Goal: Transaction & Acquisition: Subscribe to service/newsletter

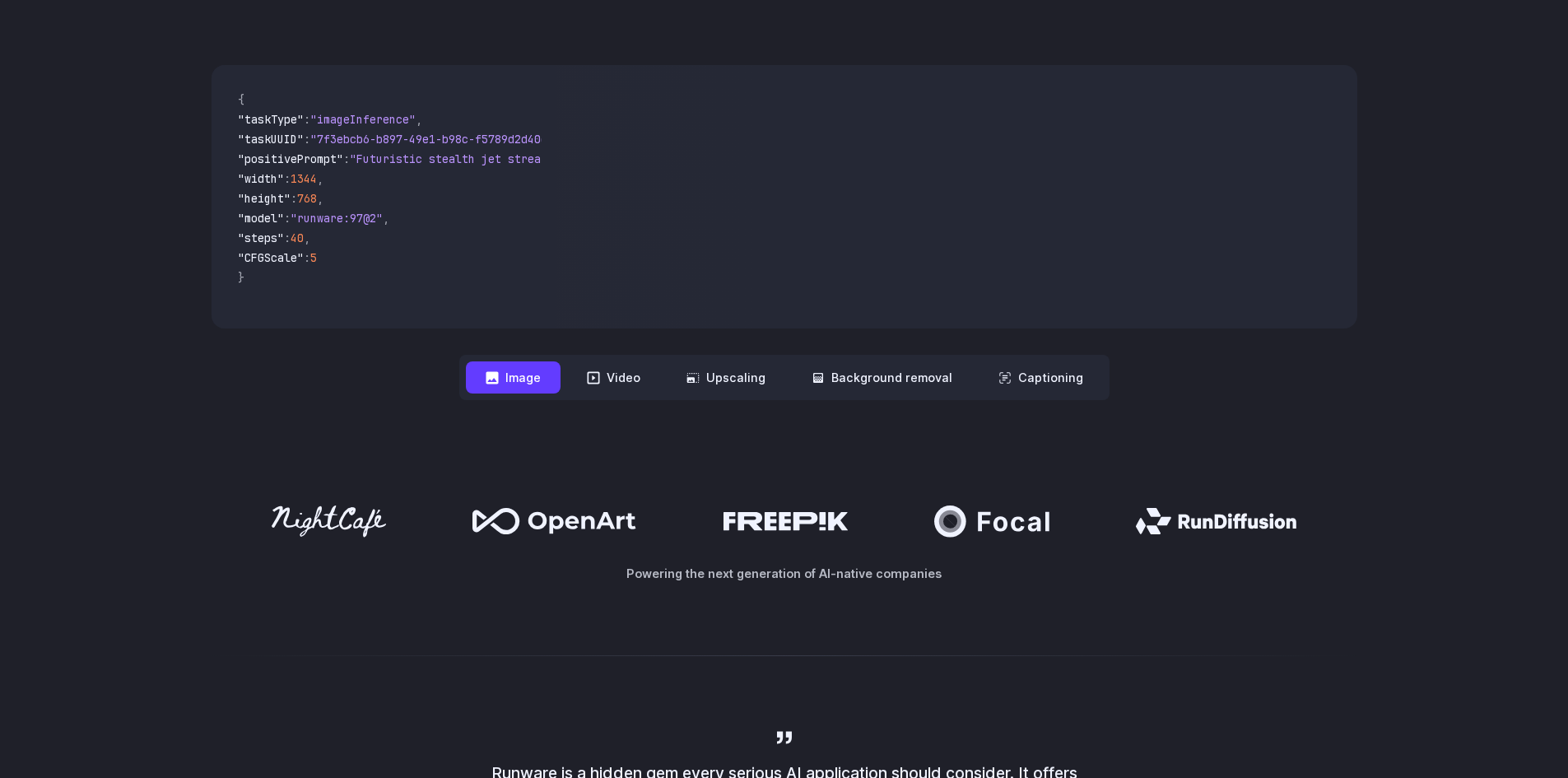
scroll to position [494, 0]
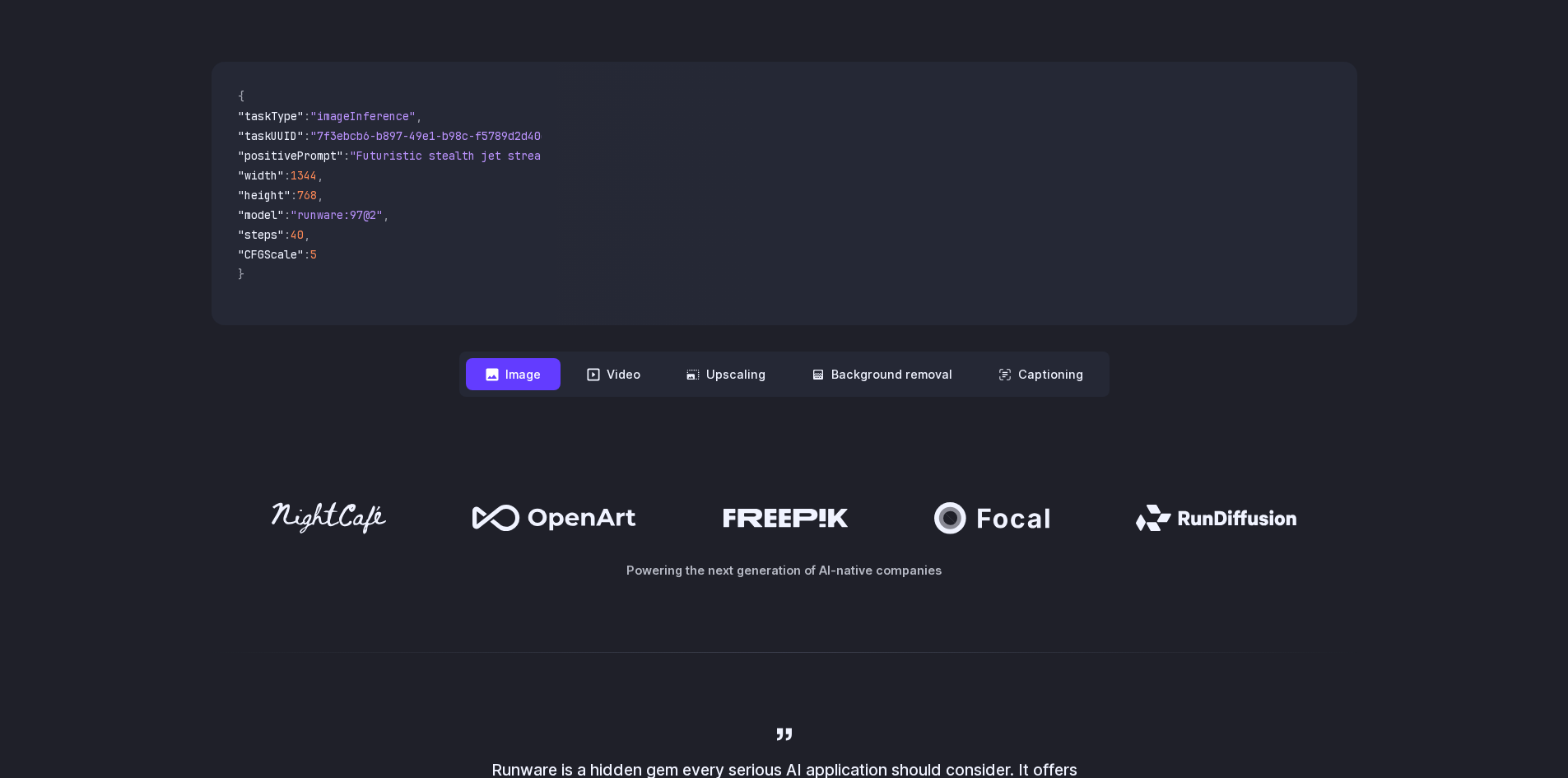
drag, startPoint x: 1440, startPoint y: 509, endPoint x: 458, endPoint y: 540, distance: 982.5
click at [656, 479] on div "Powering the next generation of AI-native companies" at bounding box center [784, 540] width 1568 height 182
drag, startPoint x: 305, startPoint y: 508, endPoint x: 578, endPoint y: 494, distance: 273.4
click at [559, 498] on div "Powering the next generation of AI-native companies" at bounding box center [784, 540] width 1568 height 182
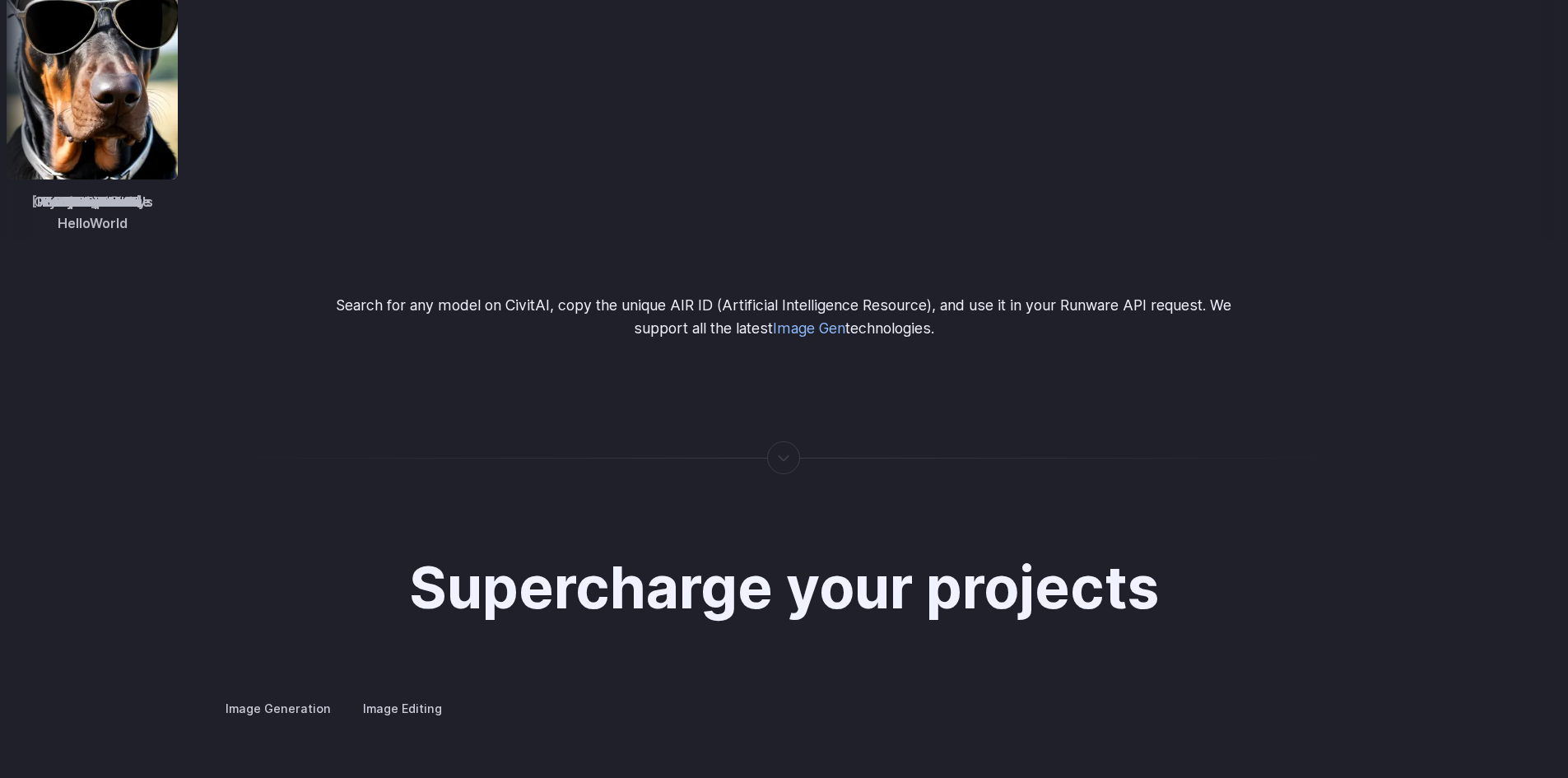
scroll to position [2881, 0]
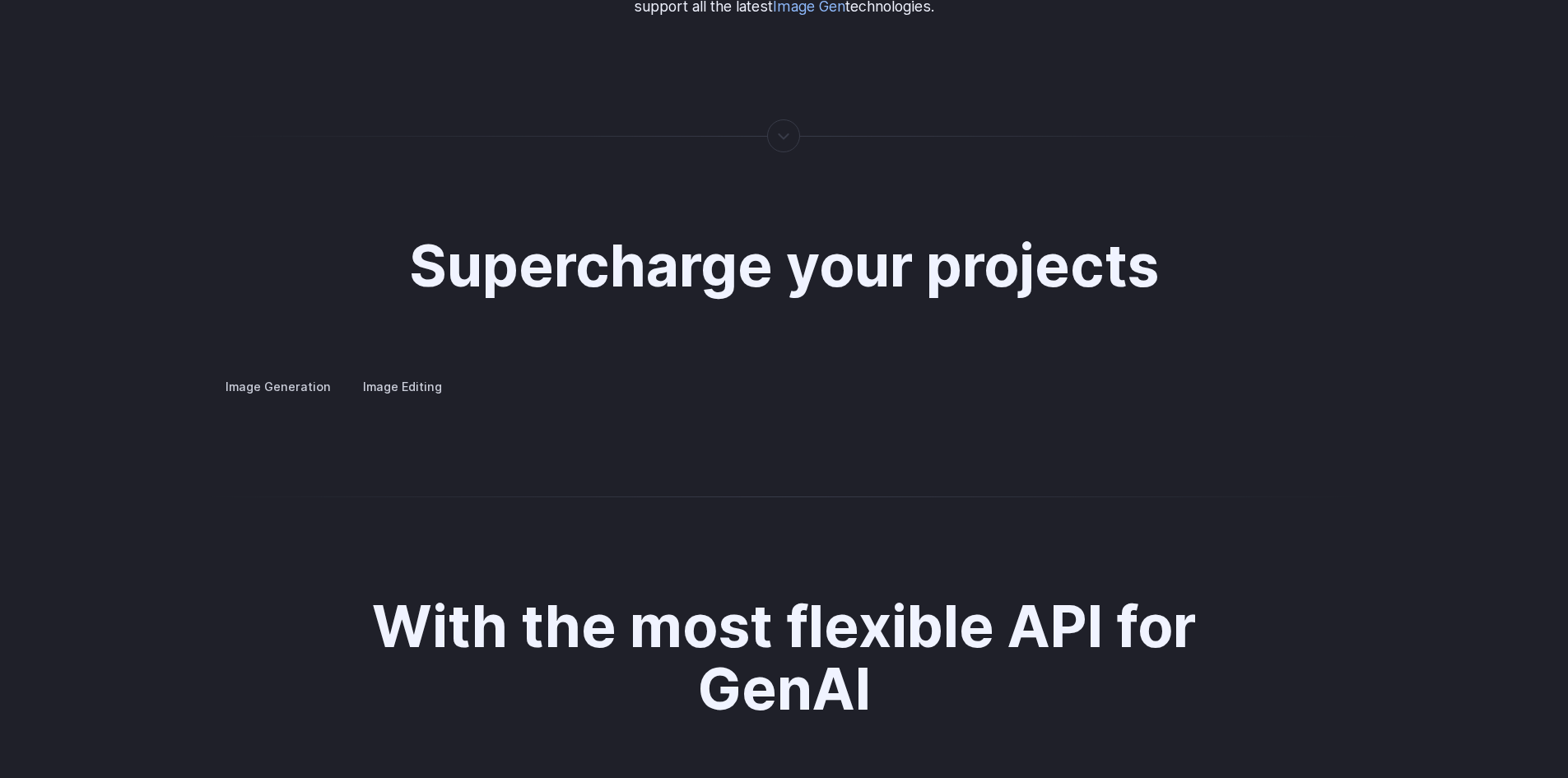
click at [0, 0] on summary "Concept design" at bounding box center [0, 0] width 0 height 0
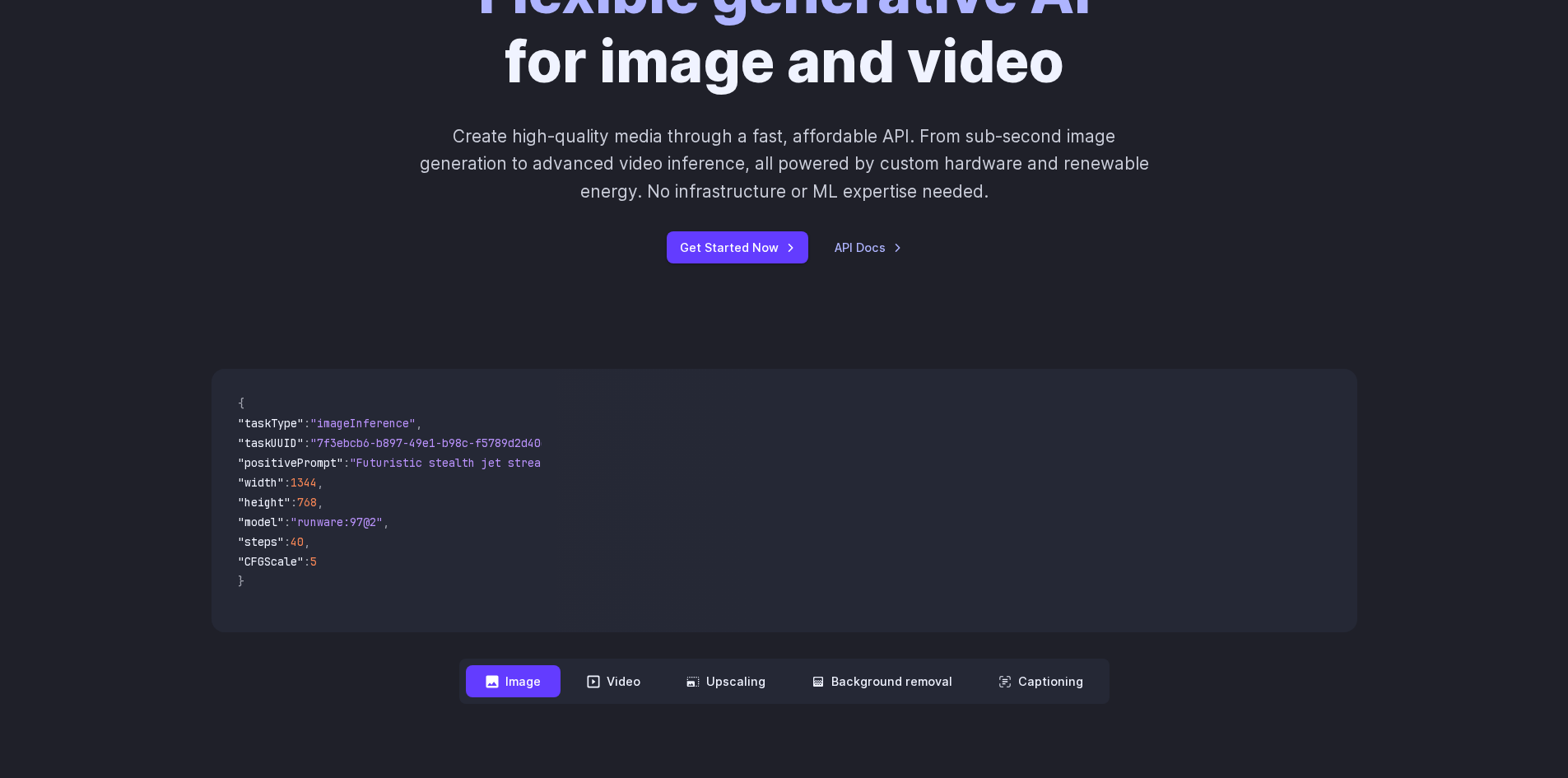
scroll to position [0, 0]
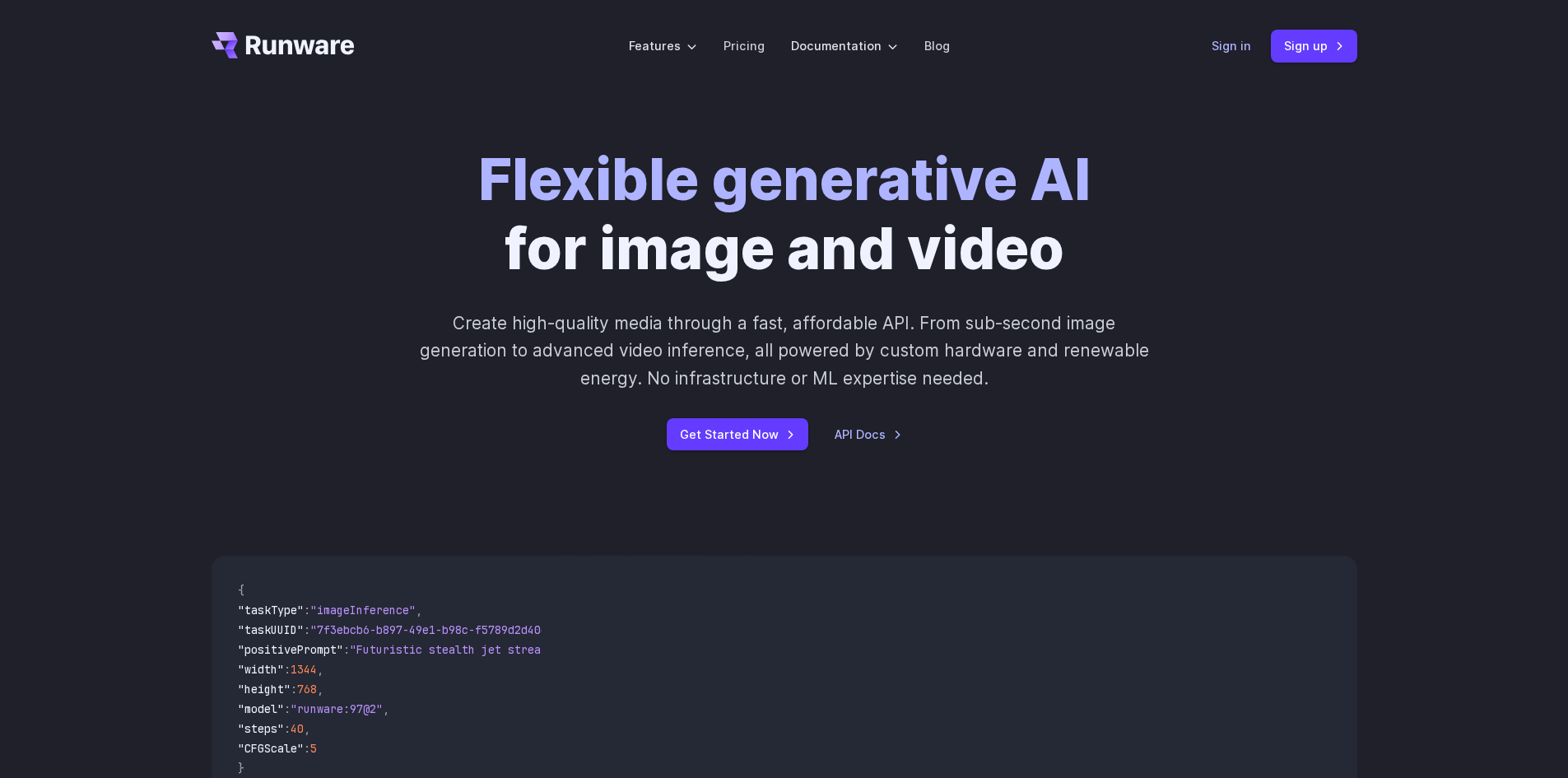
click at [1239, 38] on link "Sign in" at bounding box center [1231, 45] width 40 height 19
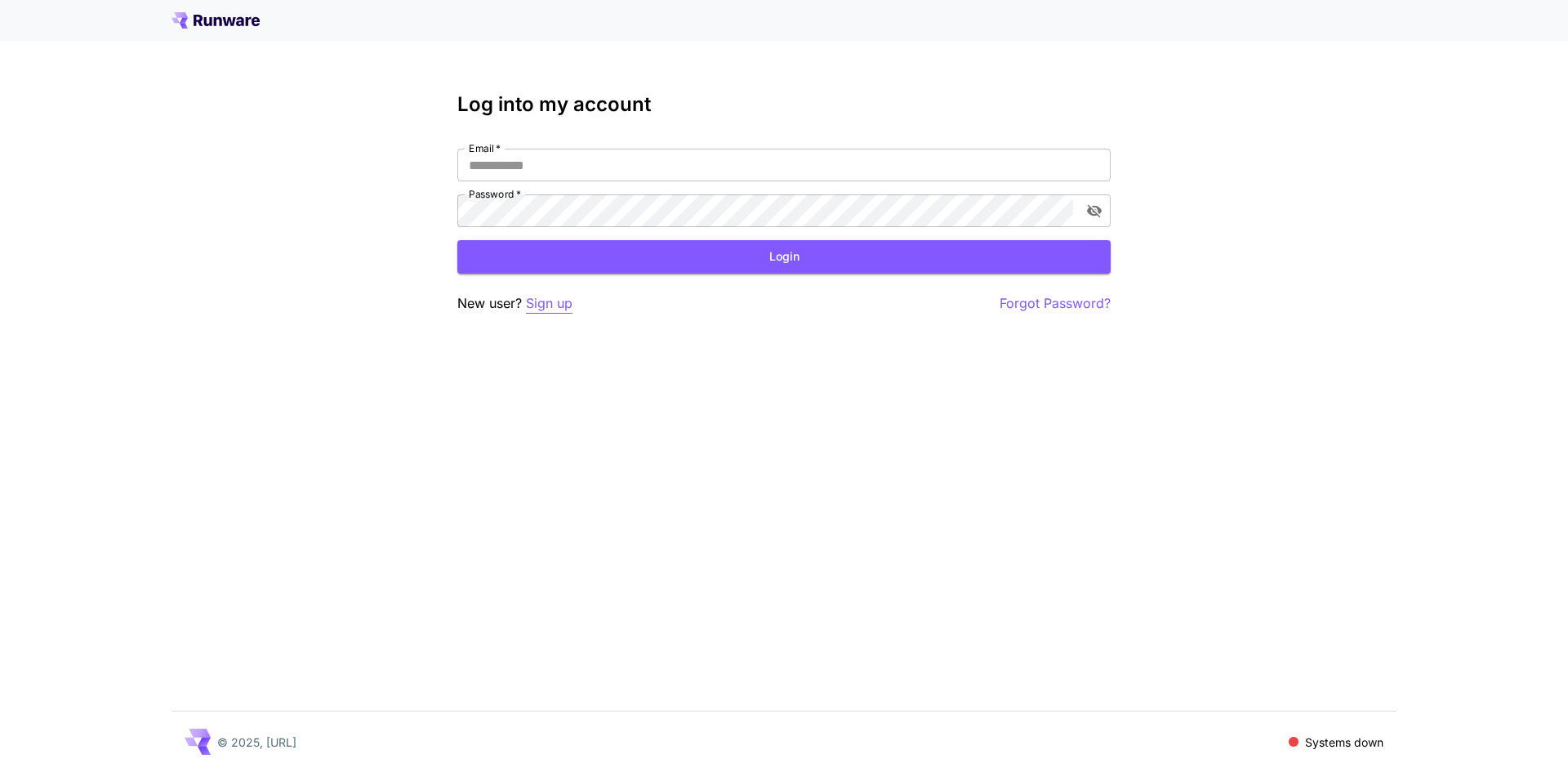
click at [557, 303] on p "Sign up" at bounding box center [549, 303] width 46 height 21
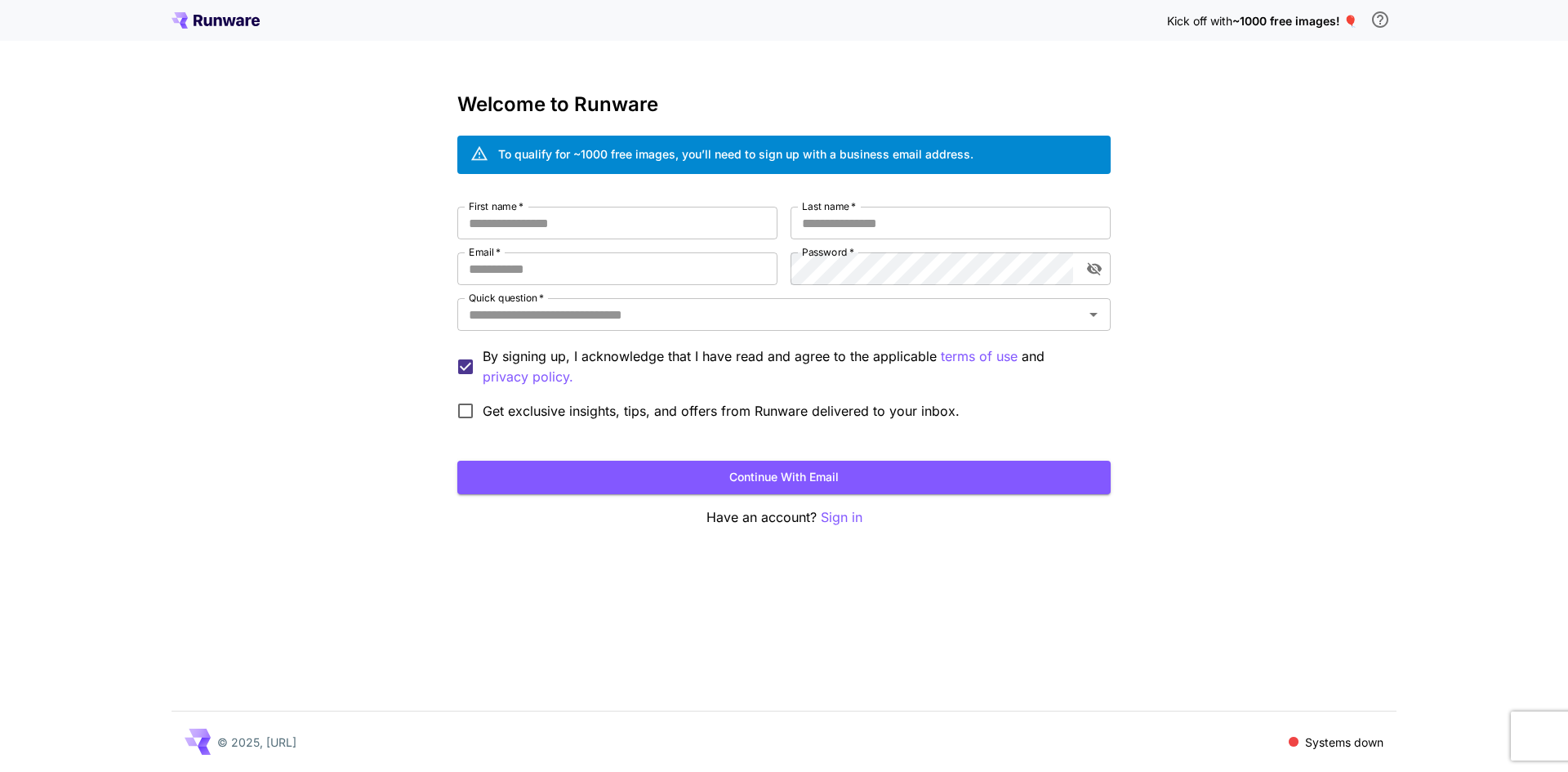
click at [578, 239] on div "First name   * First name   * Last name   * Last name   * Email   * Email   * P…" at bounding box center [784, 317] width 653 height 221
click at [578, 232] on input "First name   *" at bounding box center [618, 222] width 320 height 33
type input "*"
type input "***"
type input "******"
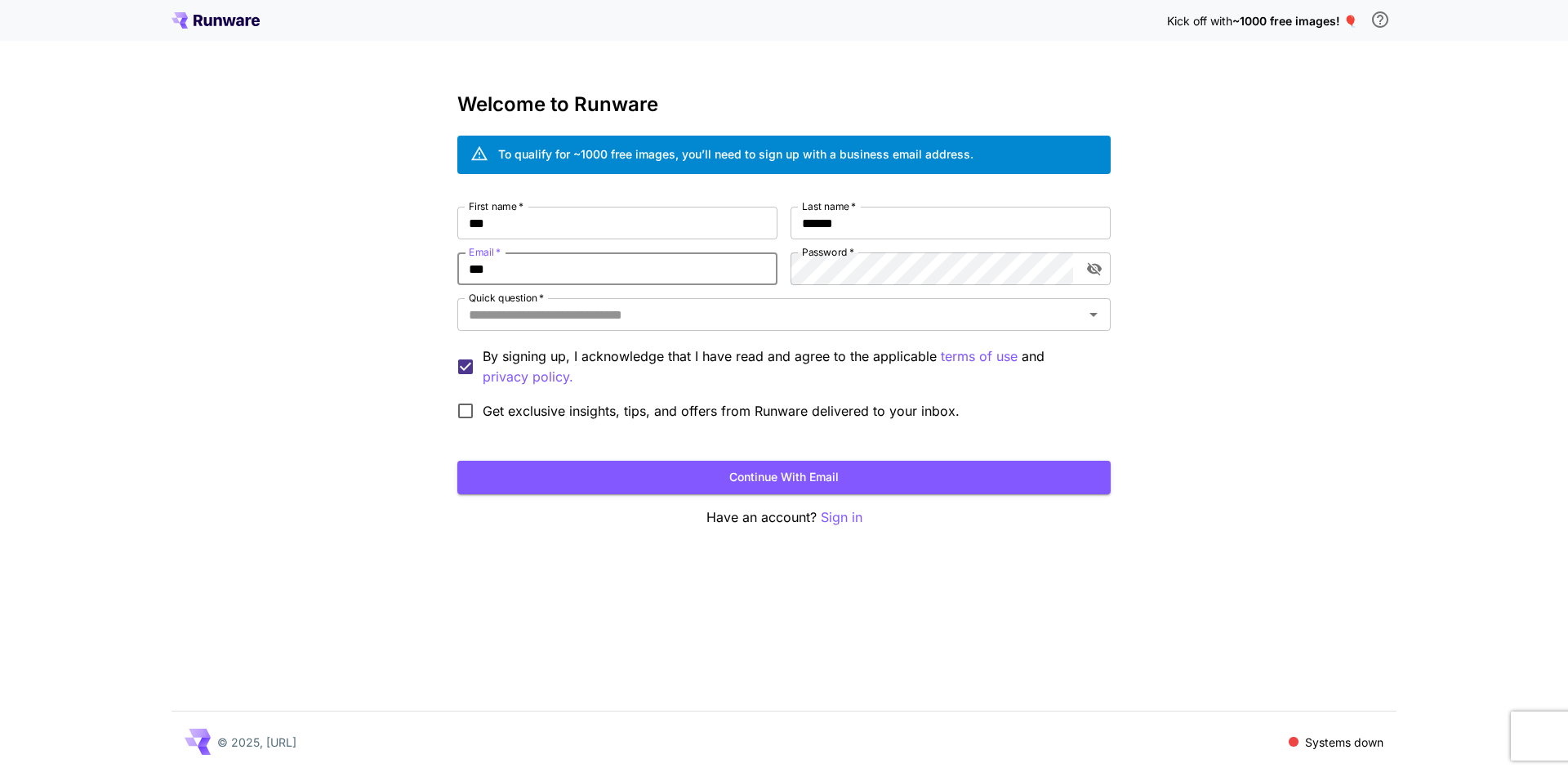
type input "**********"
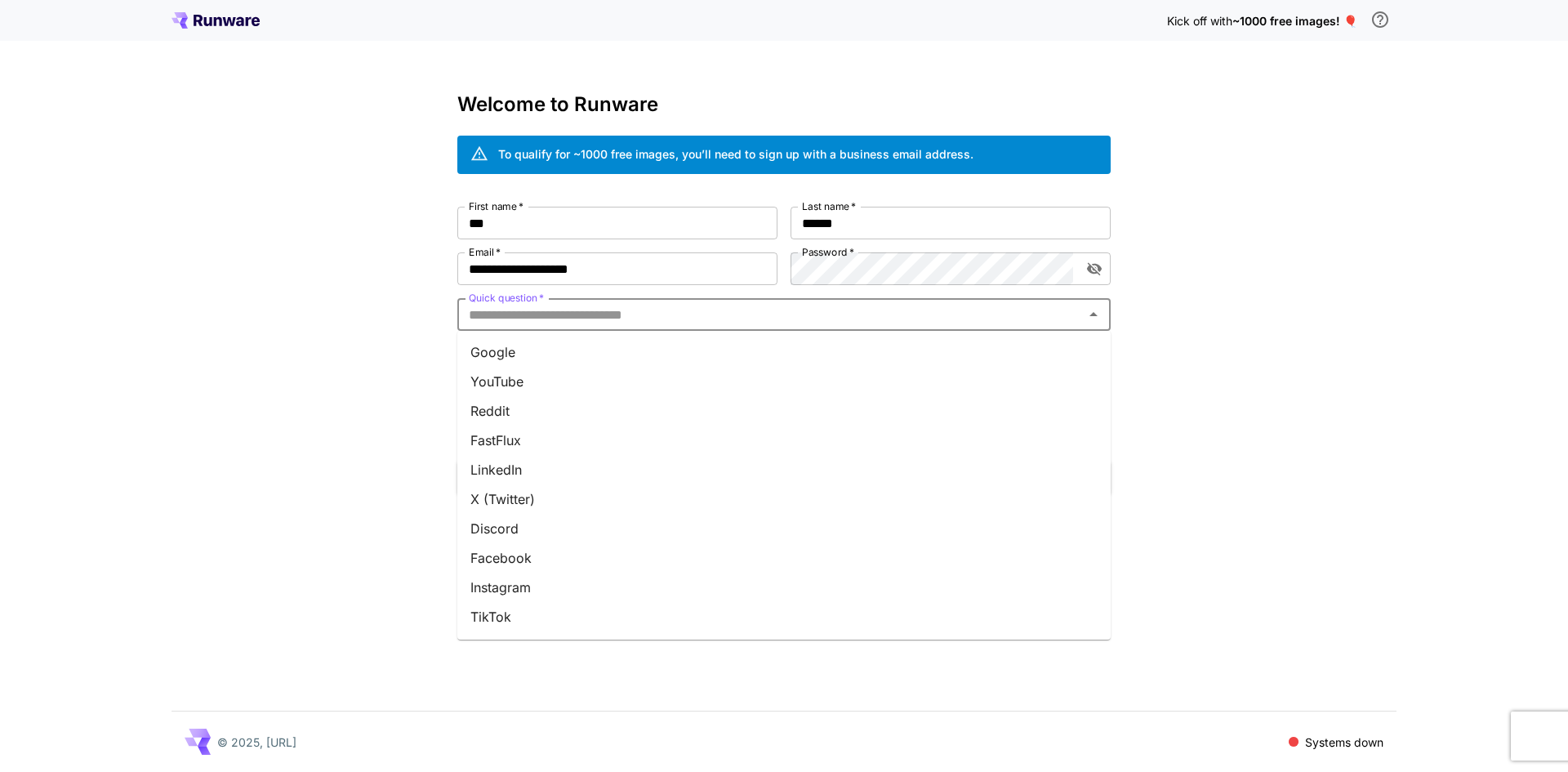
click at [928, 324] on input "Quick question   *" at bounding box center [771, 314] width 617 height 23
click at [918, 371] on li "YouTube" at bounding box center [784, 382] width 653 height 30
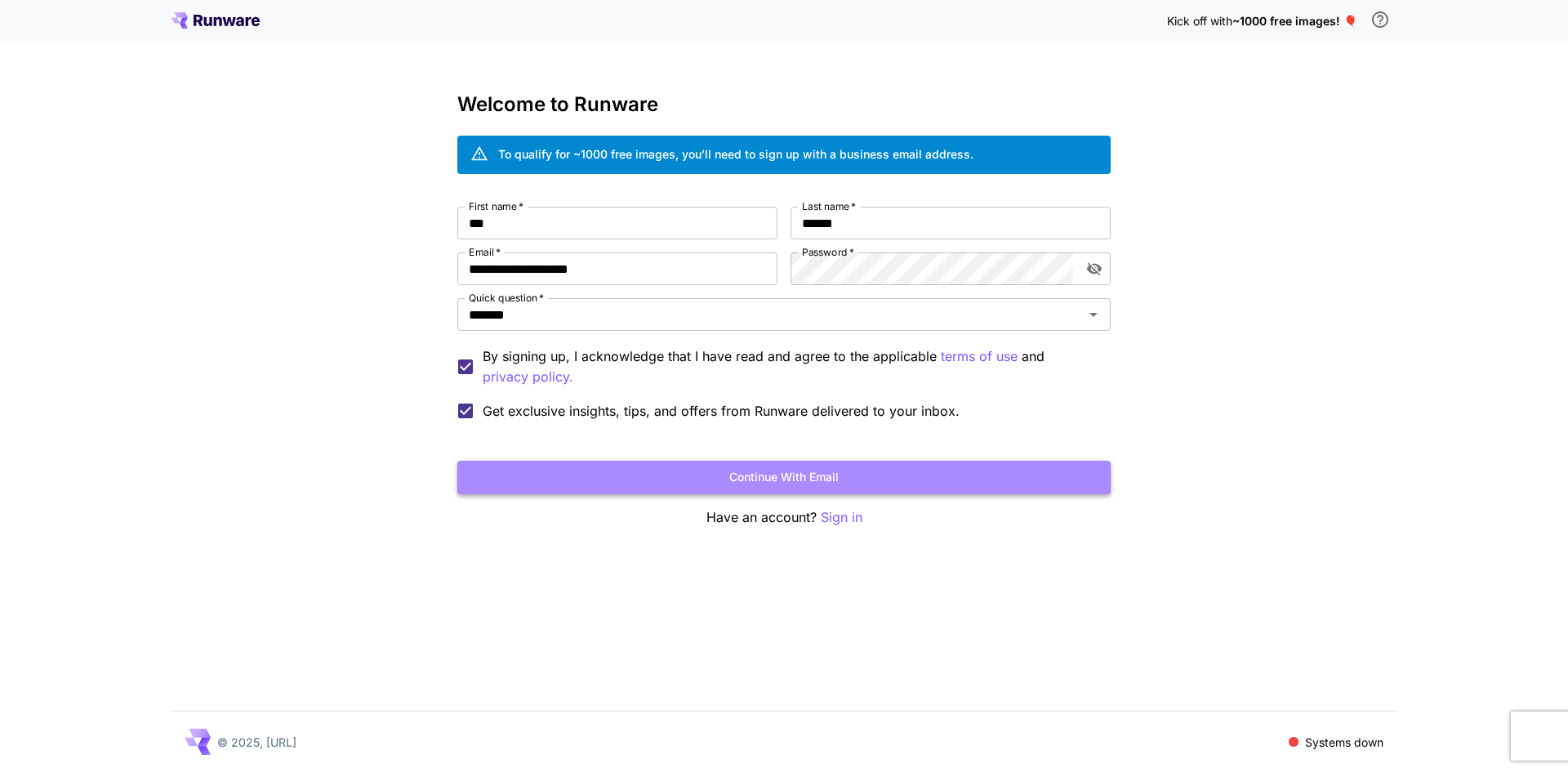
click at [601, 490] on button "Continue with email" at bounding box center [784, 477] width 653 height 34
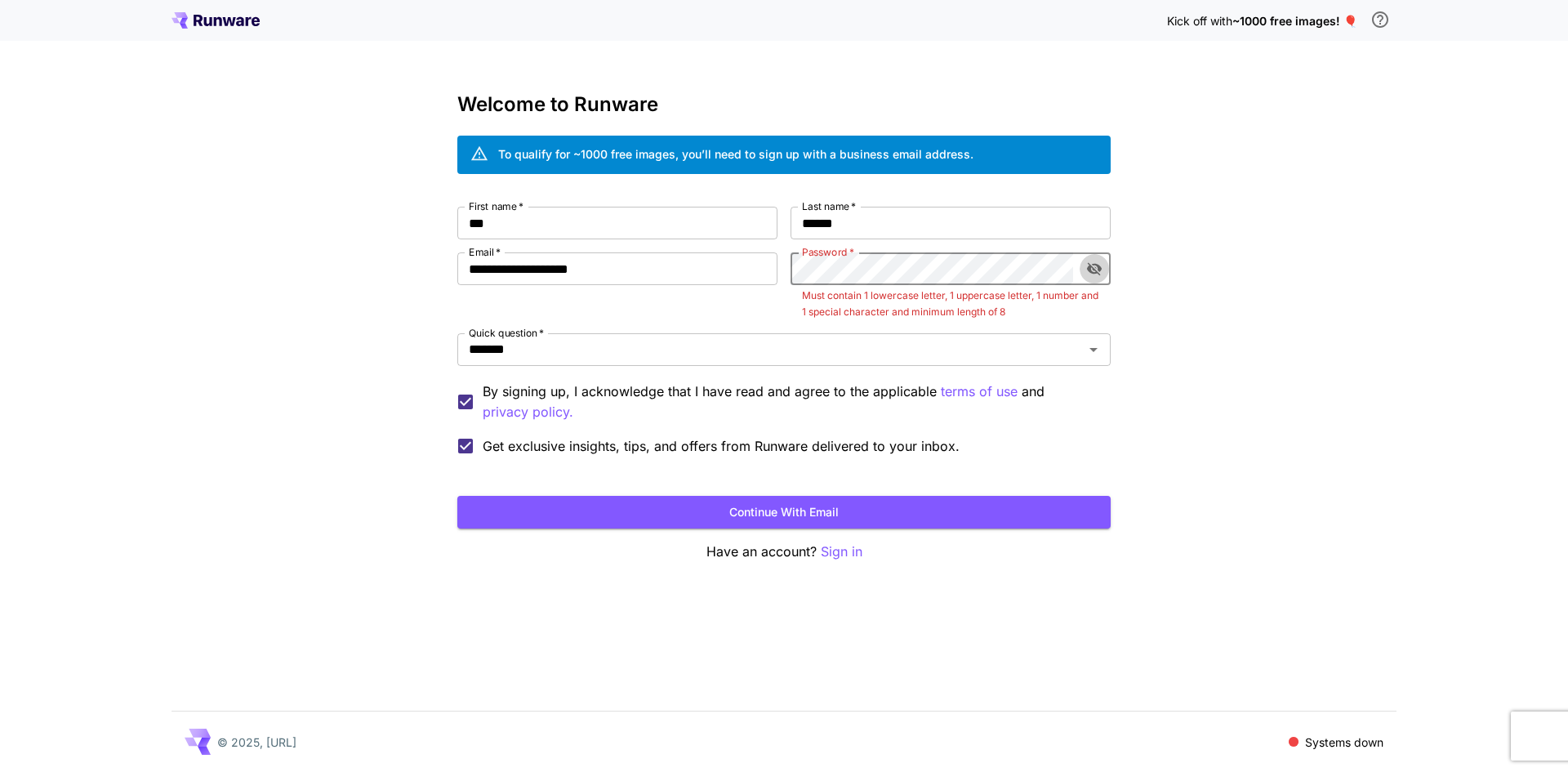
click at [1095, 265] on icon "toggle password visibility" at bounding box center [1094, 269] width 15 height 13
click at [458, 496] on button "Continue with email" at bounding box center [784, 513] width 653 height 34
click at [972, 516] on button "Continue with email" at bounding box center [784, 513] width 653 height 34
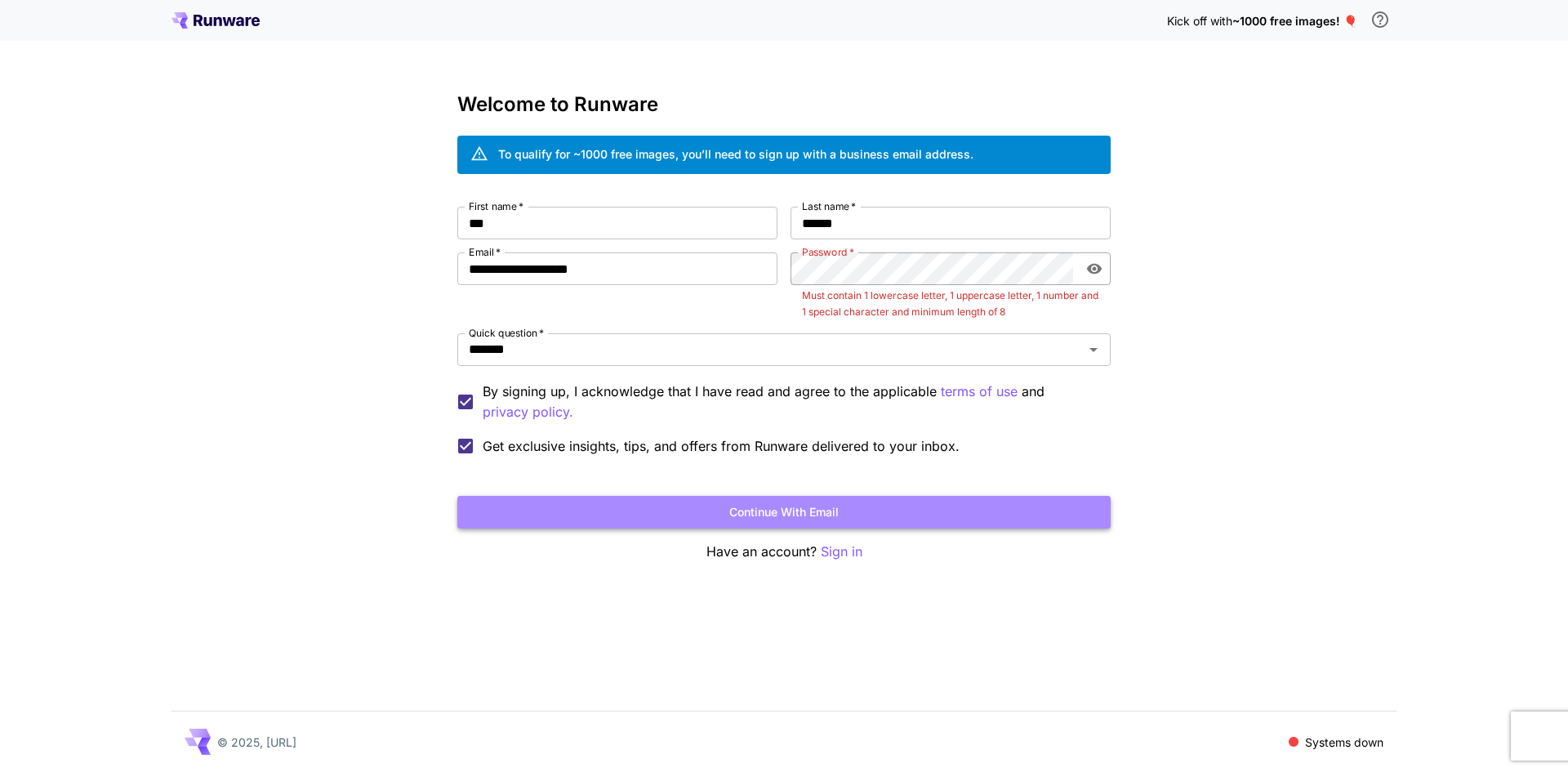
click at [773, 509] on button "Continue with email" at bounding box center [784, 513] width 653 height 34
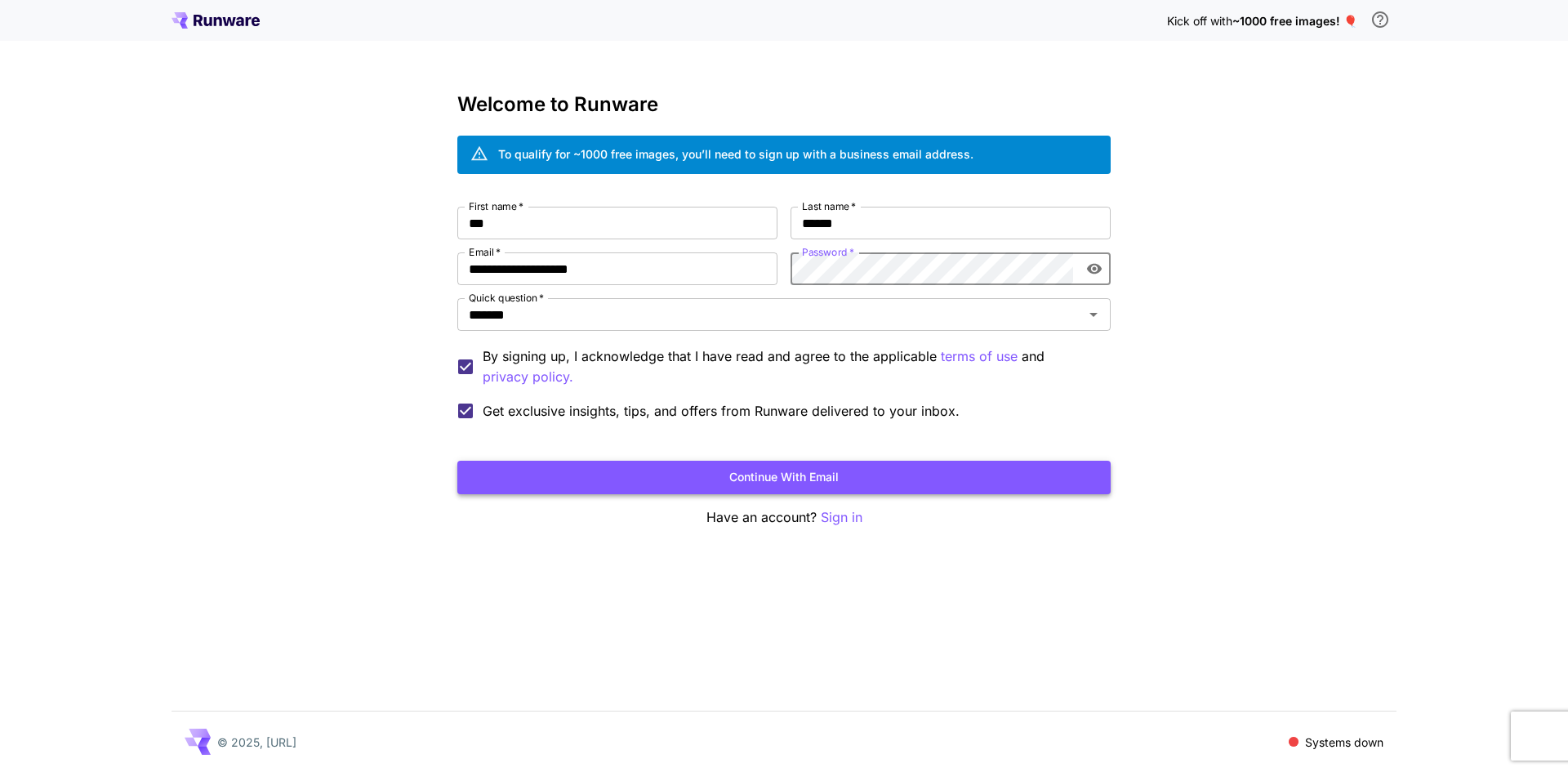
click at [1034, 478] on button "Continue with email" at bounding box center [784, 477] width 653 height 34
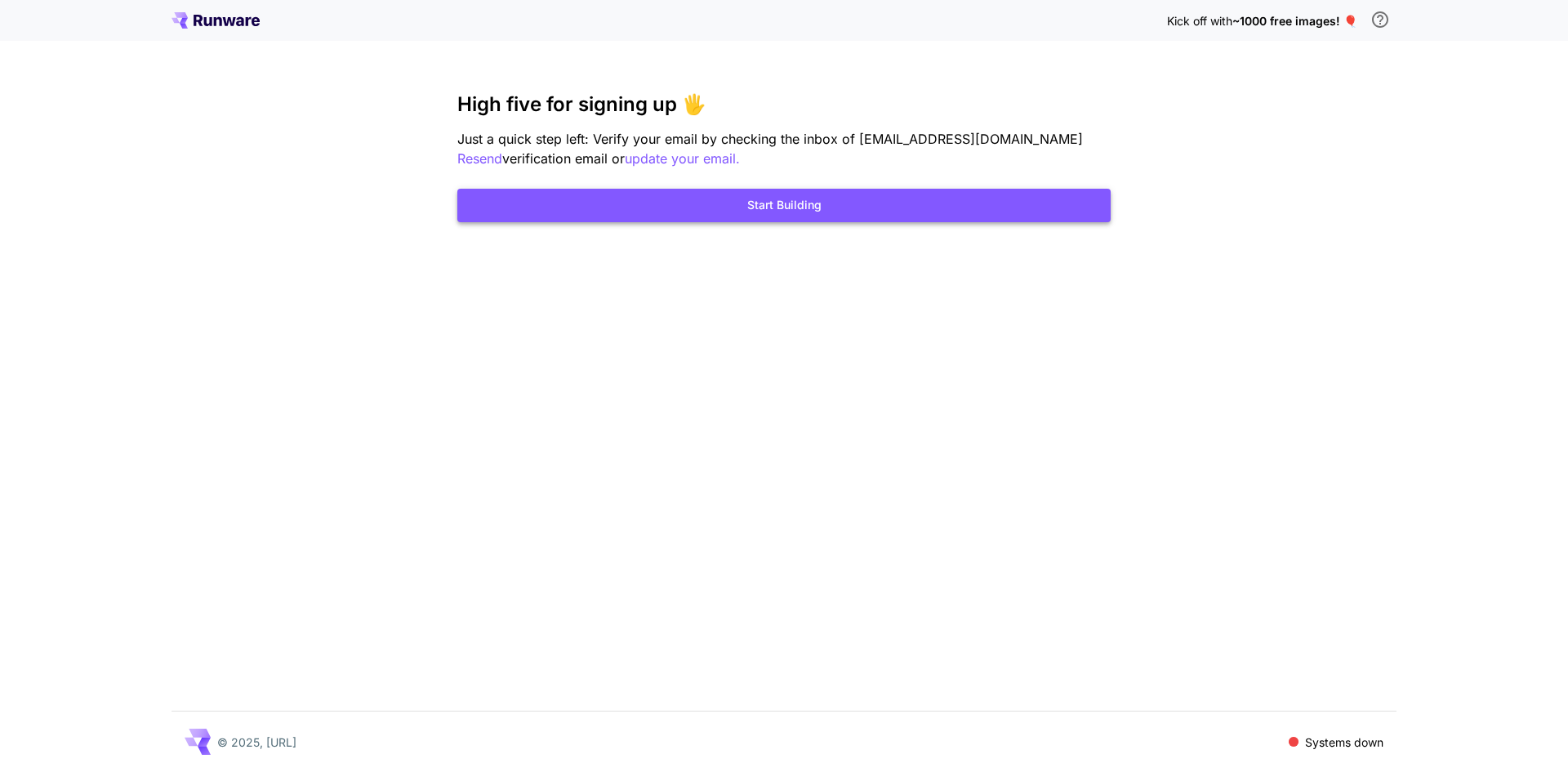
click at [812, 197] on button "Start Building" at bounding box center [784, 206] width 653 height 34
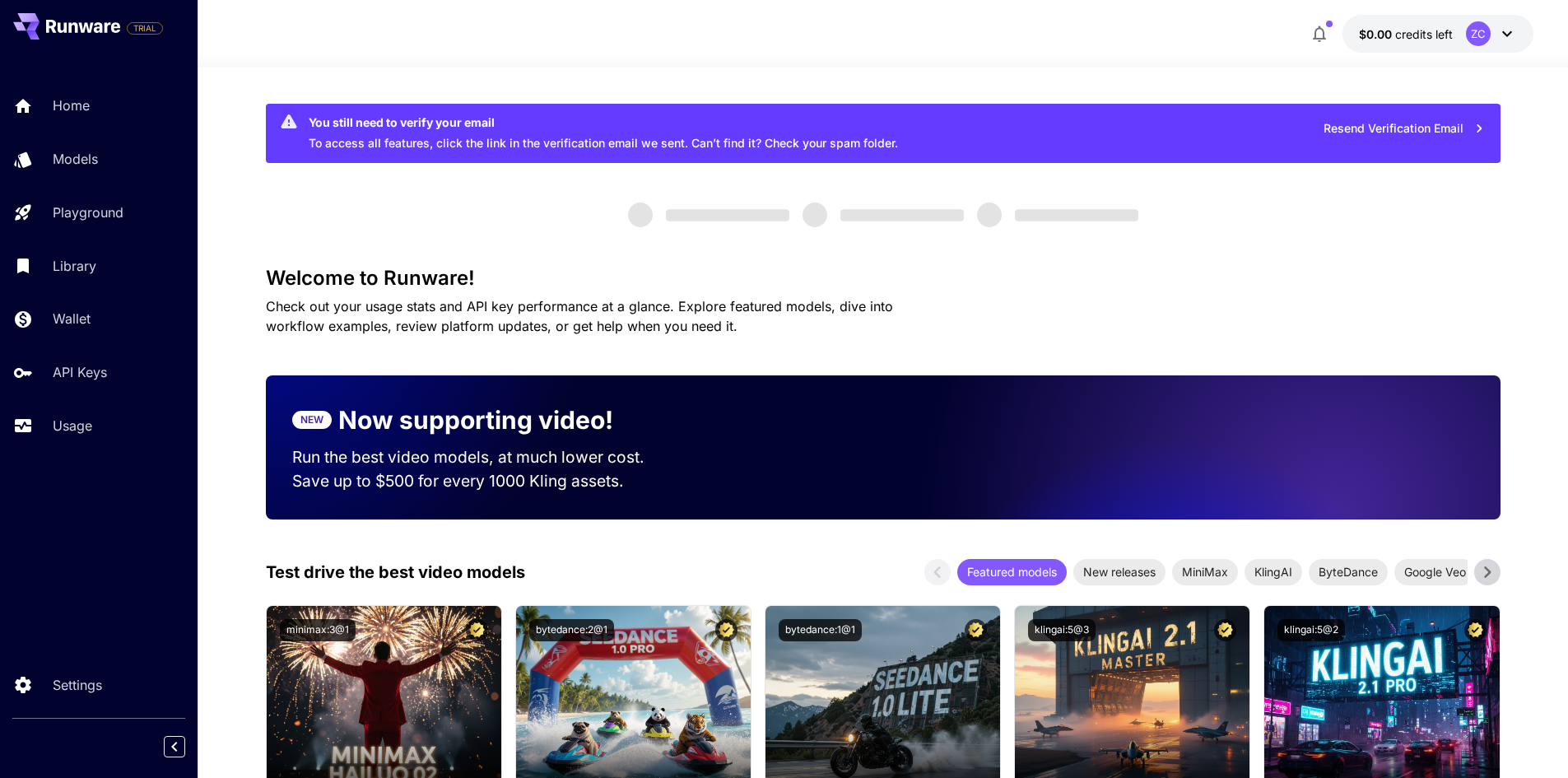
click at [108, 134] on div "Home Models Playground Library Wallet API Keys Usage" at bounding box center [99, 265] width 197 height 360
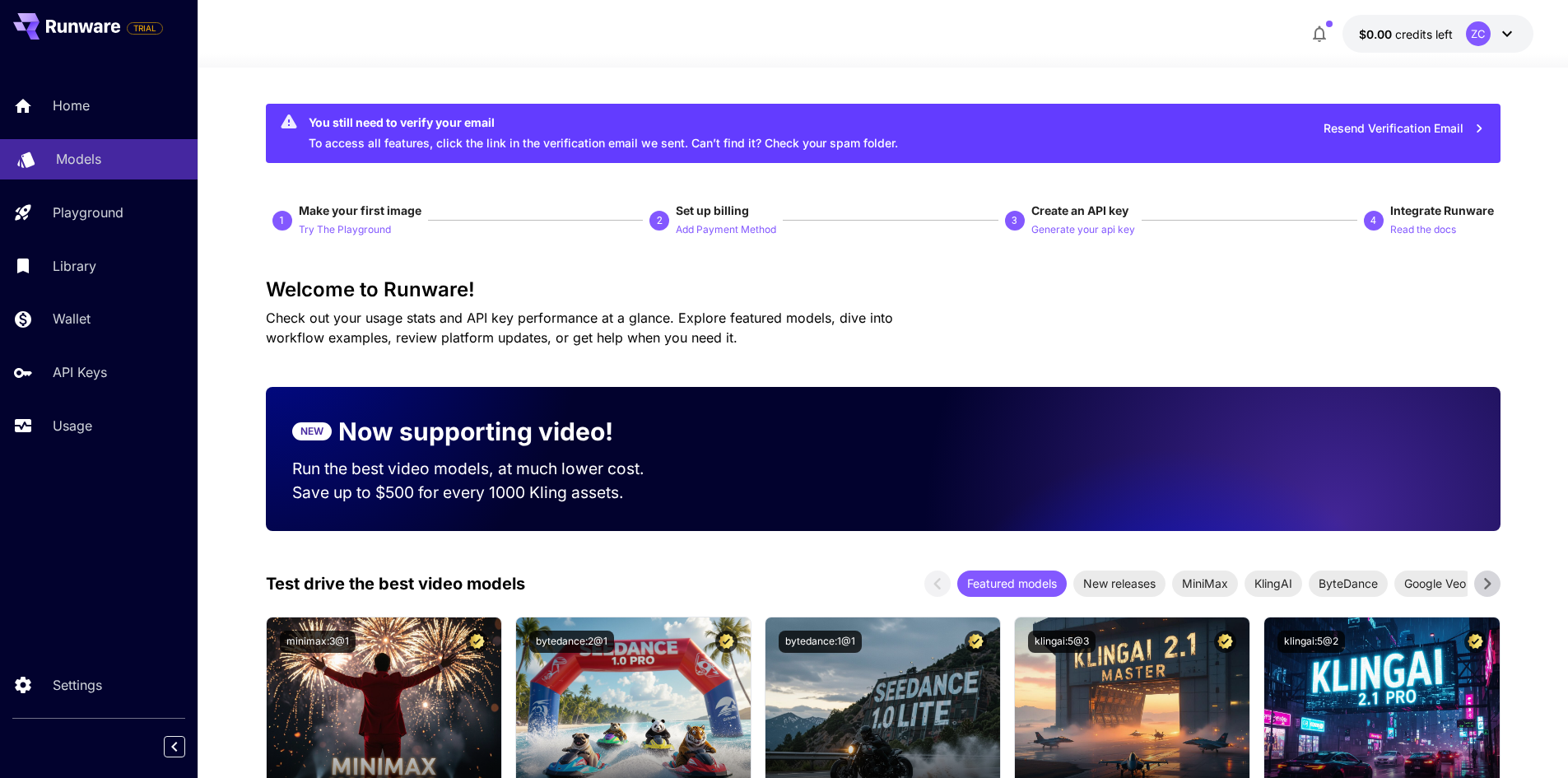
click at [96, 163] on p "Models" at bounding box center [78, 159] width 45 height 20
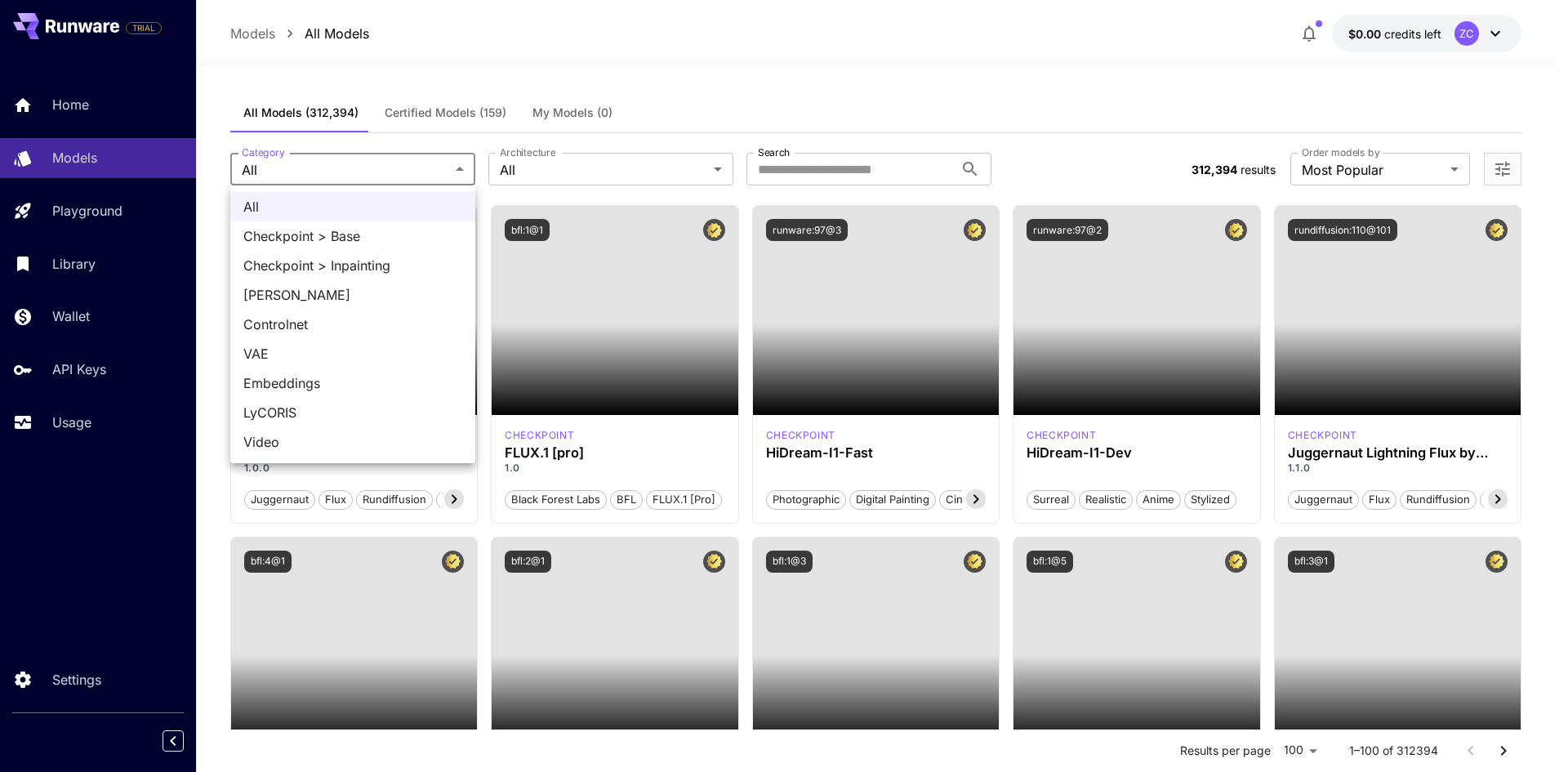
click at [1018, 116] on div at bounding box center [784, 386] width 1568 height 772
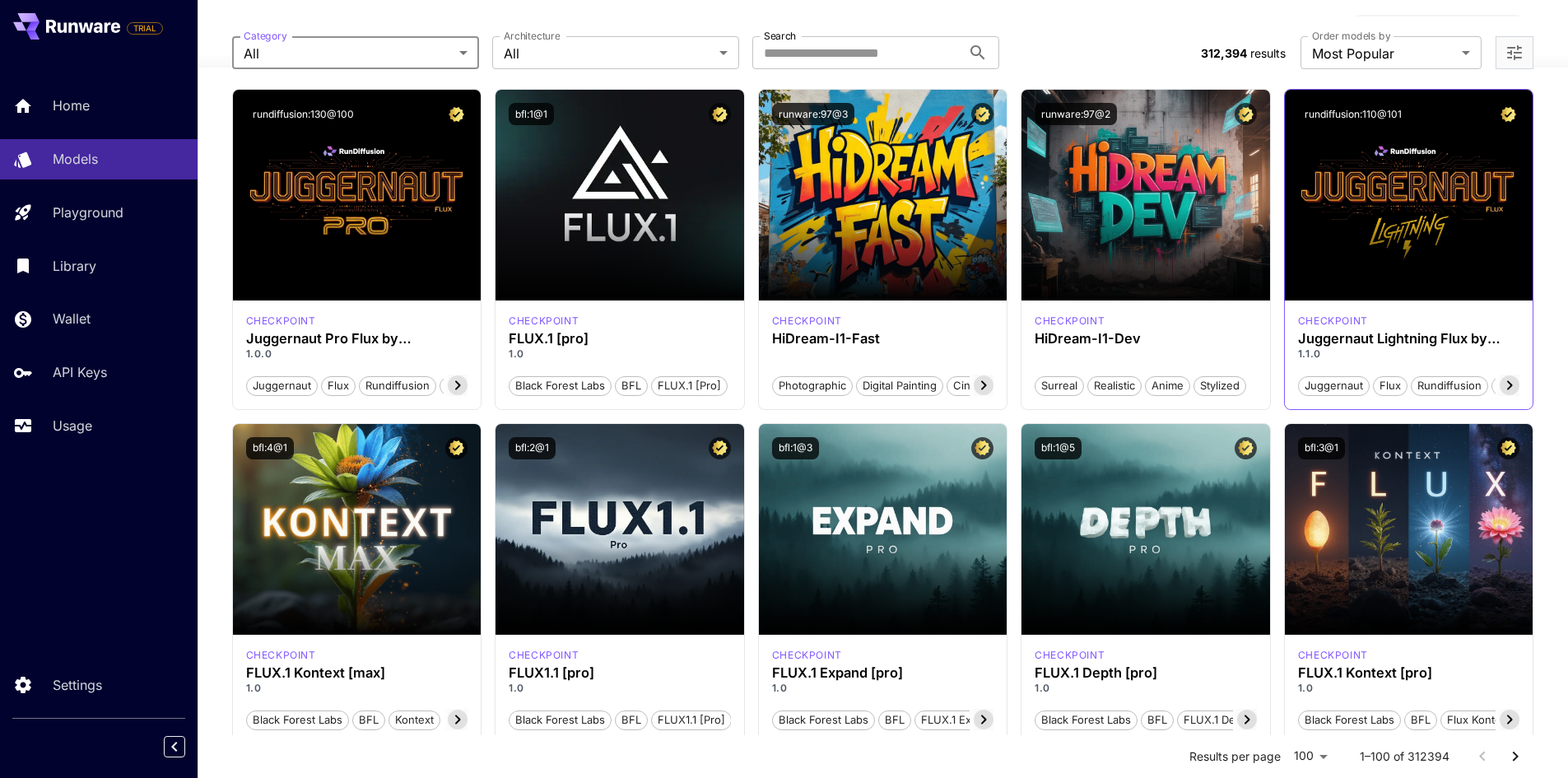
scroll to position [330, 0]
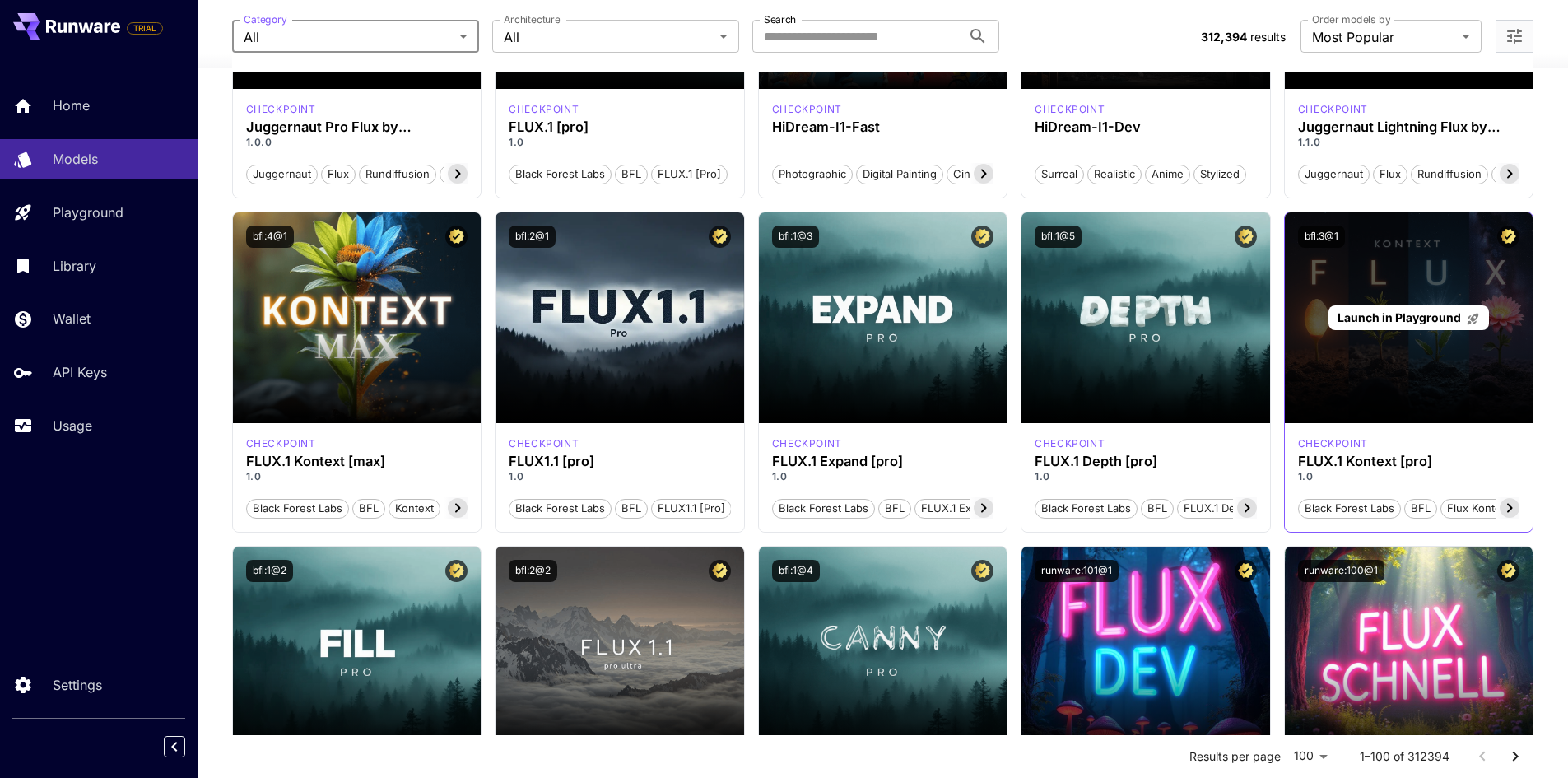
click at [1482, 367] on div "Launch in Playground" at bounding box center [1410, 318] width 249 height 211
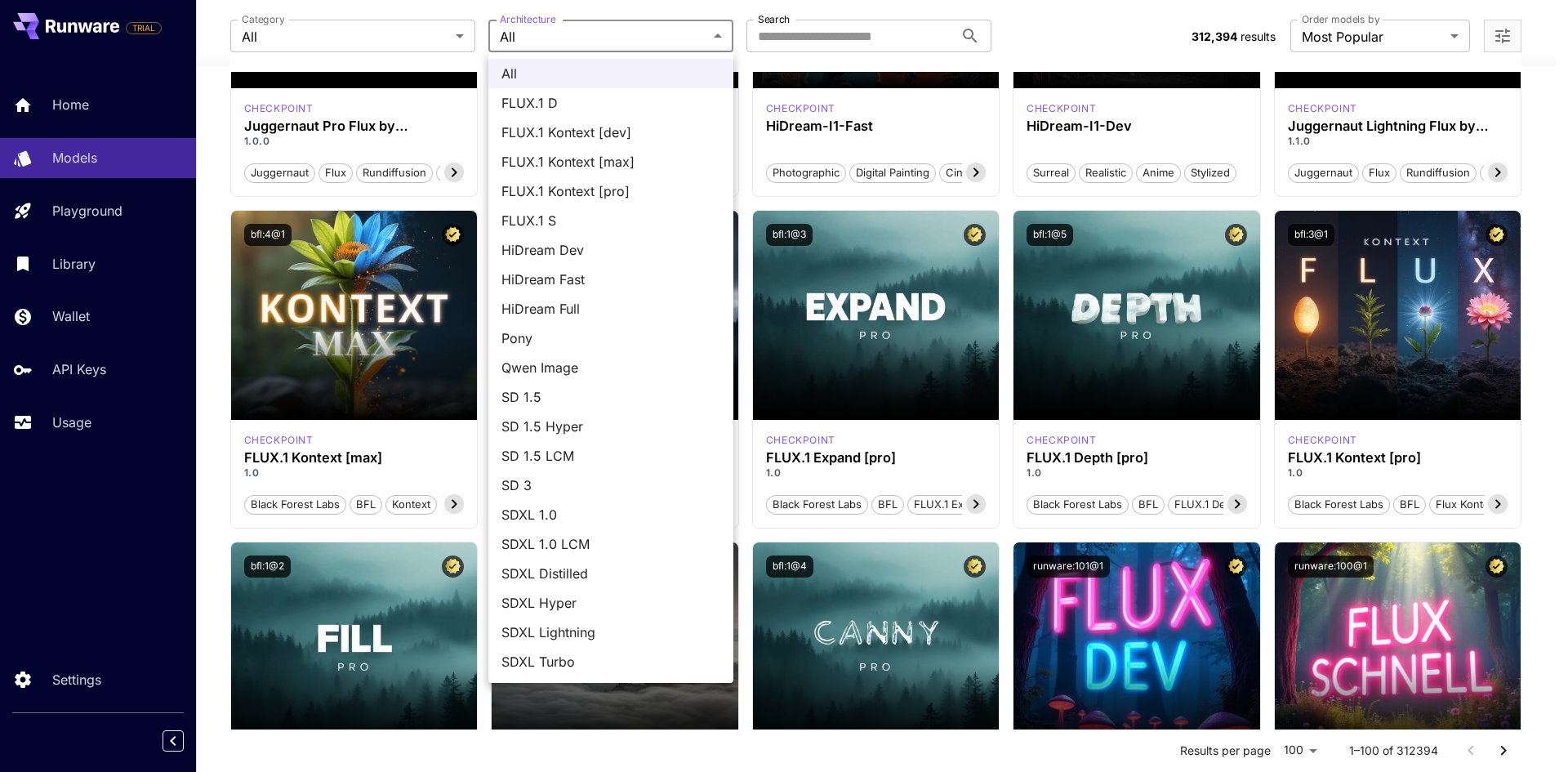
click at [416, 31] on div at bounding box center [784, 386] width 1568 height 772
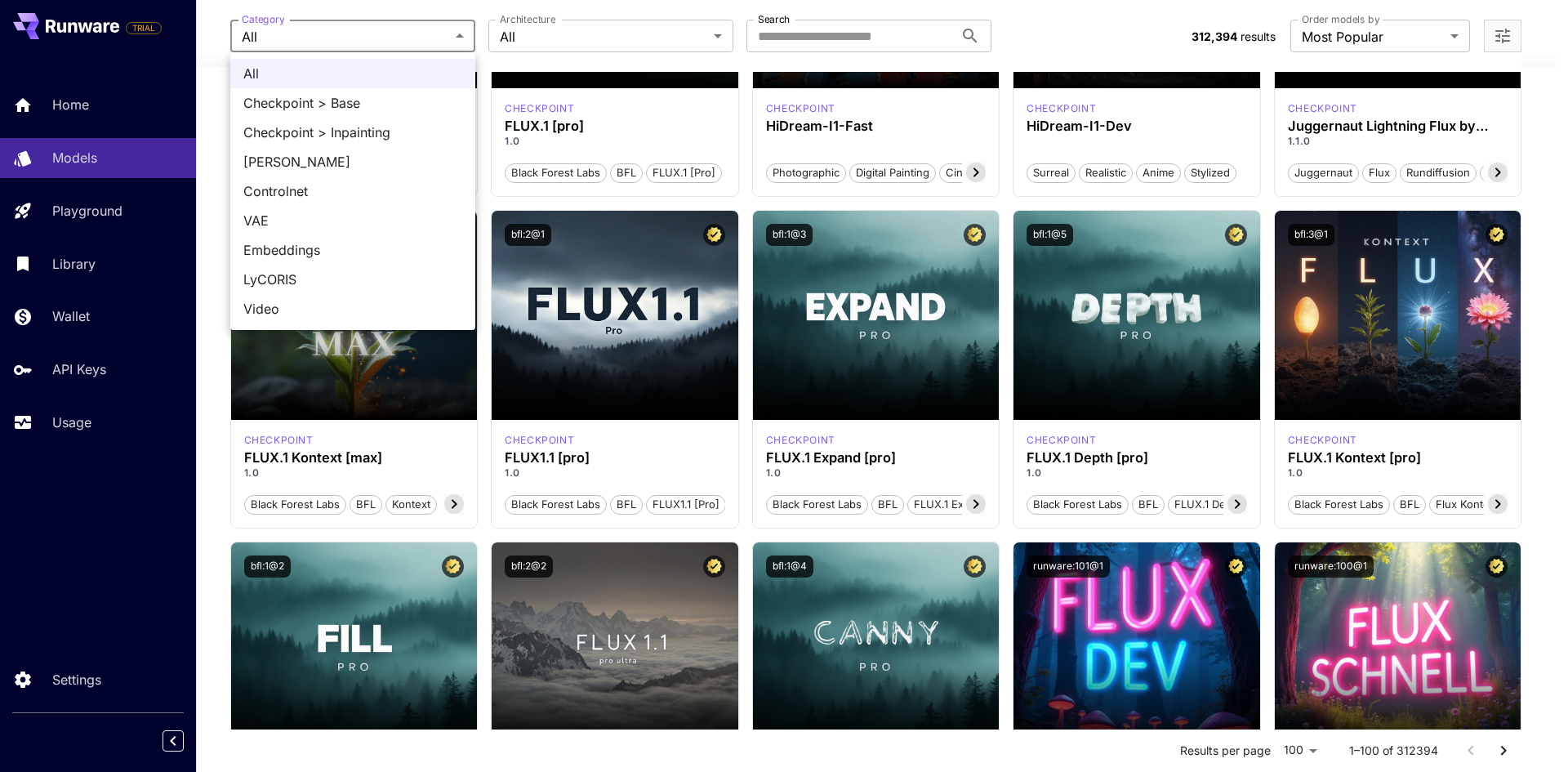
click at [1182, 31] on div at bounding box center [784, 386] width 1568 height 772
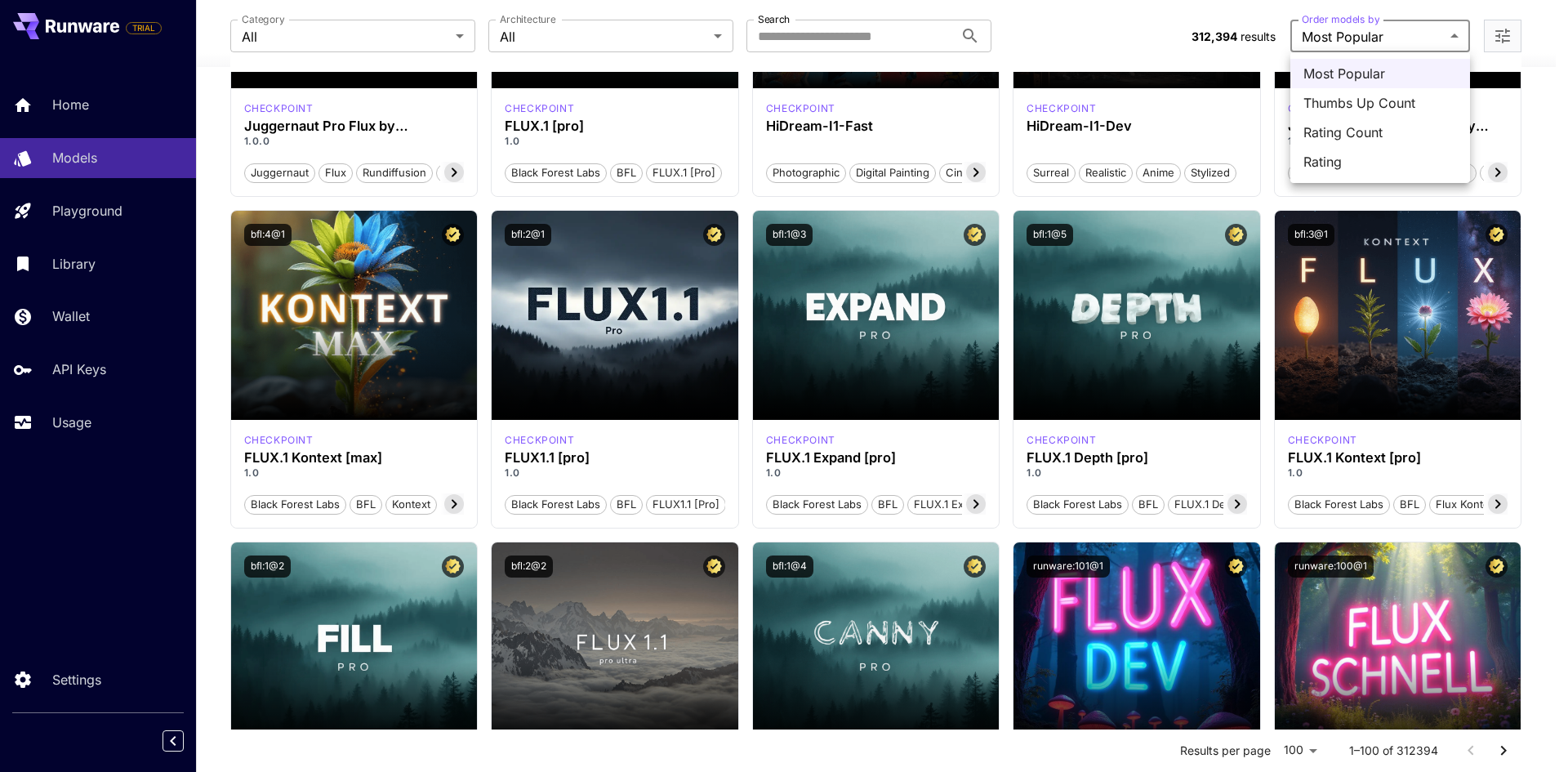
click at [1349, 63] on span "Most Popular" at bounding box center [1380, 73] width 153 height 20
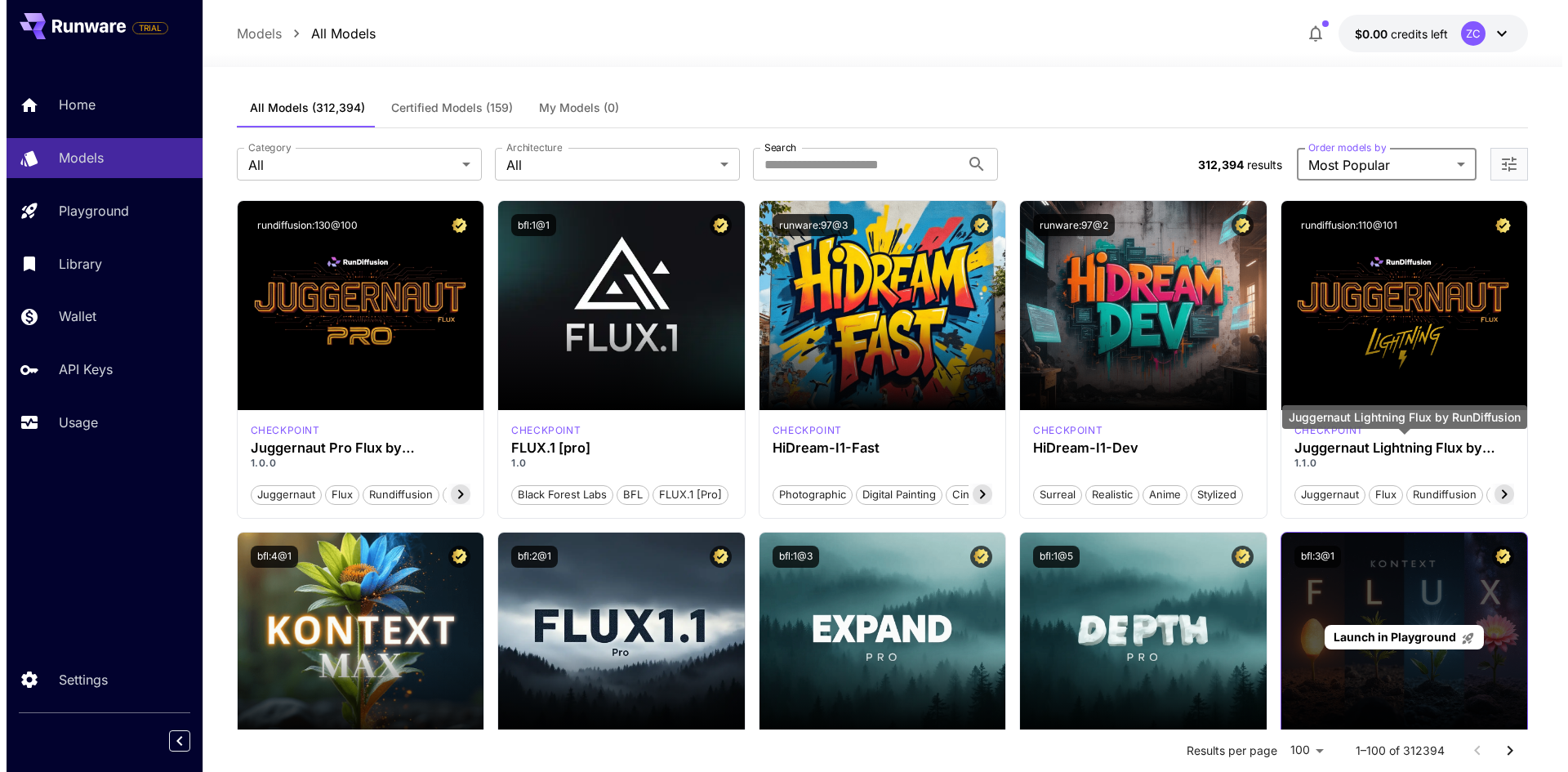
scroll to position [408, 0]
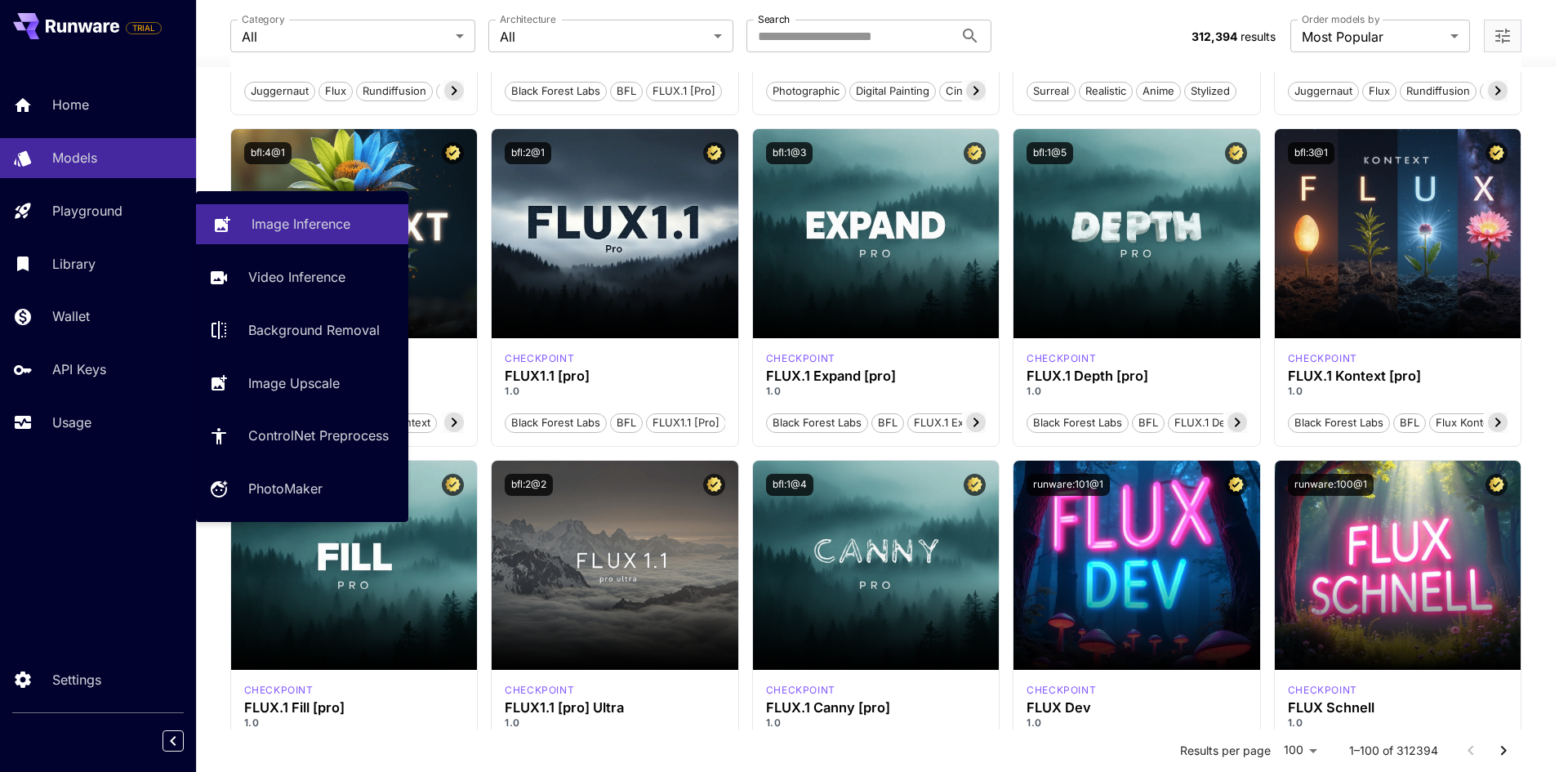
click at [340, 226] on p "Image Inference" at bounding box center [301, 223] width 99 height 20
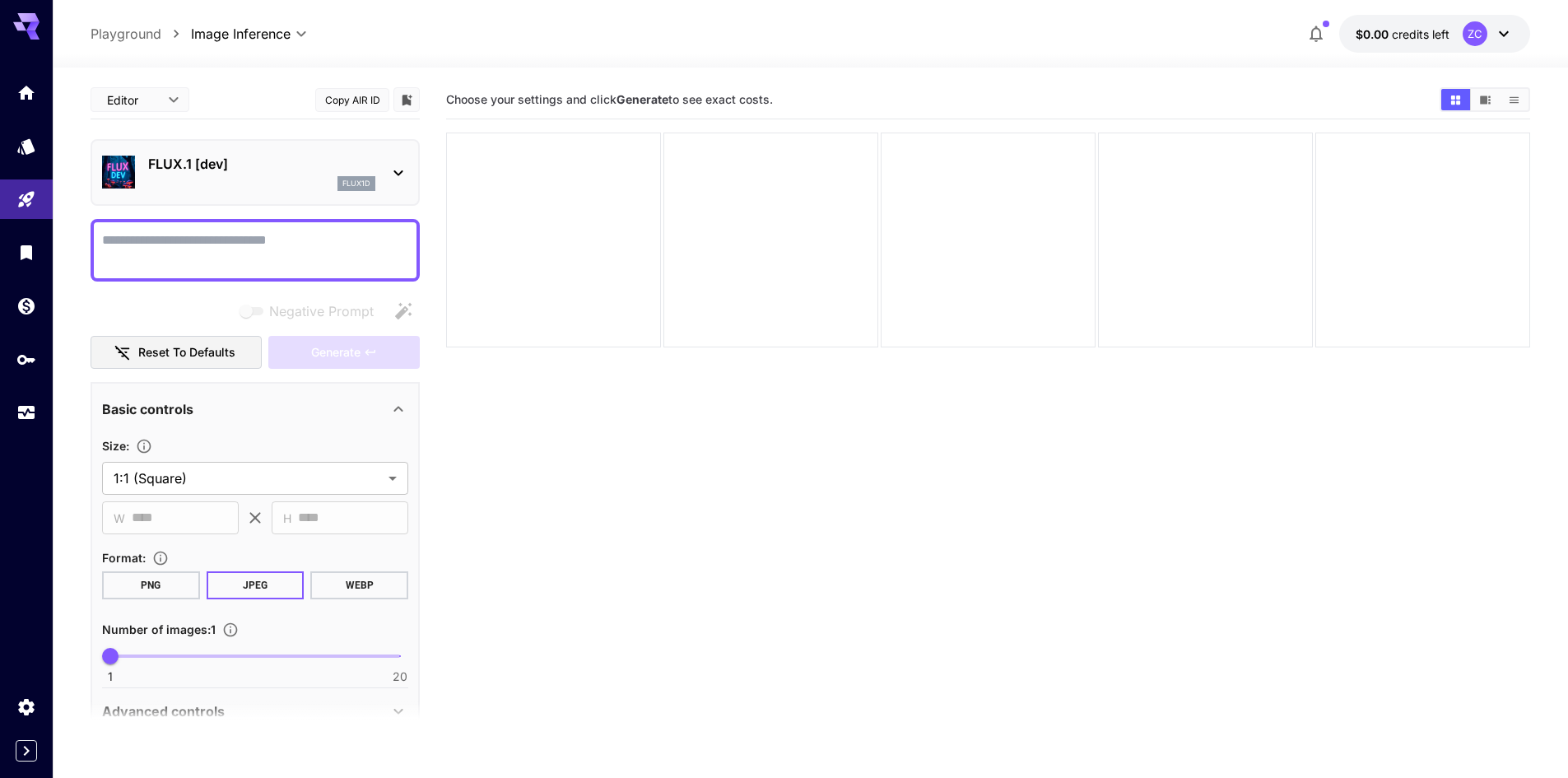
click at [344, 171] on p "FLUX.1 [dev]" at bounding box center [262, 164] width 227 height 20
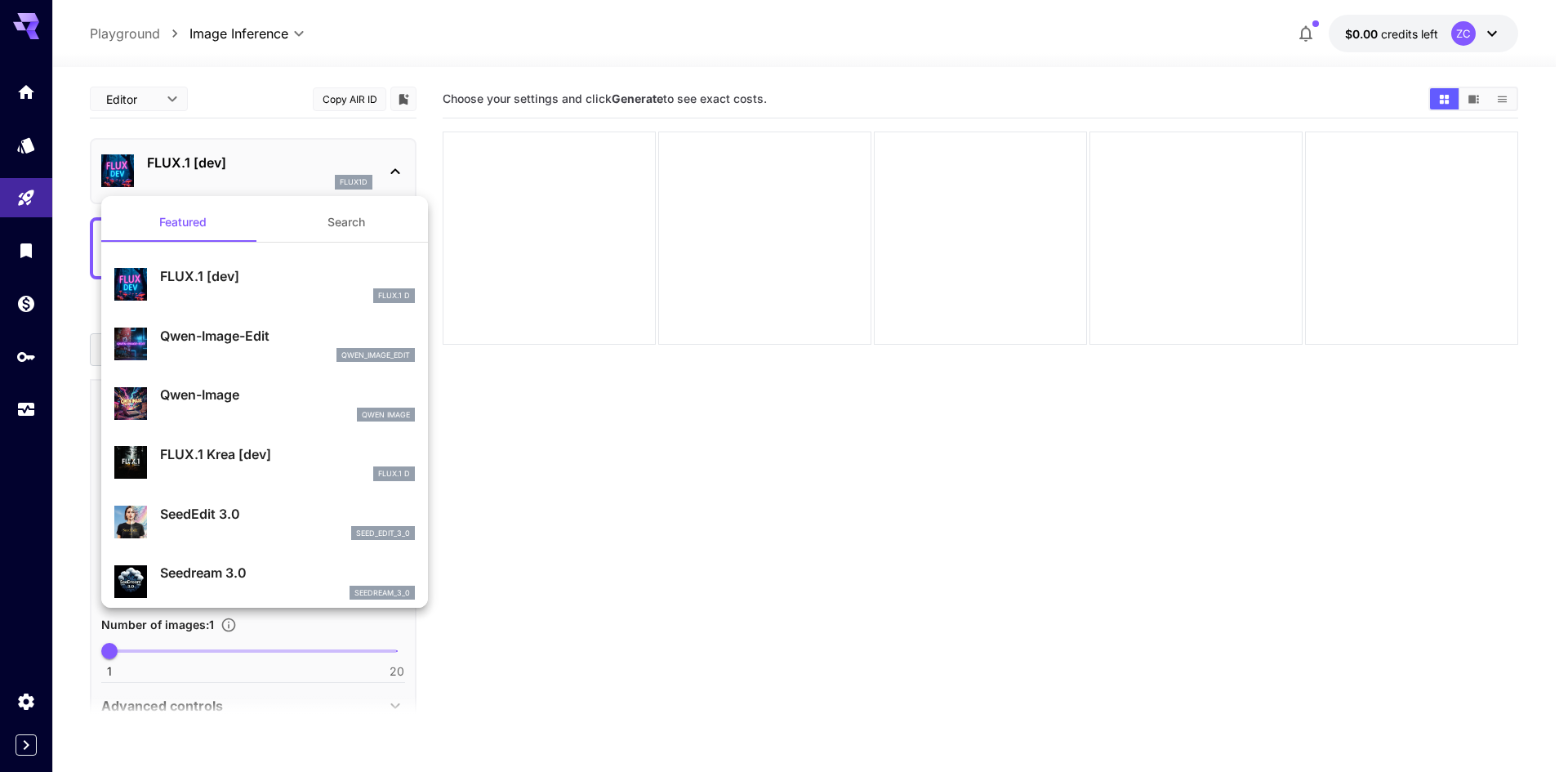
click at [330, 227] on button "Search" at bounding box center [346, 222] width 163 height 40
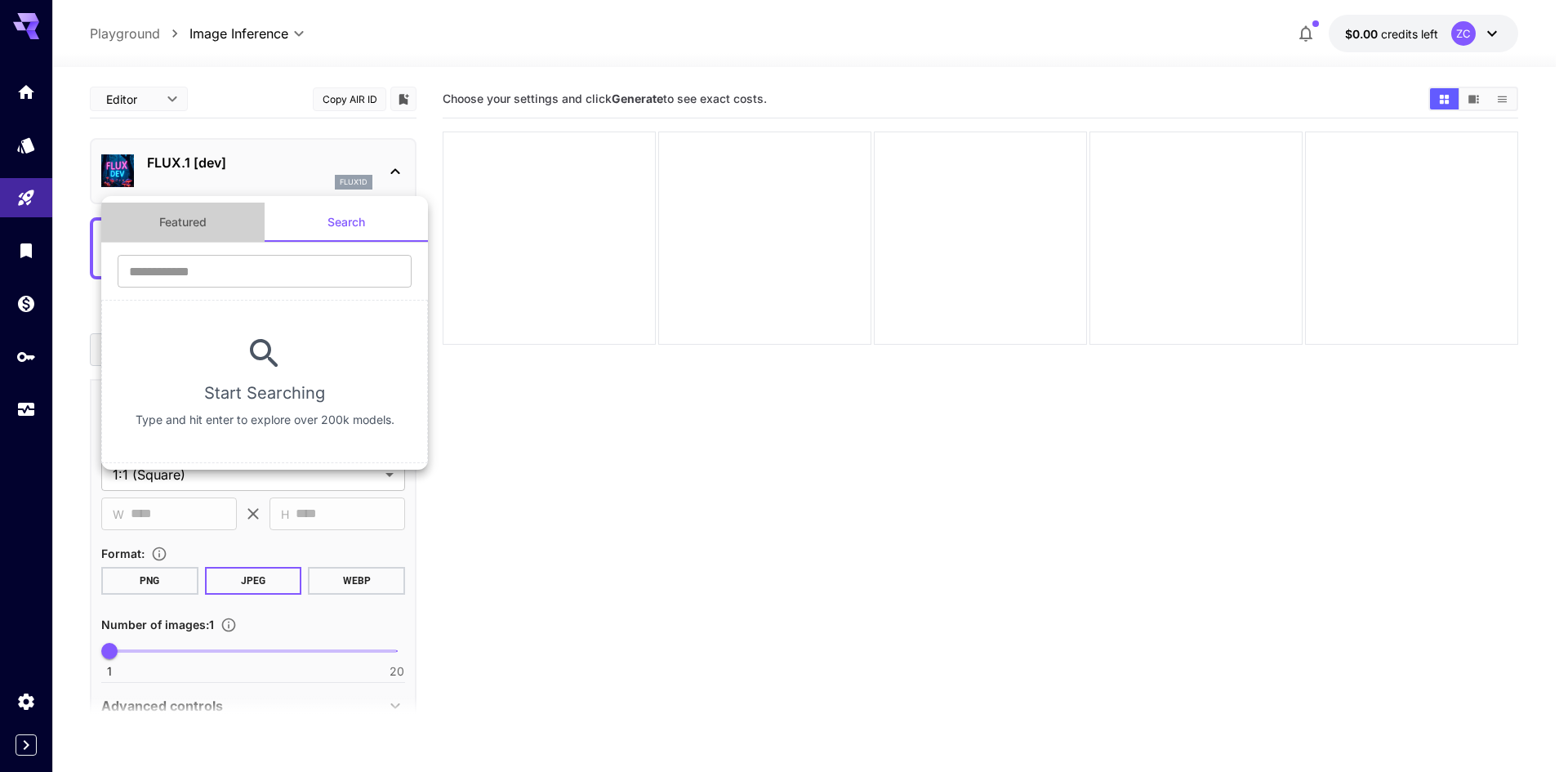
click at [215, 223] on button "Featured" at bounding box center [182, 222] width 163 height 40
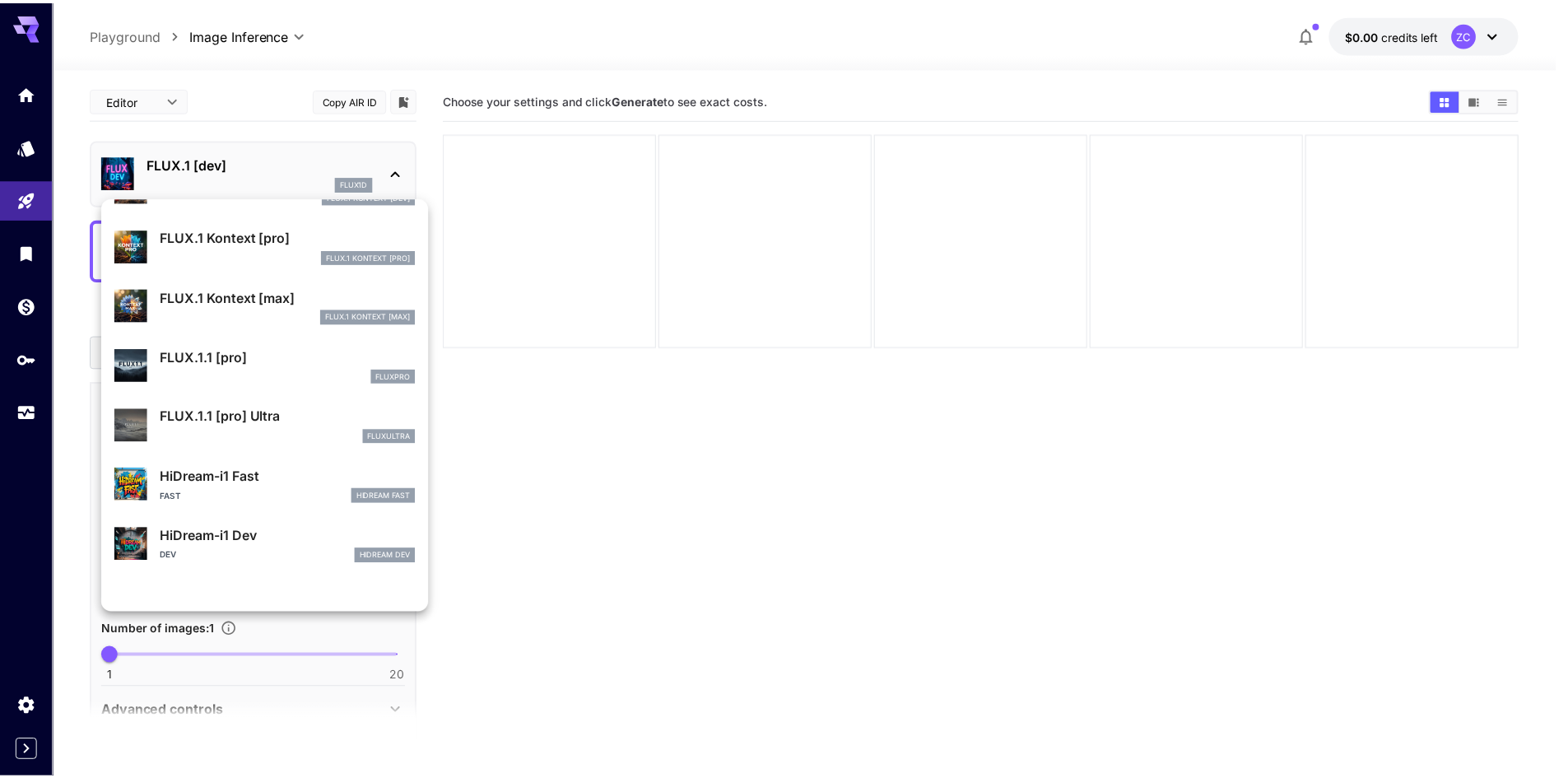
scroll to position [1152, 0]
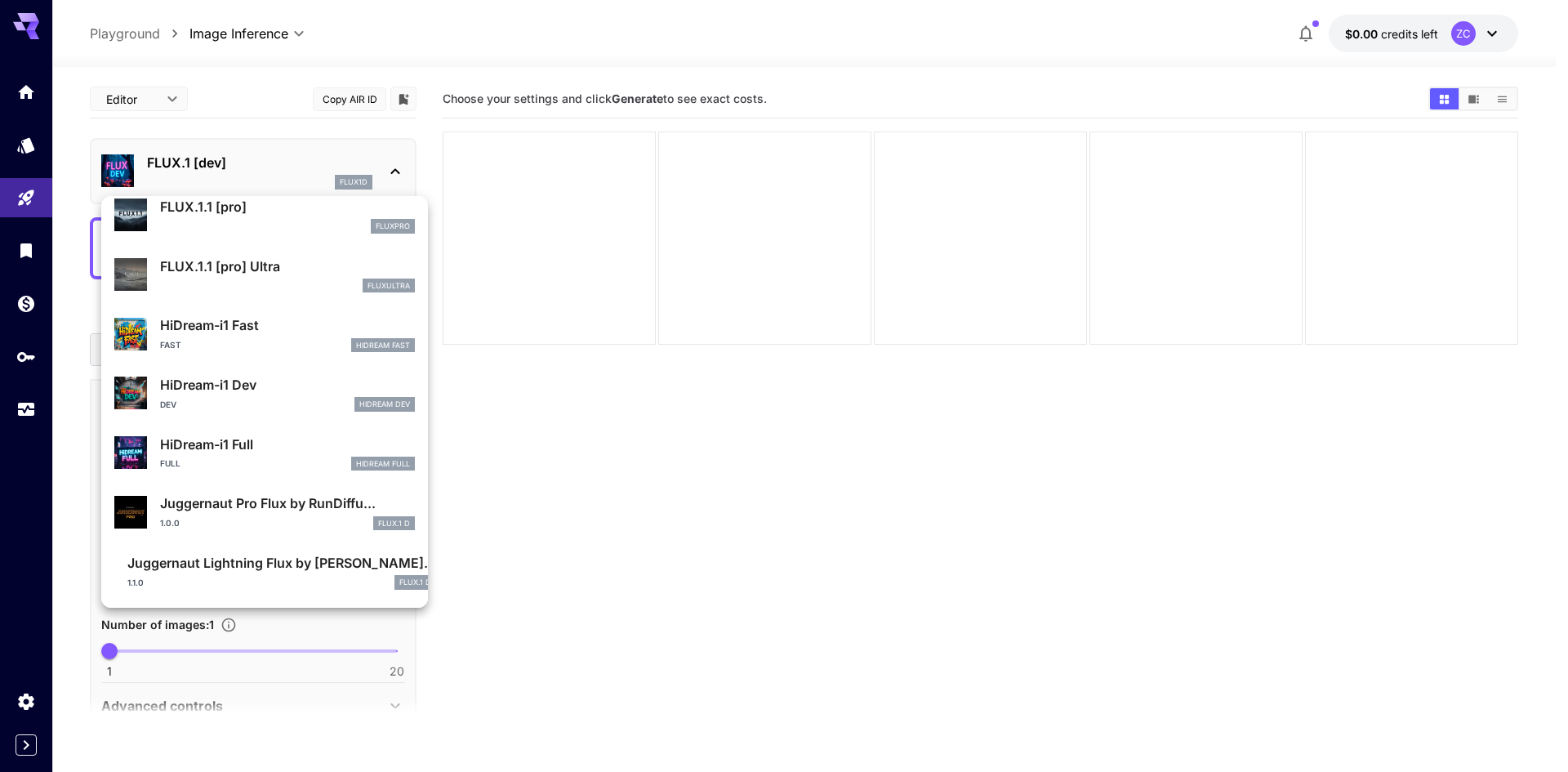
click at [624, 465] on div at bounding box center [784, 386] width 1568 height 772
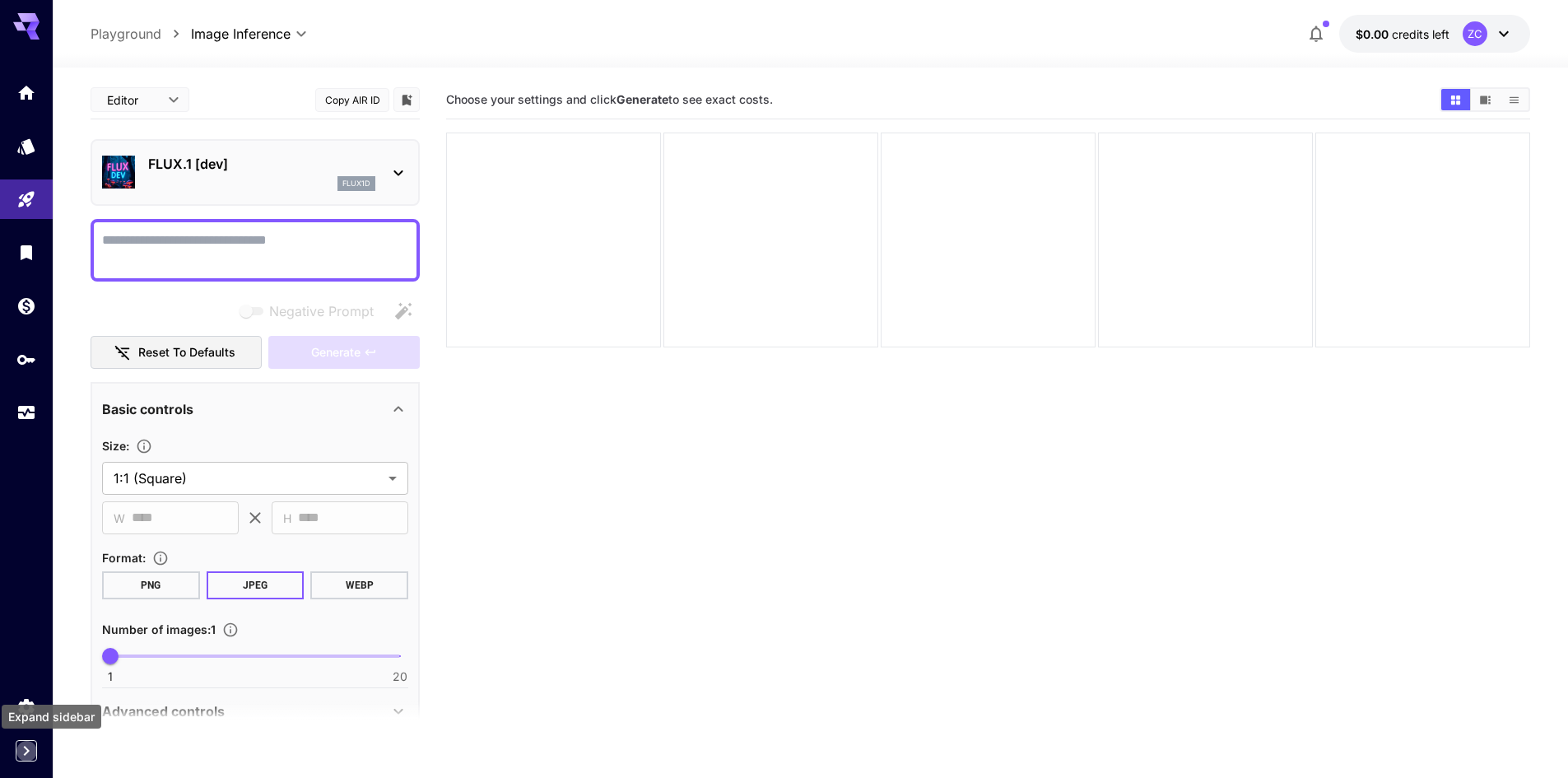
click at [12, 763] on div at bounding box center [26, 389] width 53 height 778
click at [26, 751] on icon "Expand sidebar" at bounding box center [27, 751] width 20 height 20
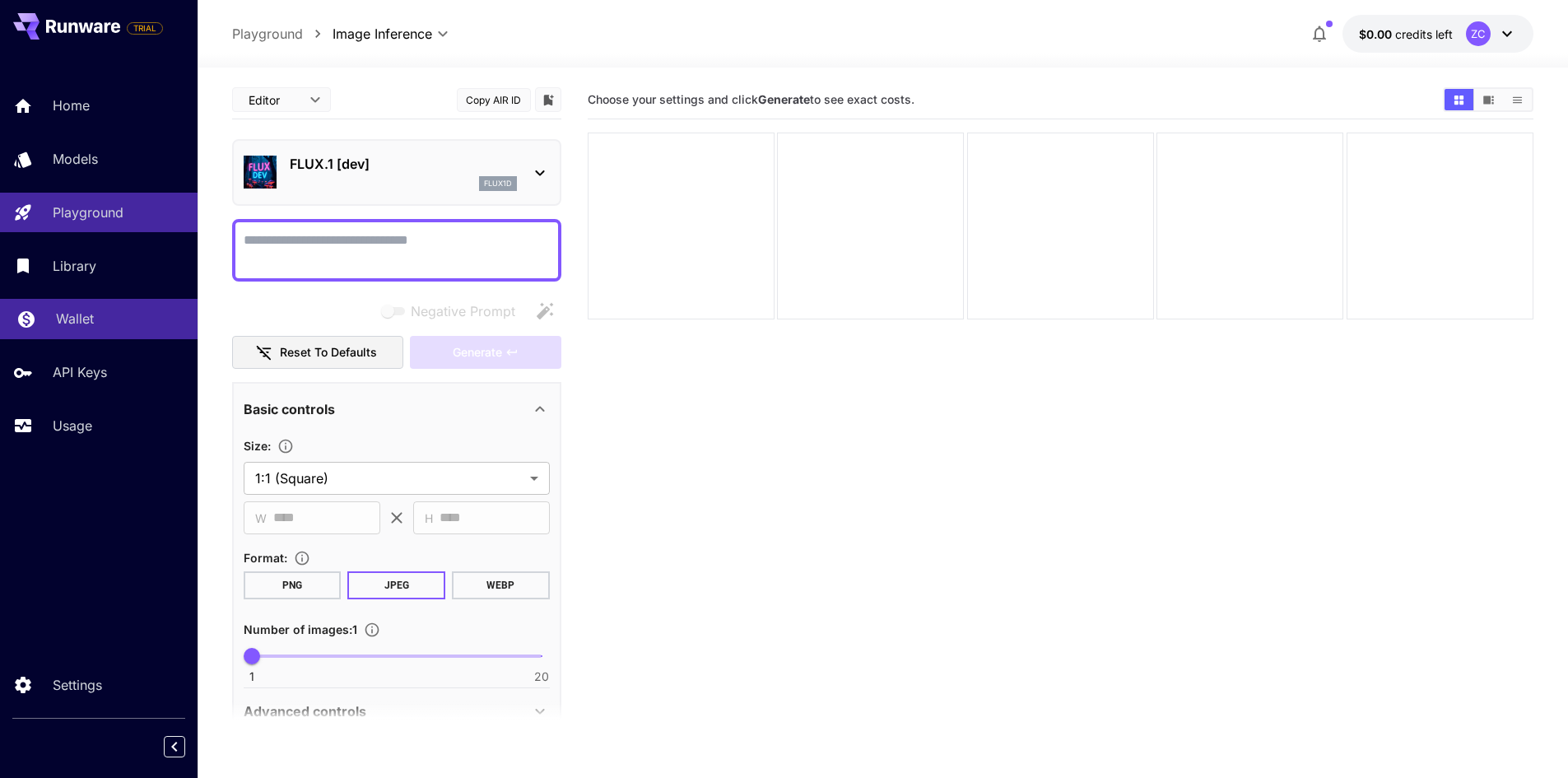
click at [55, 334] on link "Wallet" at bounding box center [99, 319] width 197 height 40
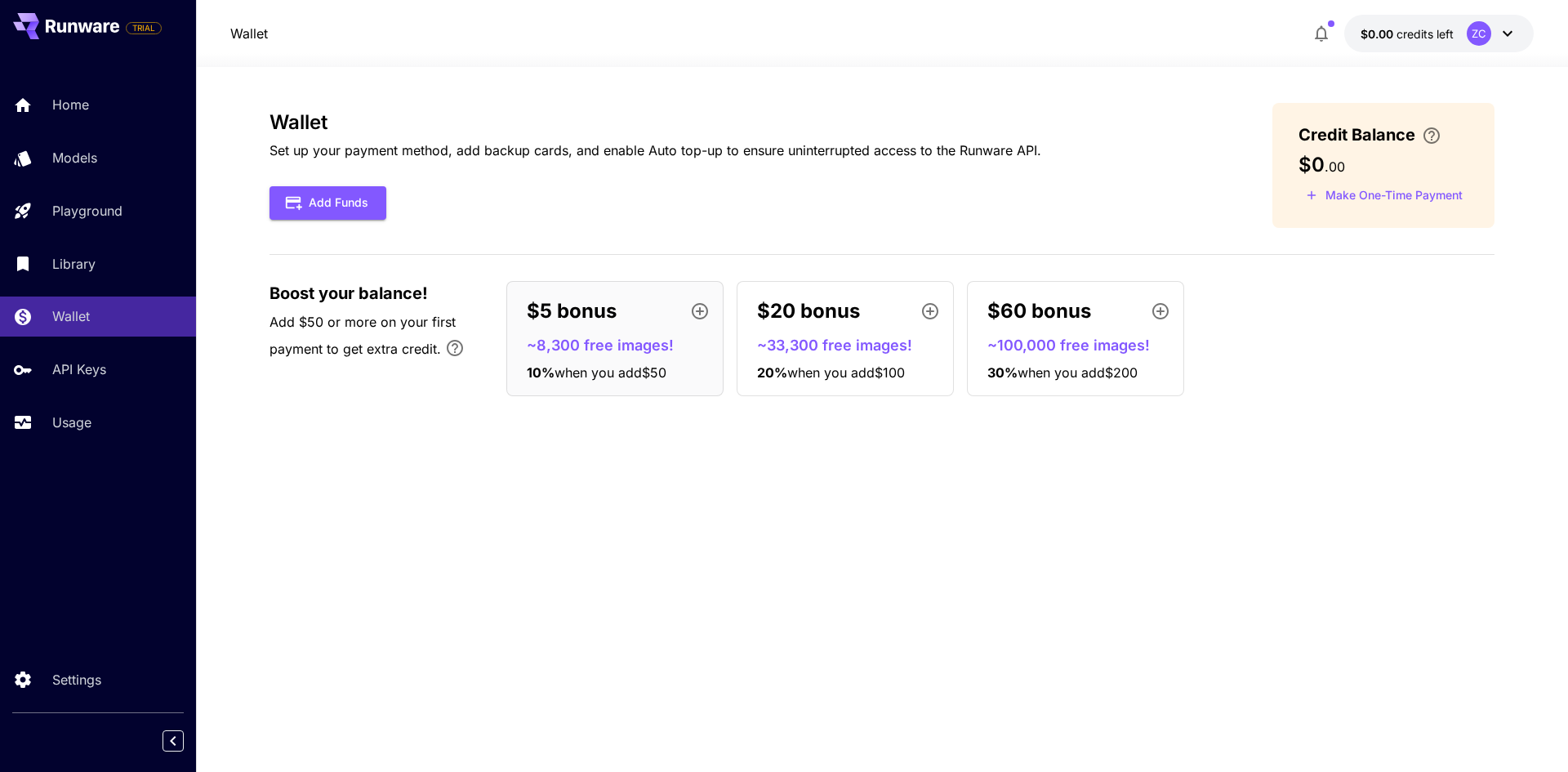
click at [598, 359] on div "$5 bonus ~8,300 free images! 10 % when you add $50" at bounding box center [615, 338] width 218 height 116
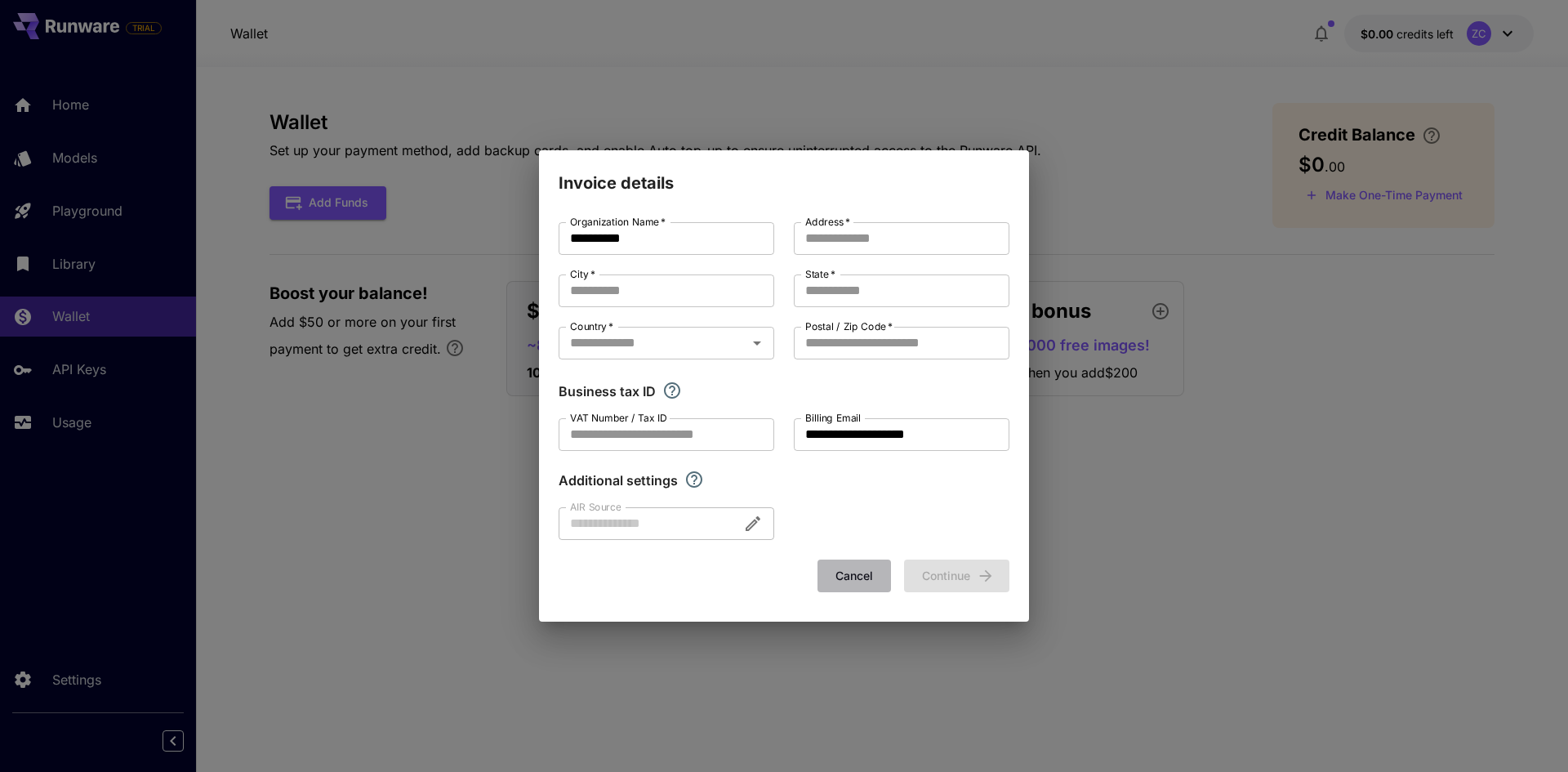
click at [861, 568] on button "Cancel" at bounding box center [854, 576] width 73 height 34
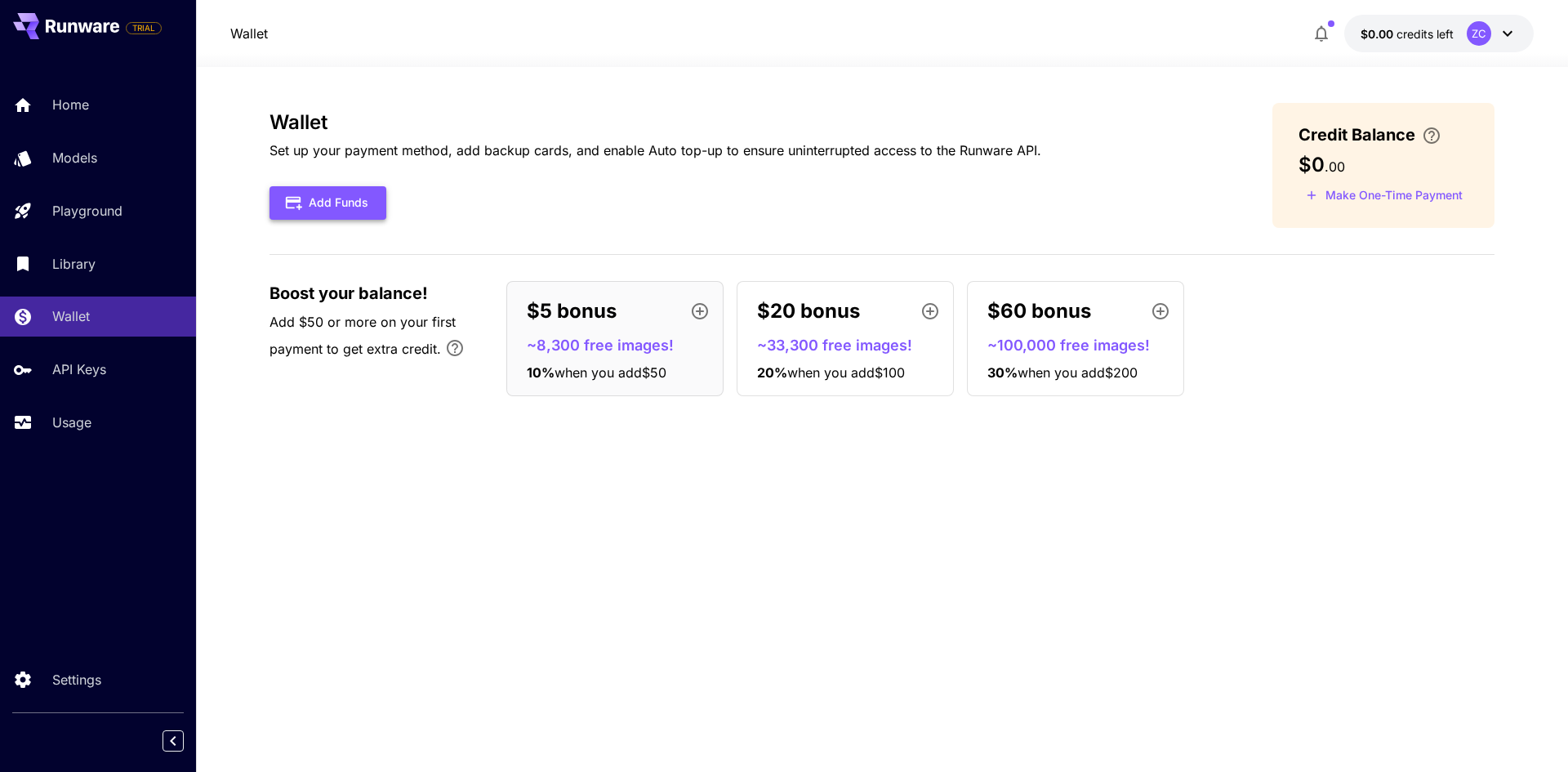
click at [357, 215] on button "Add Funds" at bounding box center [328, 203] width 117 height 34
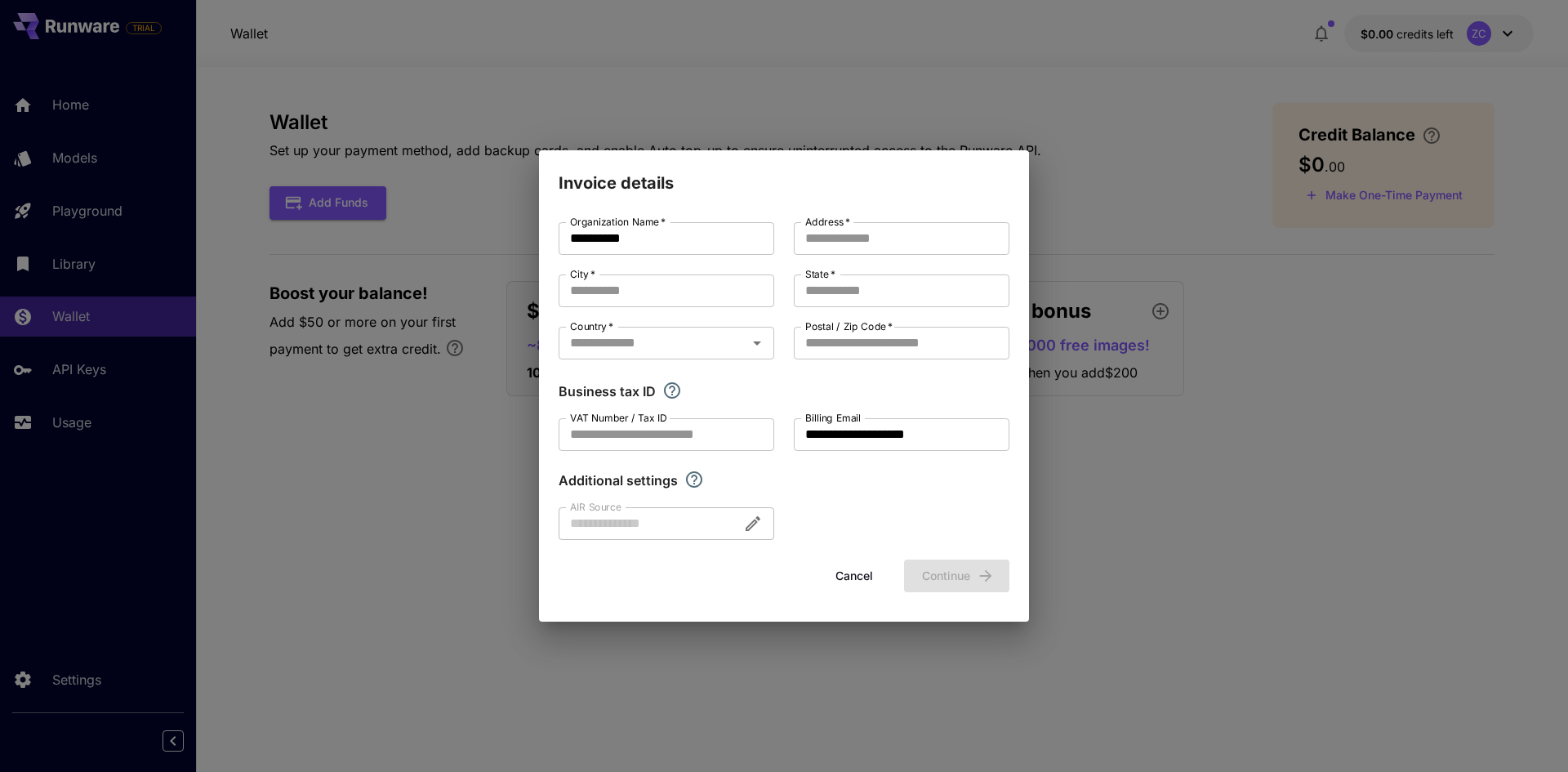
click at [839, 579] on button "Cancel" at bounding box center [854, 576] width 73 height 34
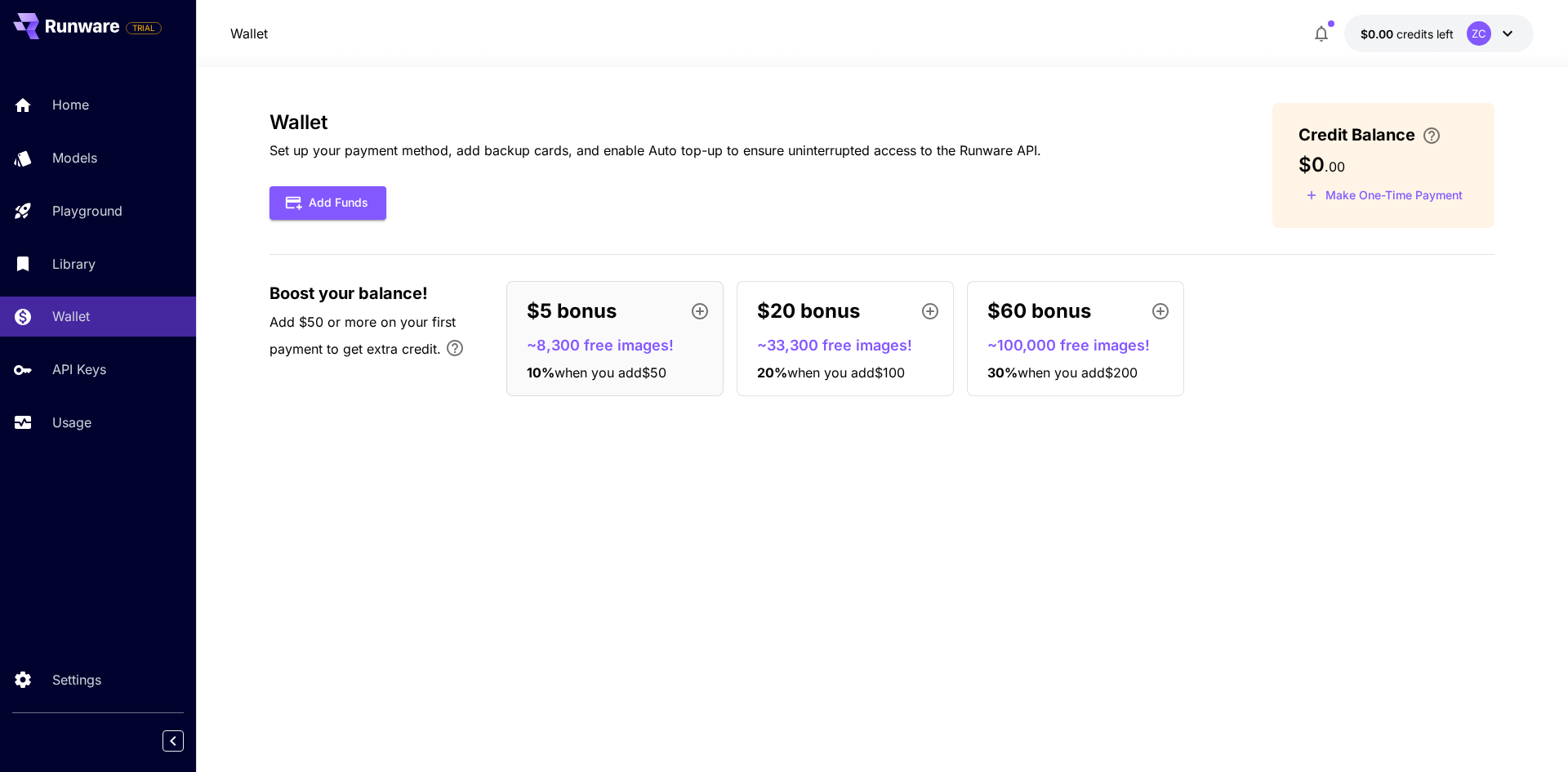
click at [101, 84] on div "Home Models Playground Library Wallet API Keys Usage" at bounding box center [98, 263] width 196 height 422
click at [81, 103] on p "Home" at bounding box center [73, 105] width 37 height 20
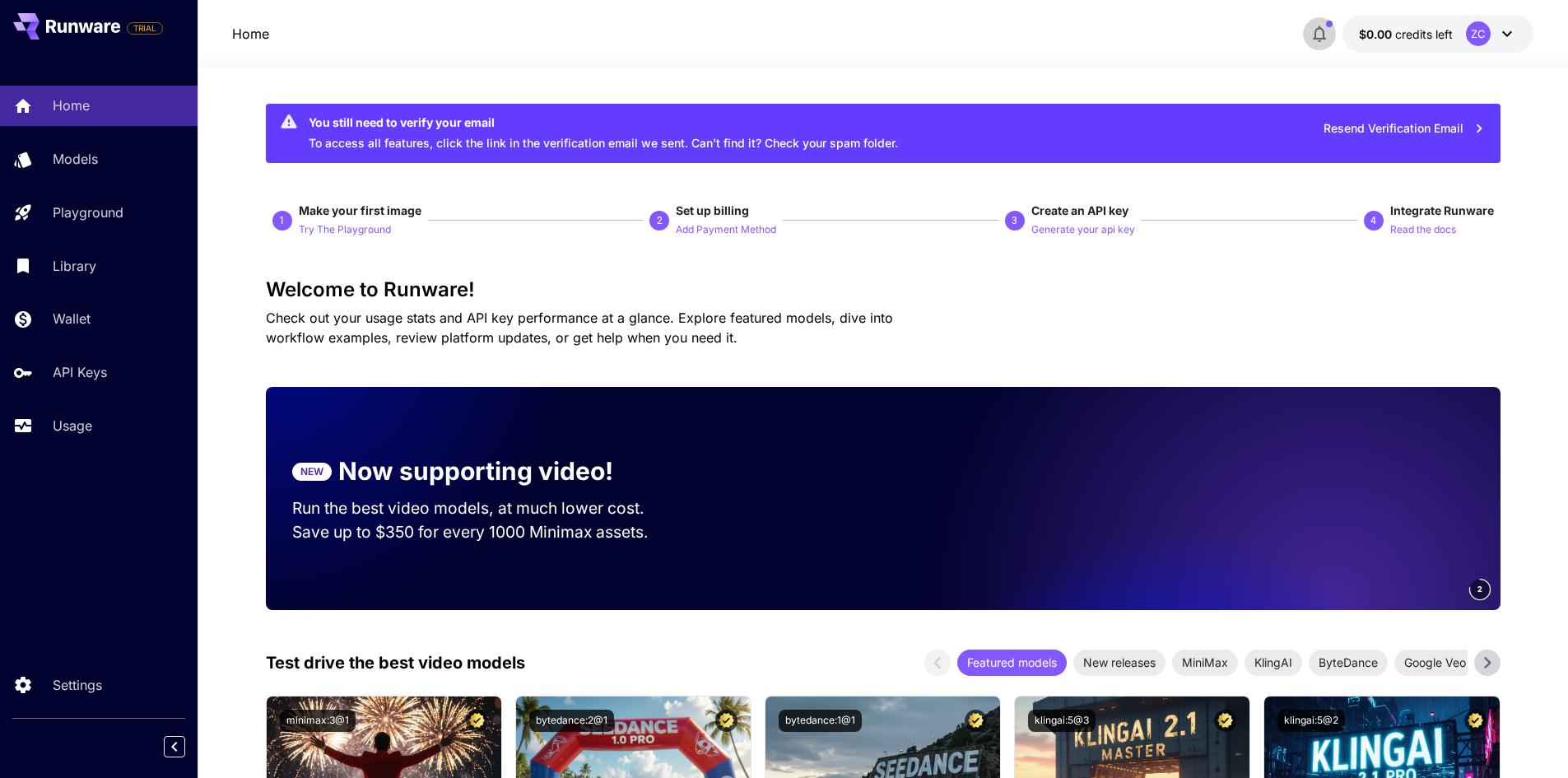
click at [1316, 37] on icon "button" at bounding box center [1319, 34] width 13 height 17
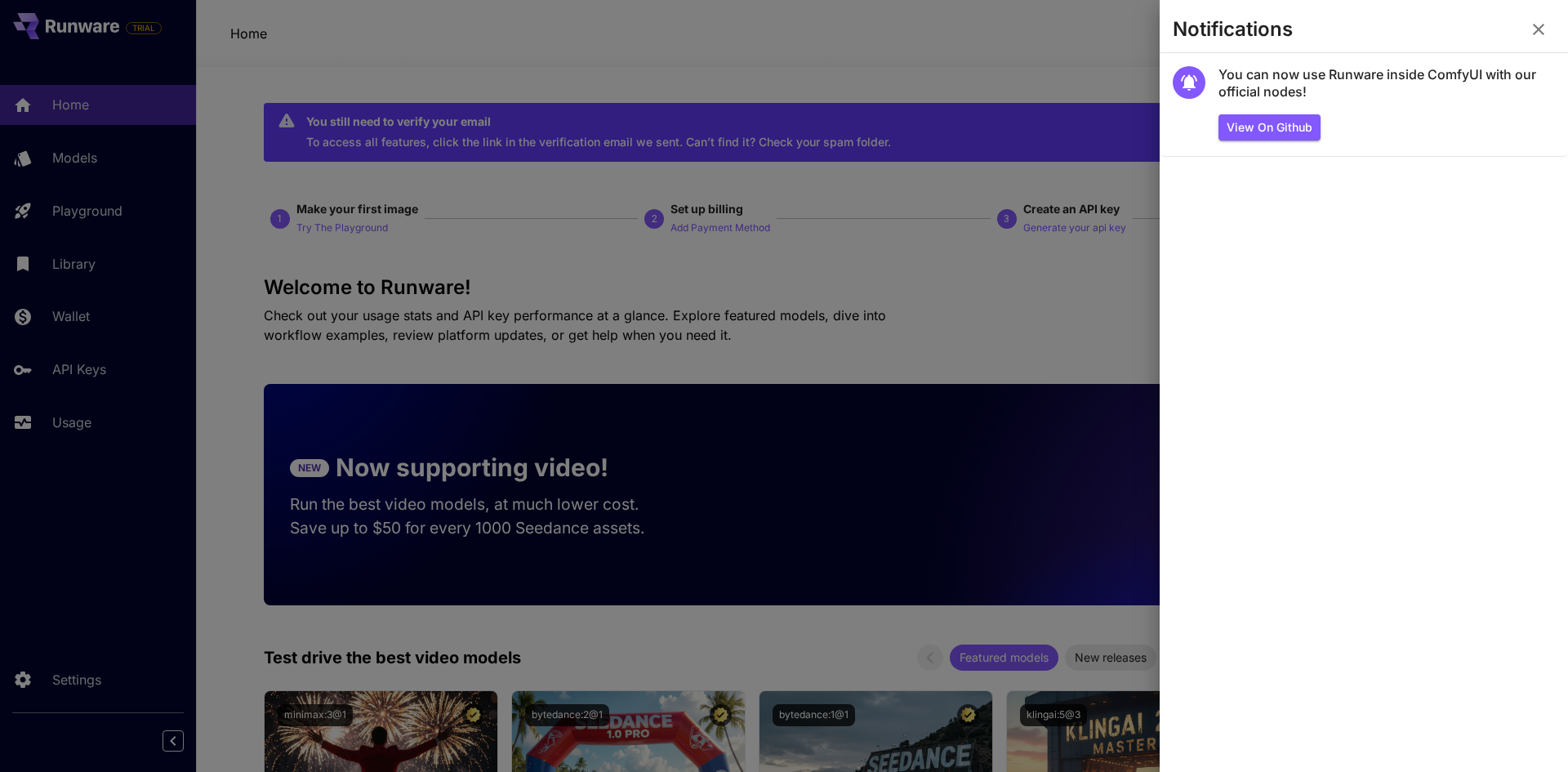
click at [1529, 33] on icon "button" at bounding box center [1539, 30] width 20 height 20
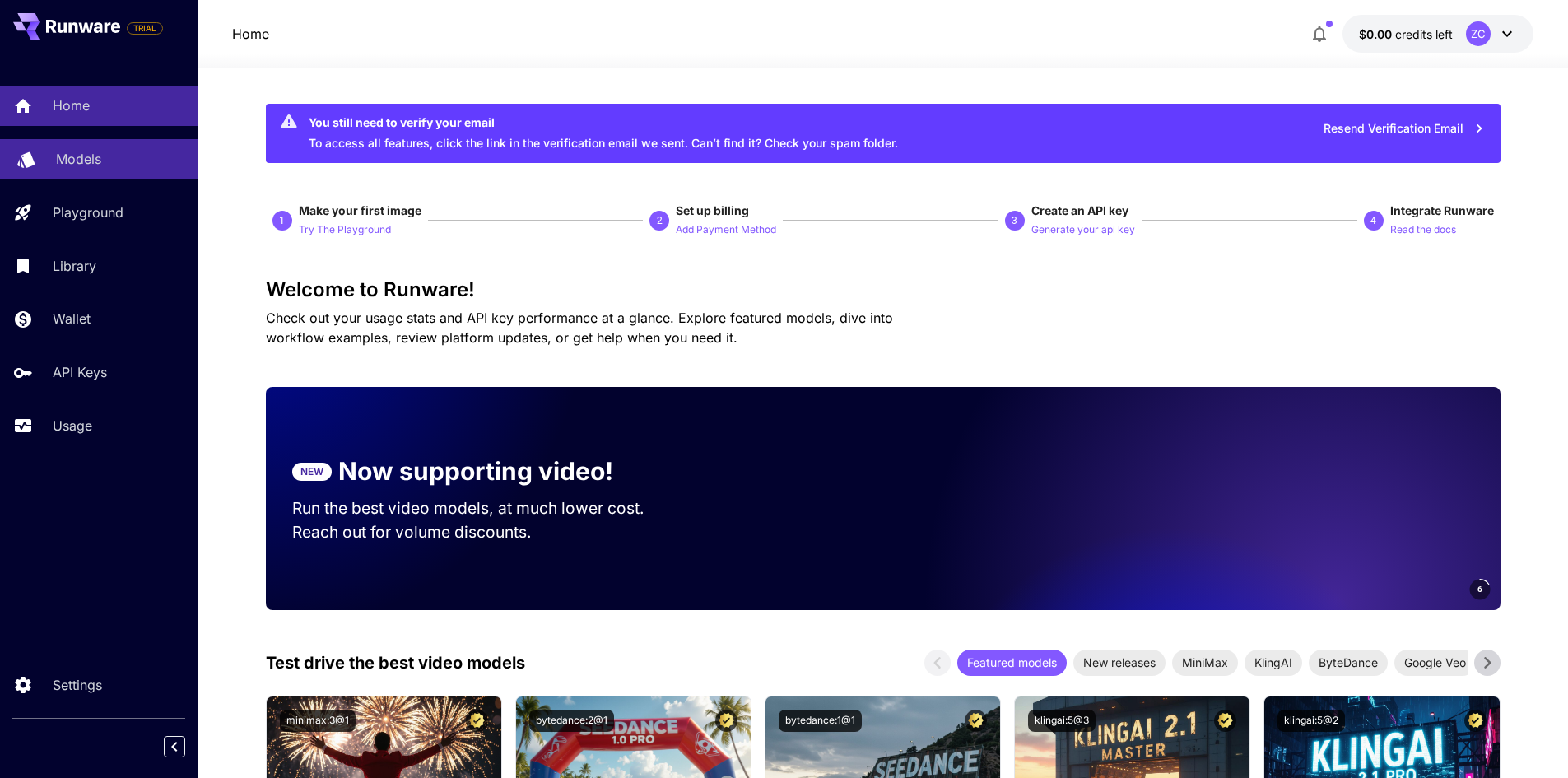
click at [126, 159] on div "Models" at bounding box center [120, 159] width 129 height 20
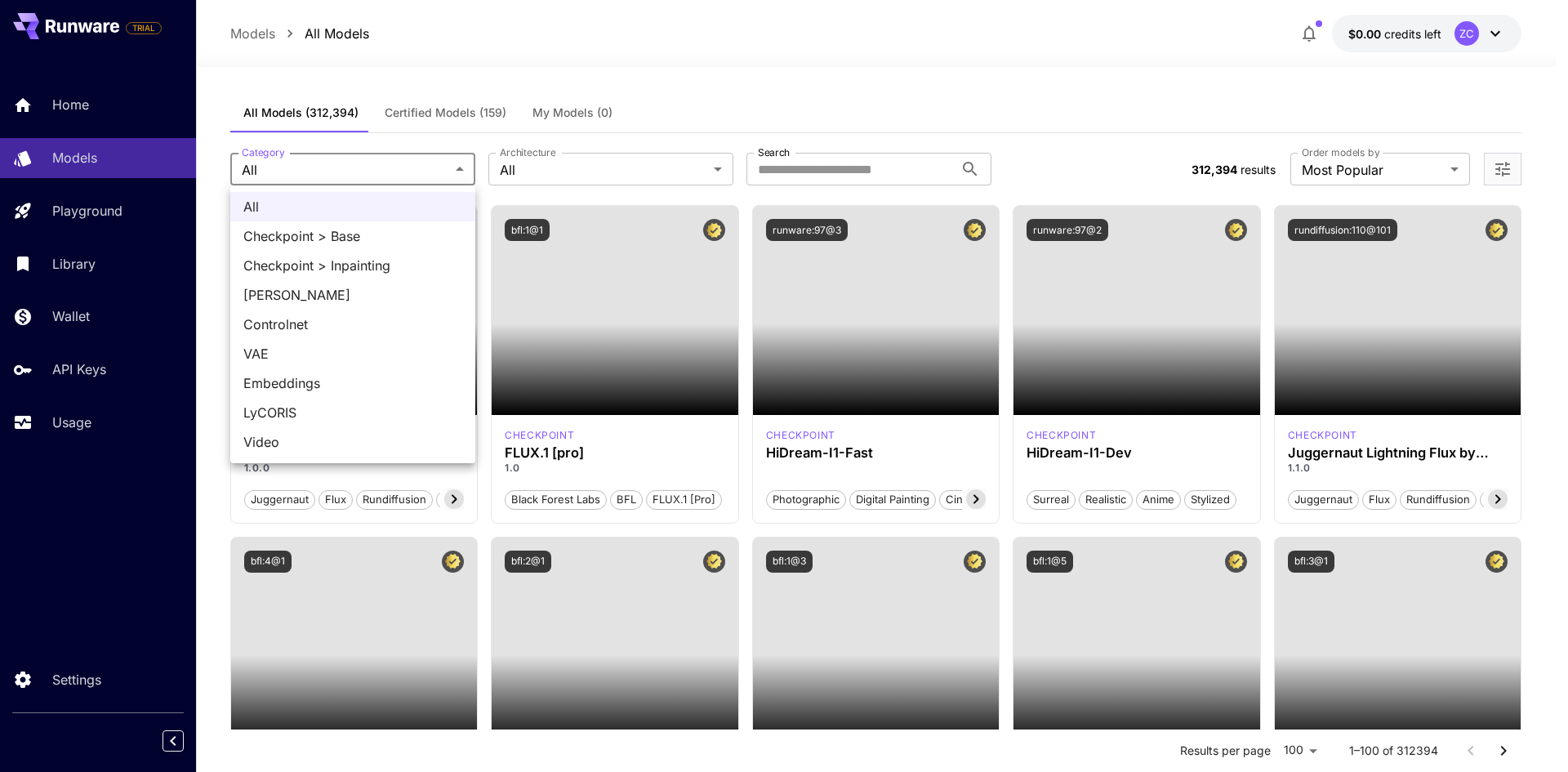
click at [458, 164] on div at bounding box center [784, 386] width 1568 height 772
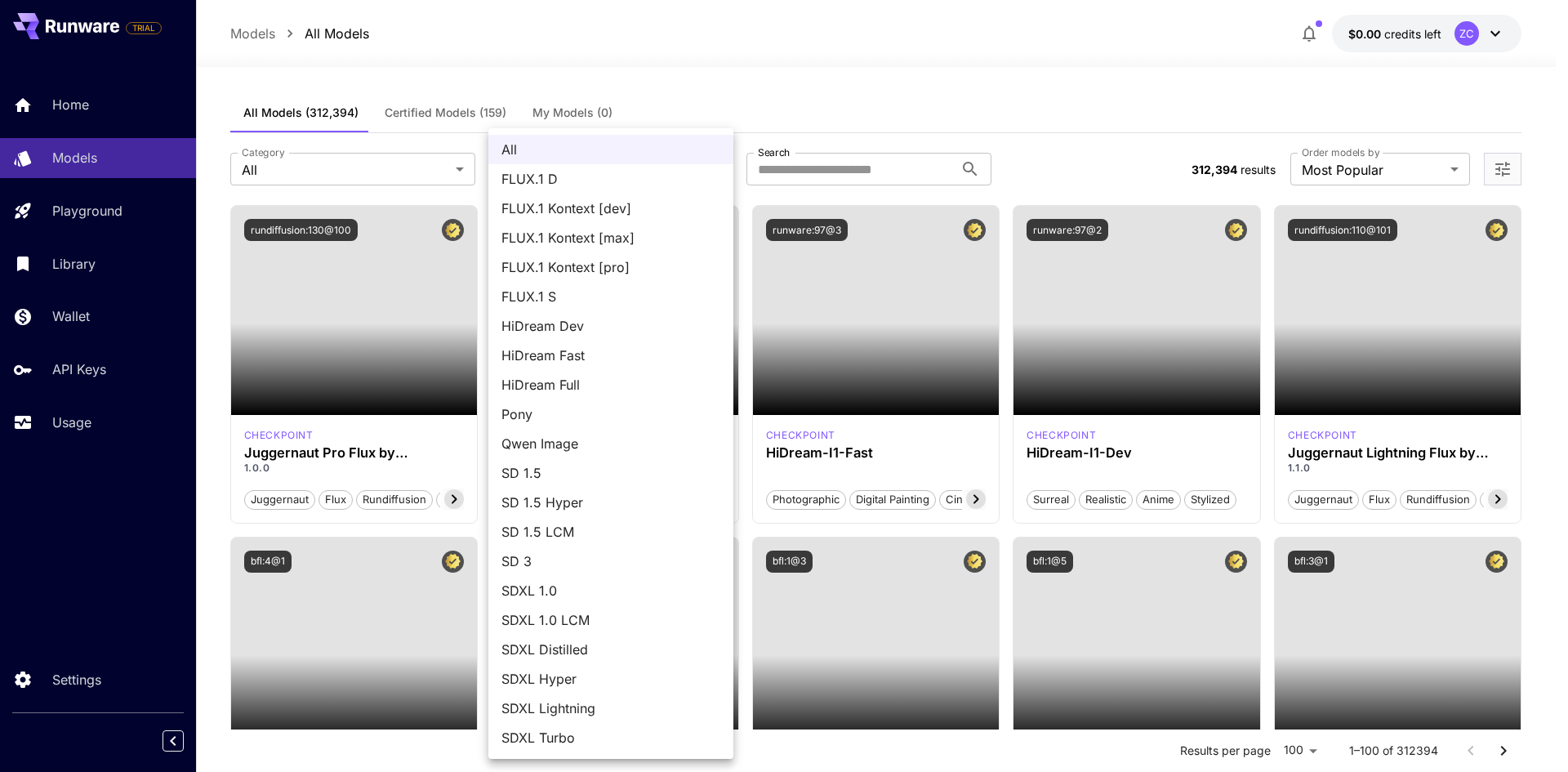
click at [810, 103] on div at bounding box center [784, 386] width 1568 height 772
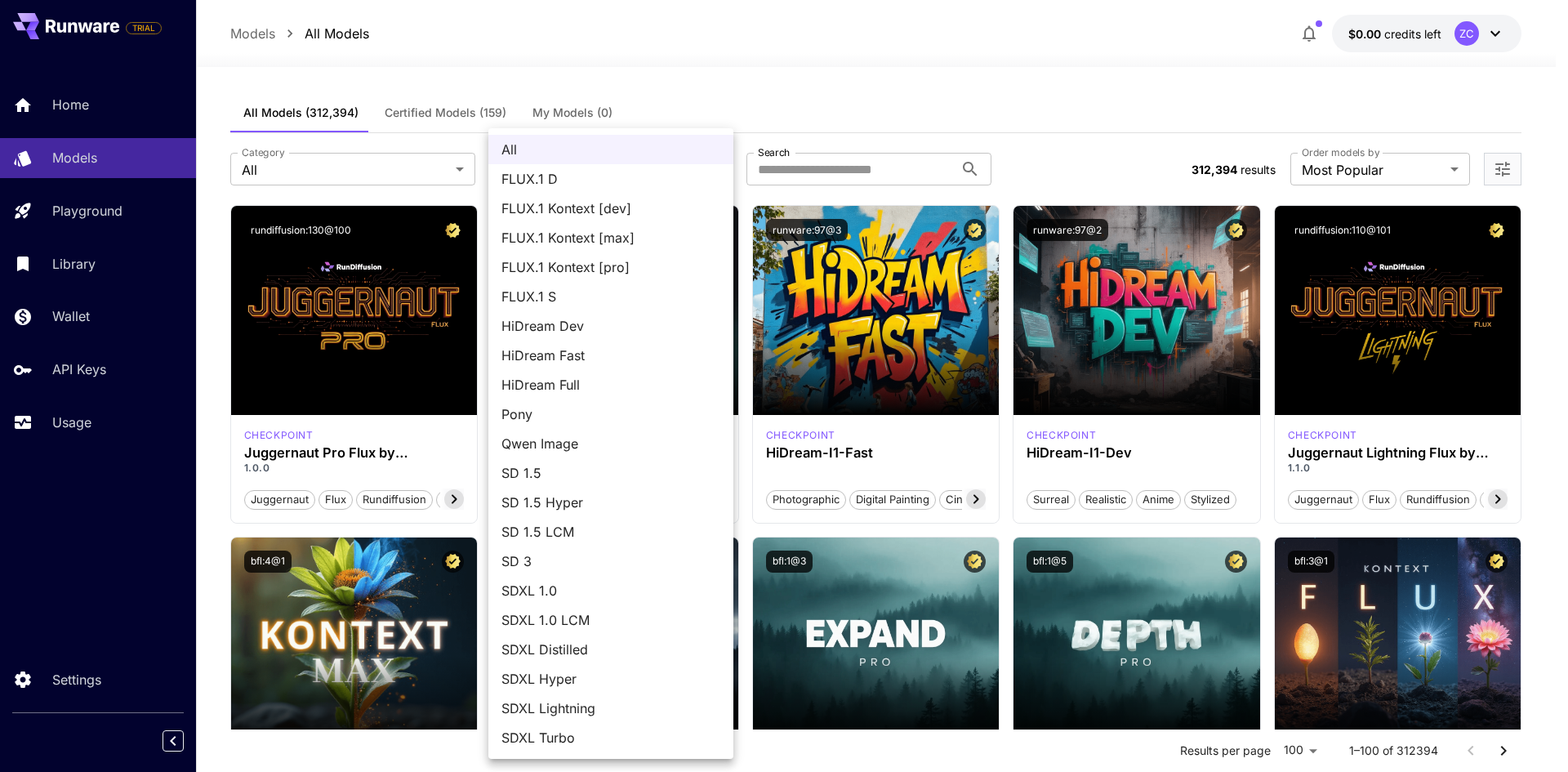
click at [804, 61] on div at bounding box center [784, 386] width 1568 height 772
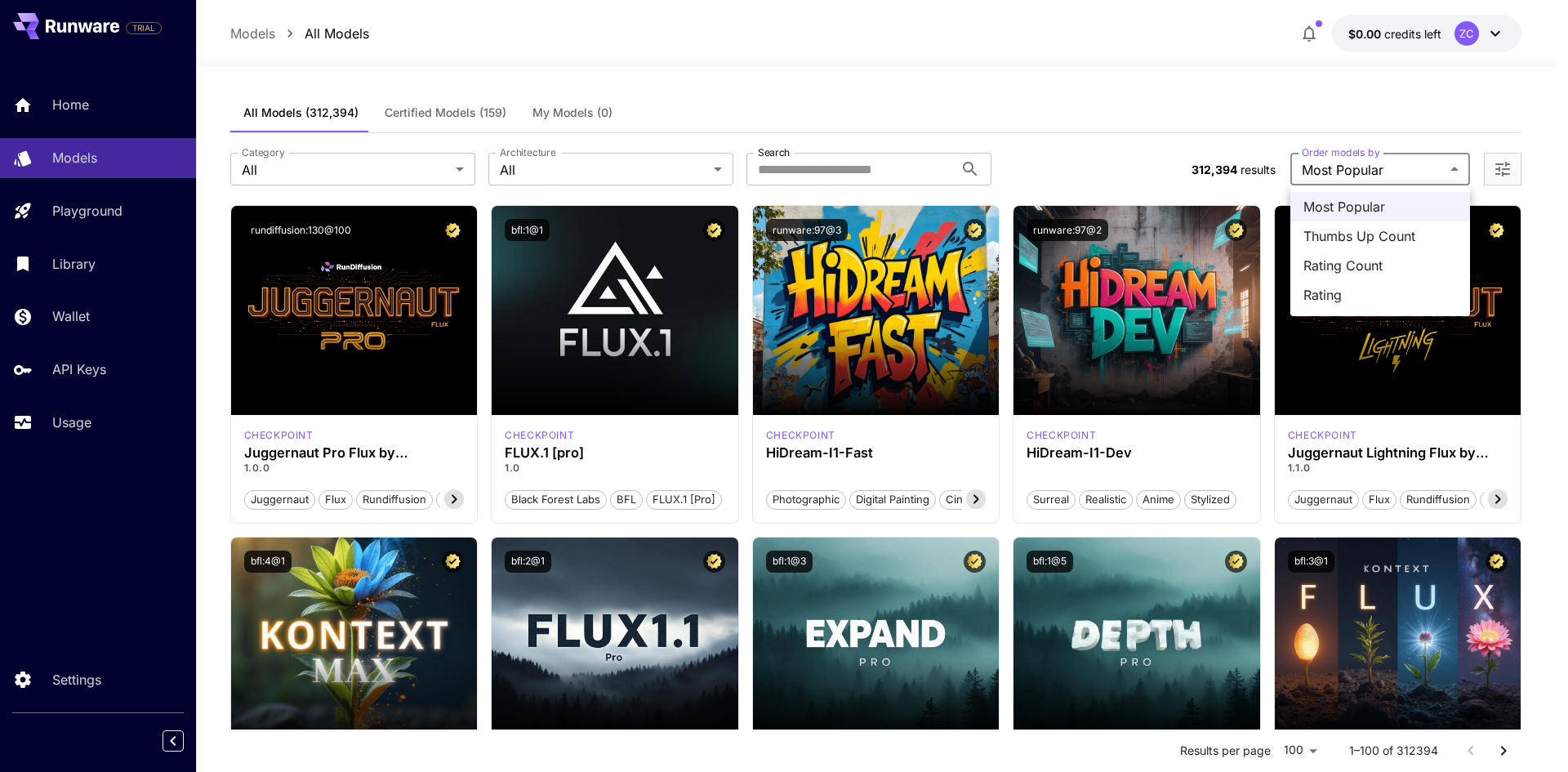
click at [1452, 172] on div at bounding box center [784, 386] width 1568 height 772
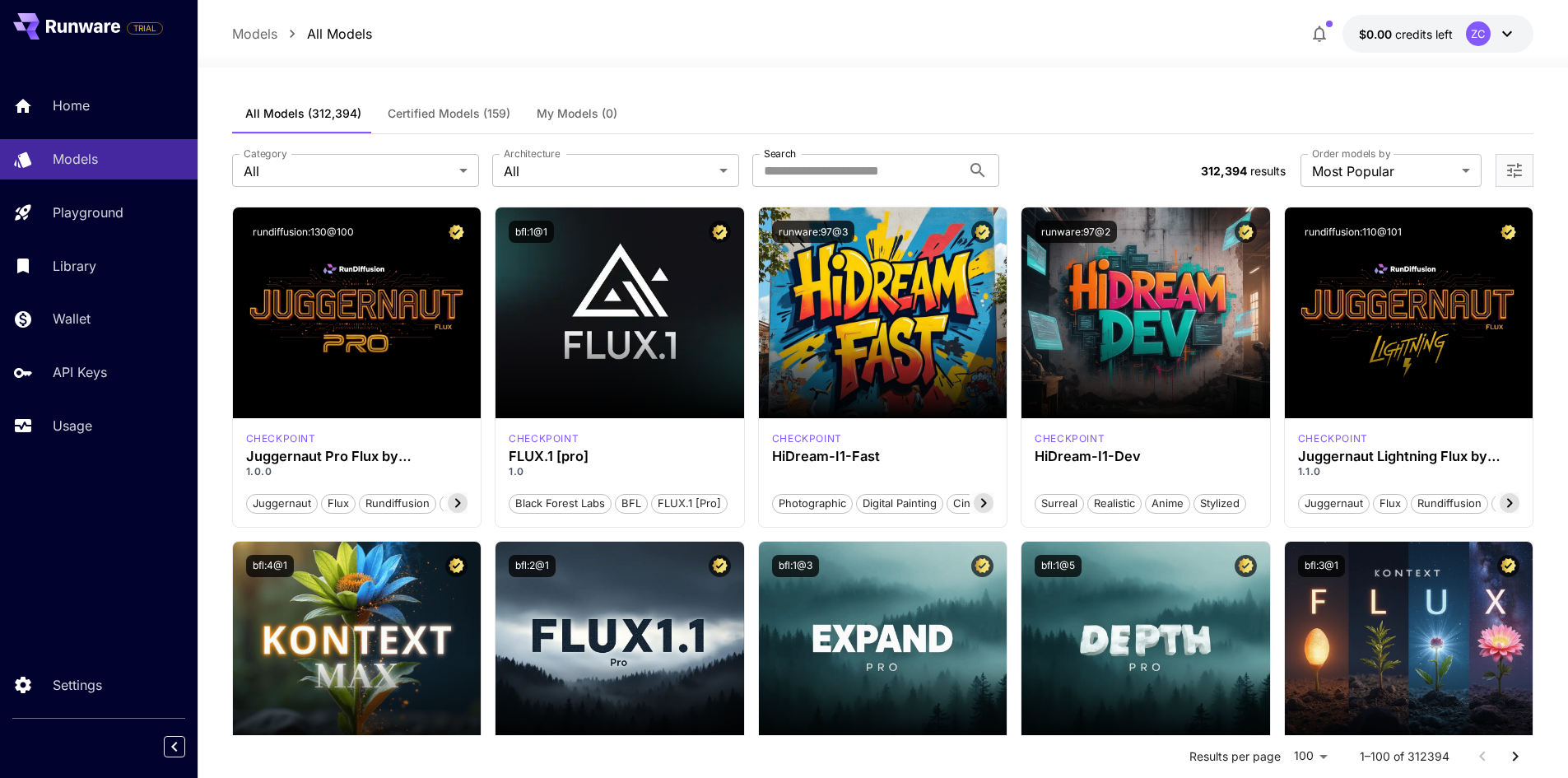
click at [1531, 180] on div at bounding box center [1514, 170] width 38 height 33
click at [1519, 182] on div at bounding box center [1514, 170] width 38 height 33
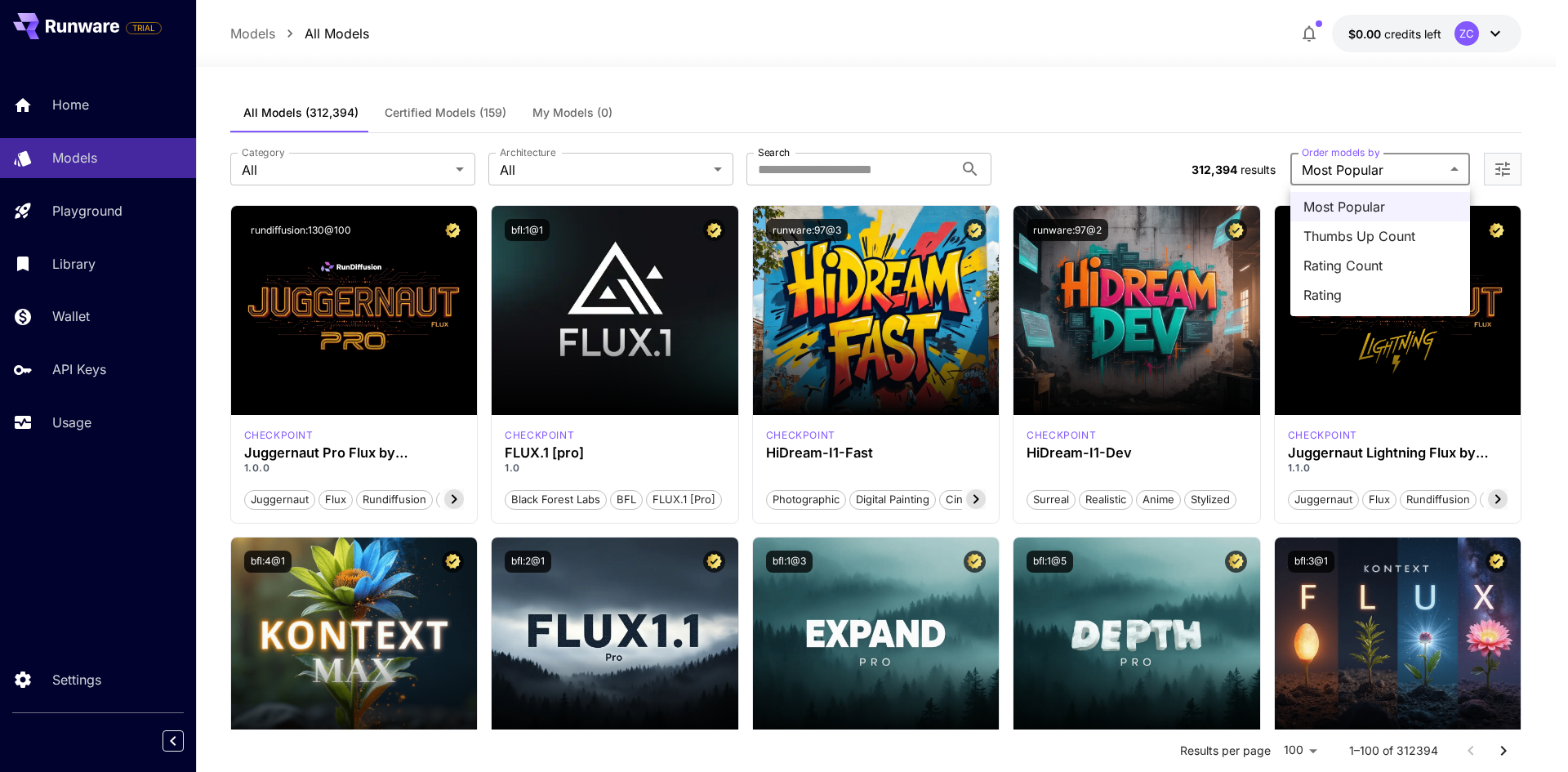
drag, startPoint x: 1163, startPoint y: 167, endPoint x: 1186, endPoint y: 163, distance: 23.3
click at [1183, 164] on div at bounding box center [784, 386] width 1568 height 772
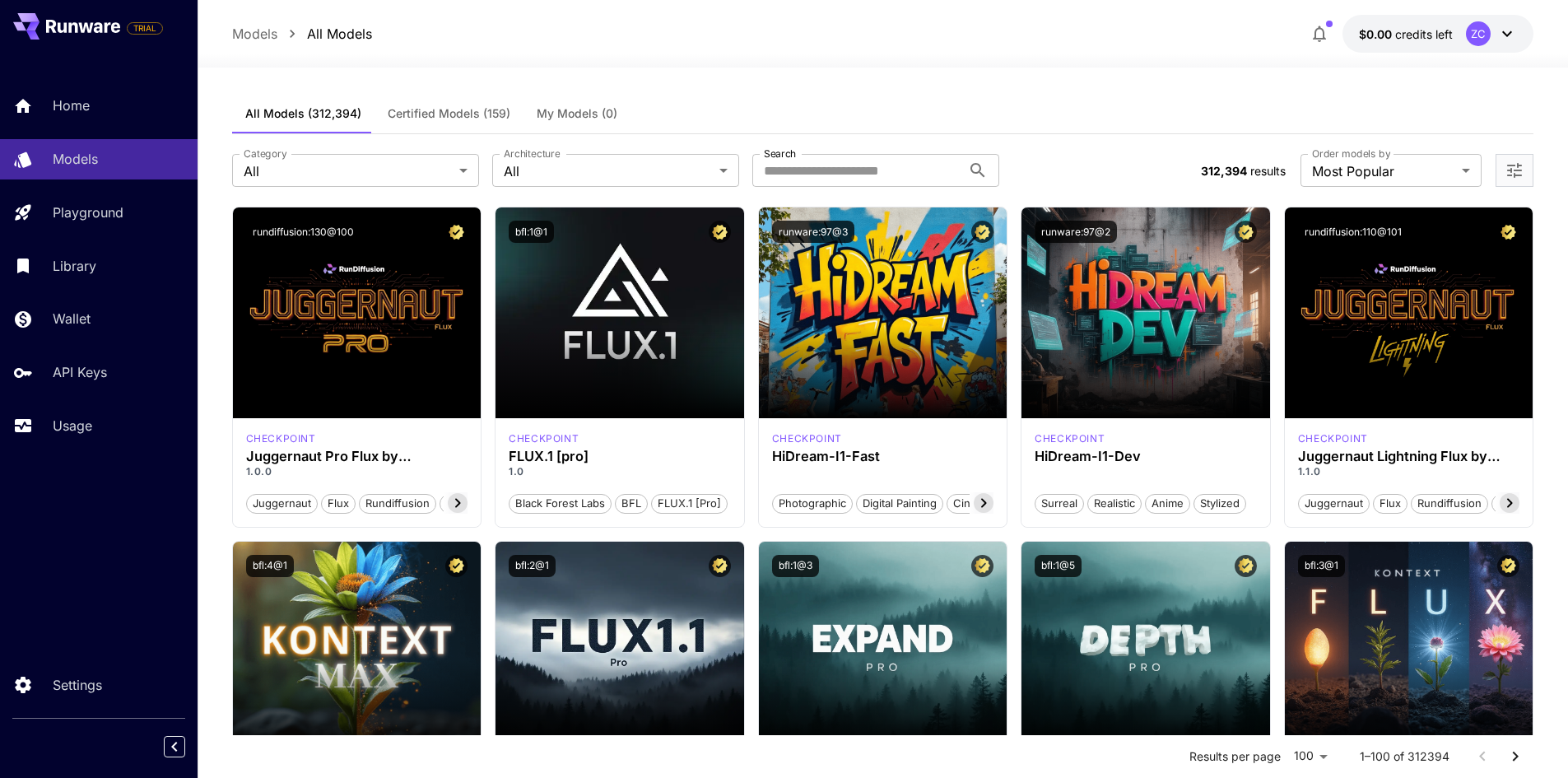
click at [1203, 163] on span "312,394" at bounding box center [1223, 170] width 46 height 14
drag, startPoint x: 1204, startPoint y: 168, endPoint x: 1287, endPoint y: 169, distance: 83.0
click at [1287, 169] on div "**********" at bounding box center [1367, 170] width 333 height 33
click at [1288, 169] on div "**********" at bounding box center [1367, 170] width 333 height 33
drag, startPoint x: 1288, startPoint y: 169, endPoint x: 1203, endPoint y: 163, distance: 85.2
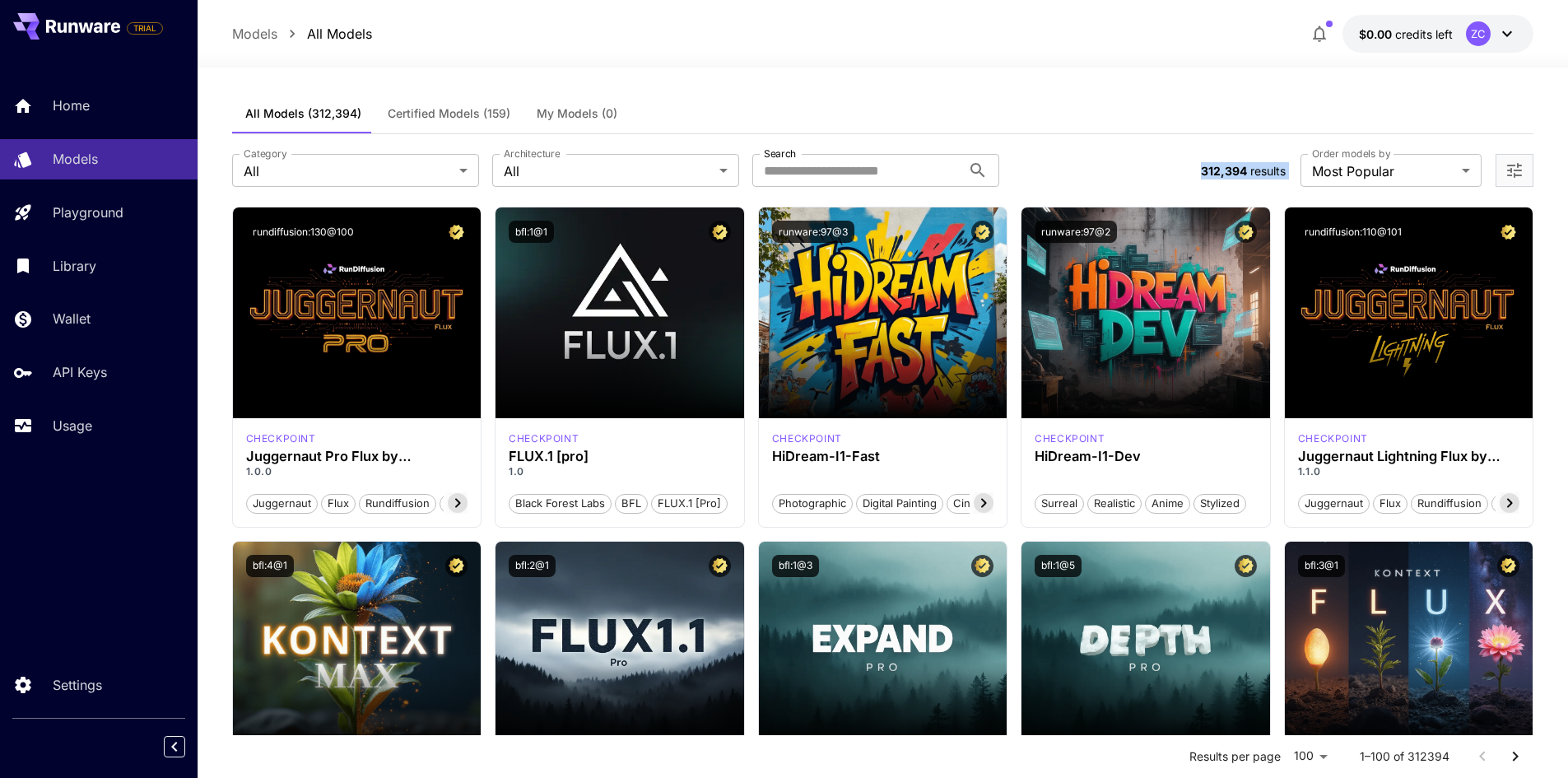
click at [1203, 164] on div "**********" at bounding box center [1367, 170] width 333 height 33
click at [1203, 163] on span "312,394" at bounding box center [1223, 170] width 46 height 14
click at [1200, 164] on span "312,394" at bounding box center [1223, 170] width 46 height 14
click at [1199, 165] on section "**********" at bounding box center [883, 170] width 1302 height 33
click at [1207, 168] on span "312,394" at bounding box center [1223, 170] width 46 height 14
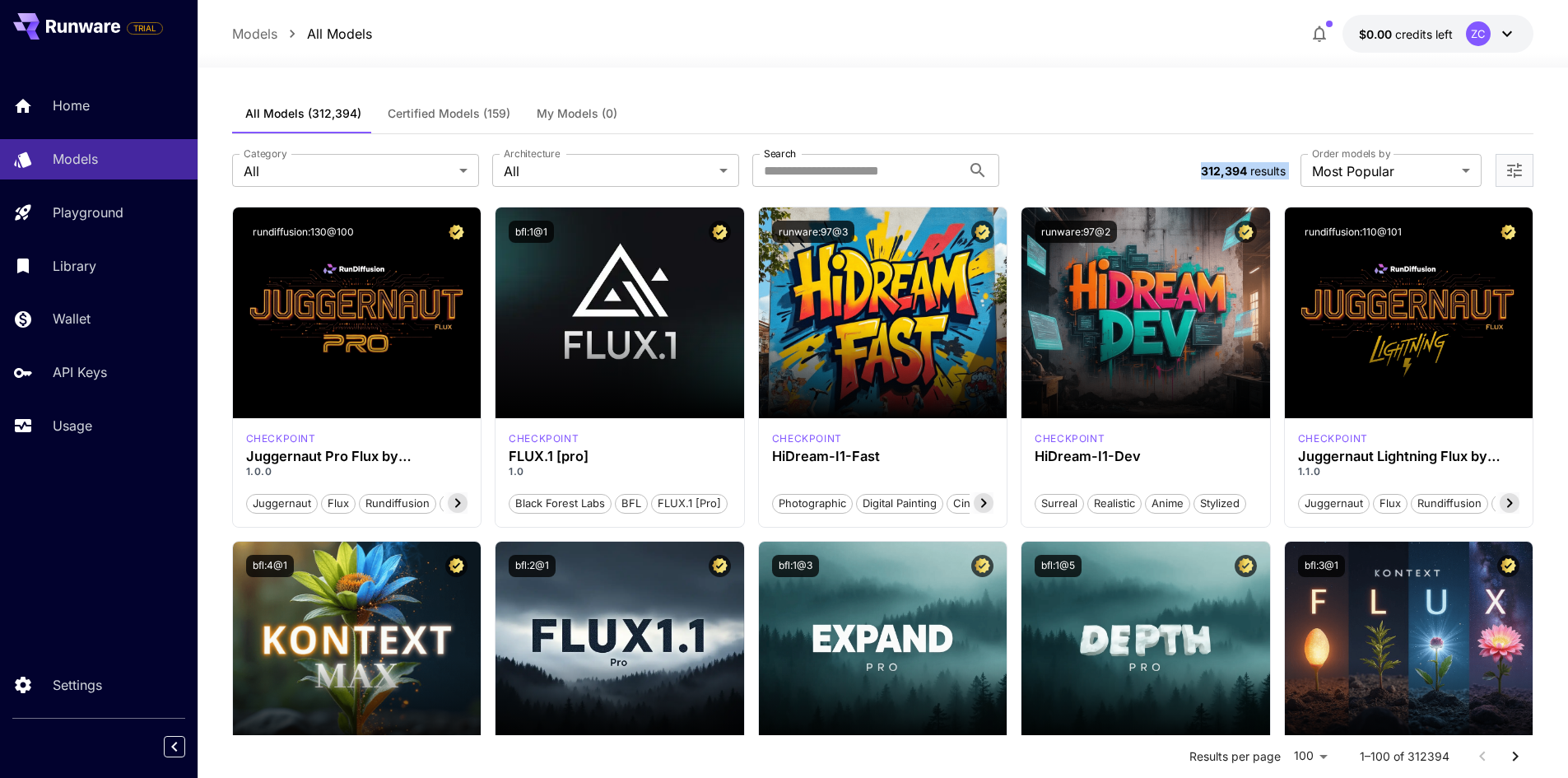
click at [1205, 169] on span "312,394" at bounding box center [1223, 170] width 46 height 14
drag, startPoint x: 1199, startPoint y: 170, endPoint x: 1289, endPoint y: 163, distance: 90.3
click at [1289, 163] on section "**********" at bounding box center [883, 170] width 1302 height 33
drag, startPoint x: 663, startPoint y: 107, endPoint x: 215, endPoint y: 117, distance: 448.1
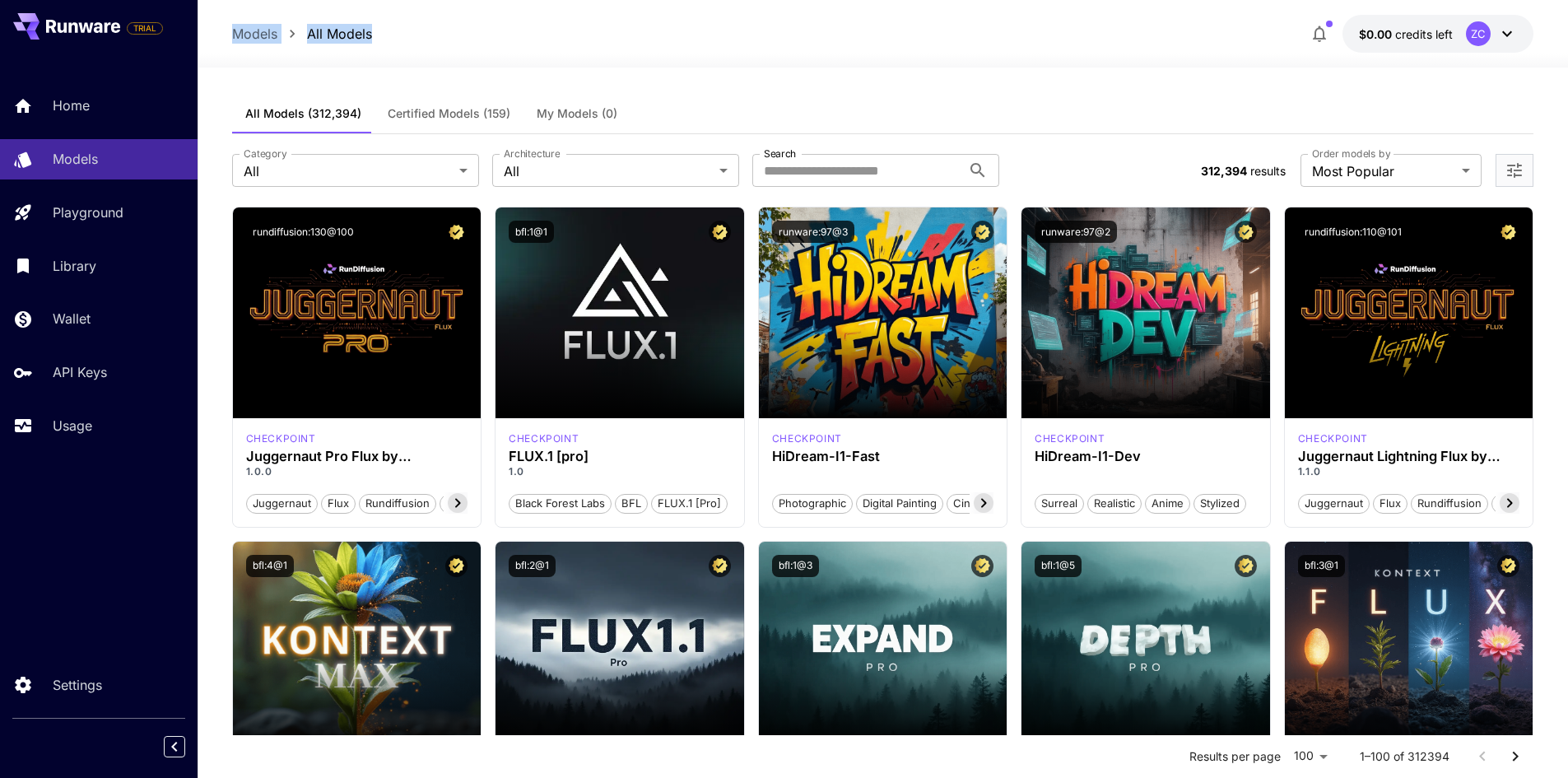
drag, startPoint x: 209, startPoint y: 39, endPoint x: 1344, endPoint y: 31, distance: 1135.0
click at [1346, 25] on div "Models All Models $0.00 credits left ZC" at bounding box center [883, 34] width 1371 height 68
click at [1319, 33] on icon "button" at bounding box center [1320, 34] width 20 height 20
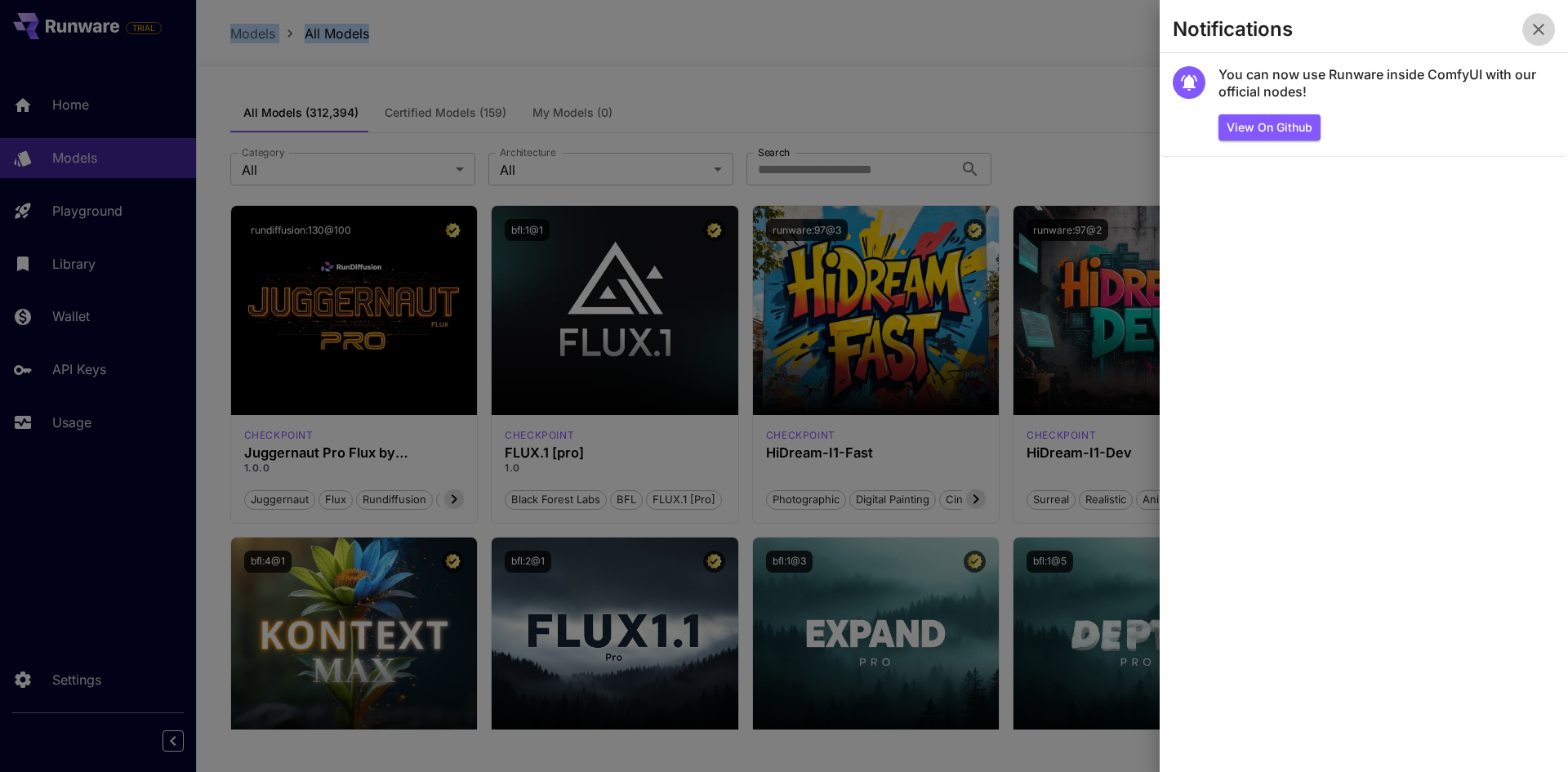
drag, startPoint x: 1545, startPoint y: 25, endPoint x: 1511, endPoint y: 29, distance: 34.2
click at [1544, 25] on icon "button" at bounding box center [1539, 30] width 20 height 20
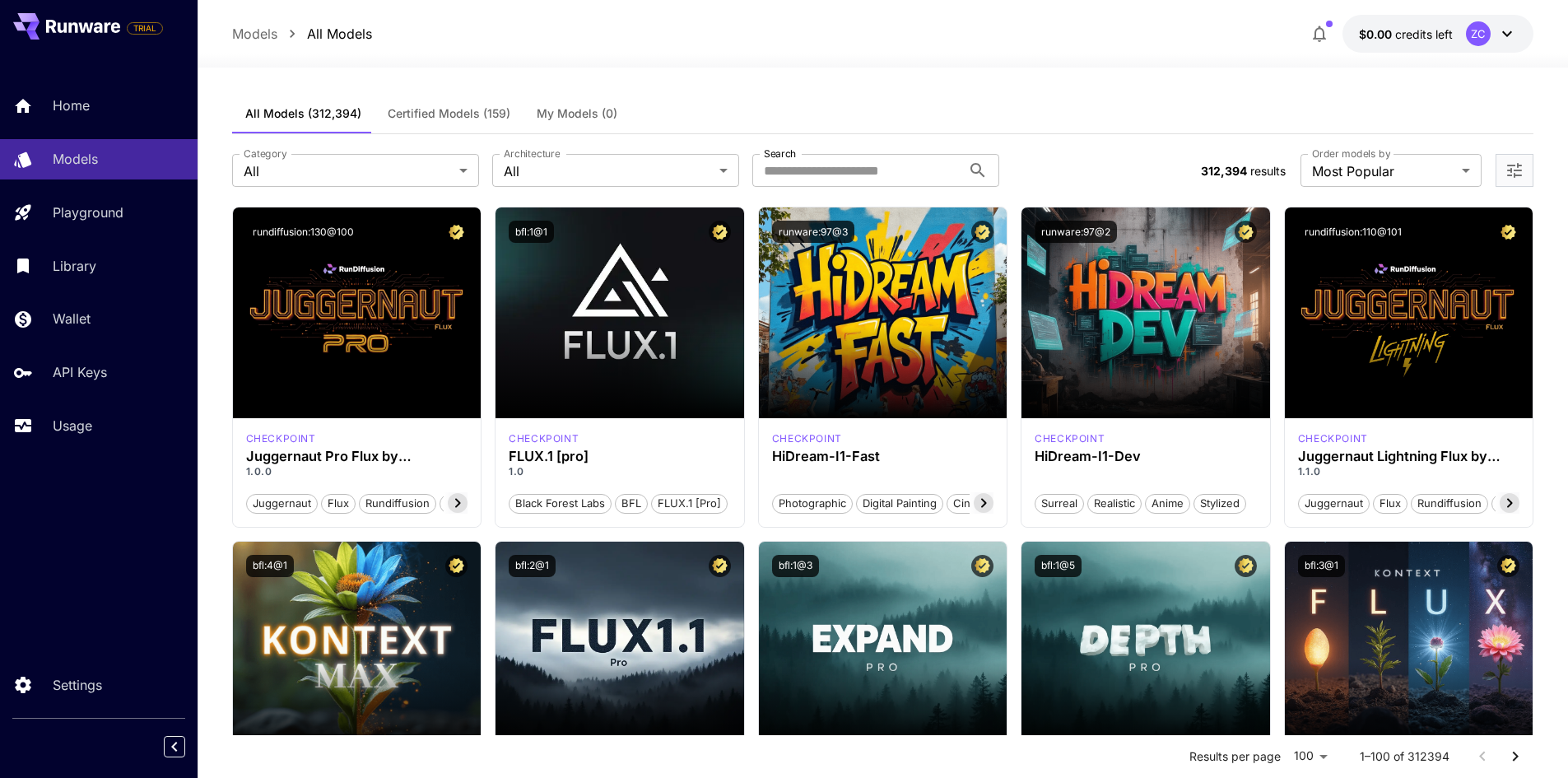
drag, startPoint x: 1159, startPoint y: 160, endPoint x: 1286, endPoint y: 162, distance: 127.0
click at [1286, 162] on section "**********" at bounding box center [883, 170] width 1302 height 33
click at [1293, 163] on div "**********" at bounding box center [1367, 170] width 333 height 33
drag, startPoint x: 1294, startPoint y: 163, endPoint x: 1189, endPoint y: 154, distance: 105.4
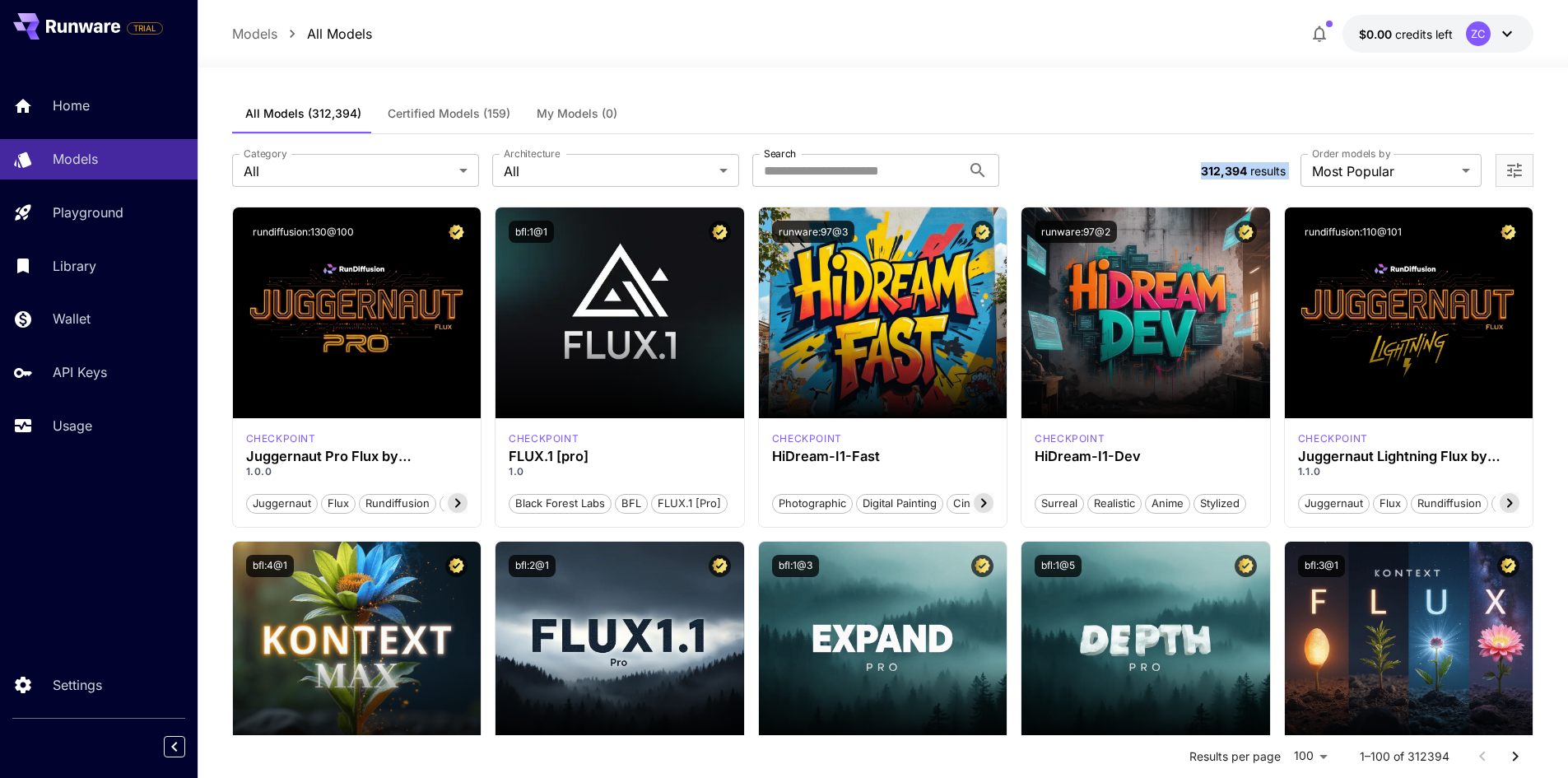
click at [1189, 154] on section "**********" at bounding box center [883, 170] width 1302 height 33
click at [1206, 168] on span "312,394" at bounding box center [1223, 170] width 46 height 14
click at [1205, 168] on span "312,394" at bounding box center [1223, 170] width 46 height 14
click at [1234, 167] on span "312,394" at bounding box center [1223, 170] width 46 height 14
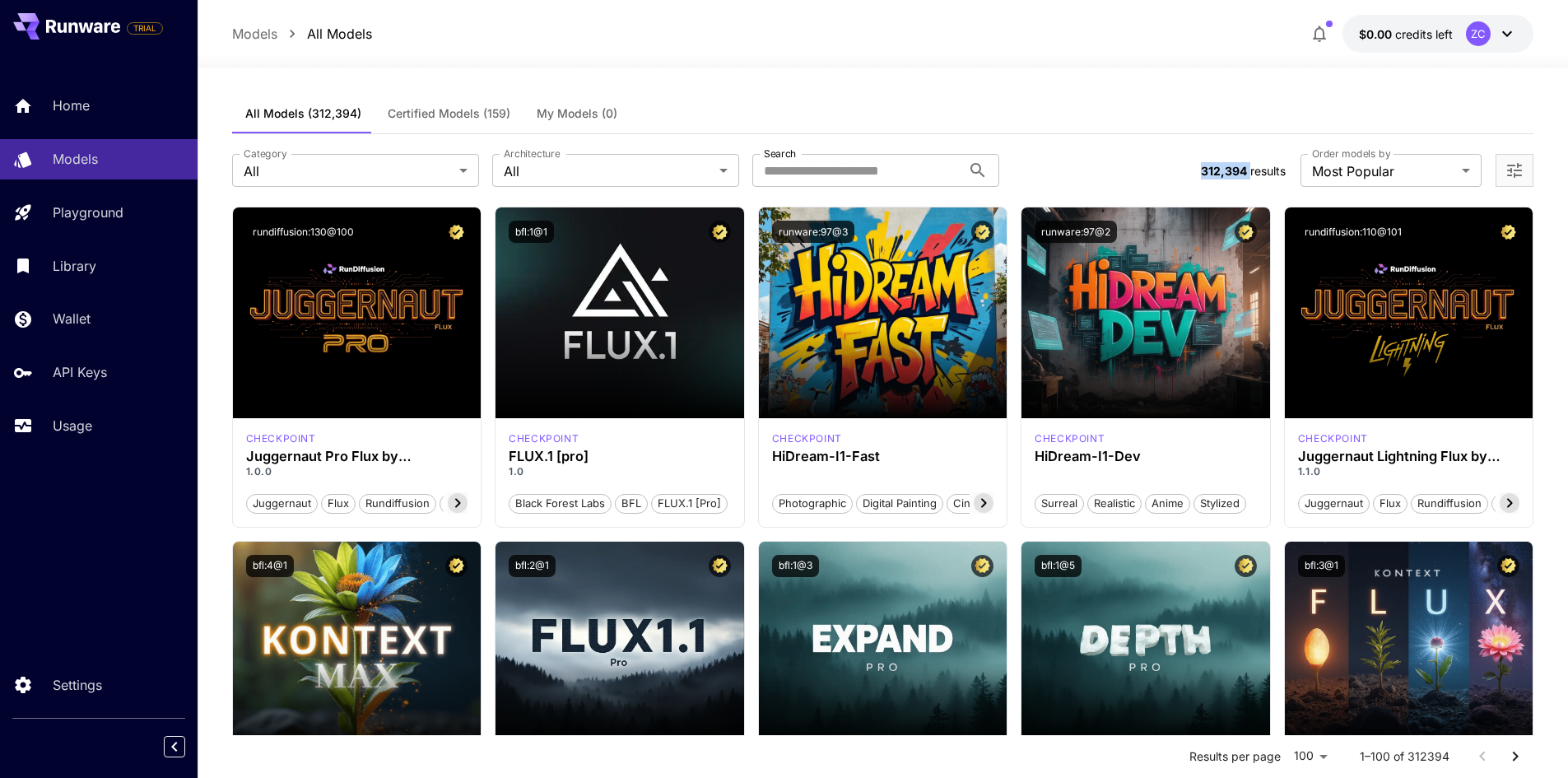
click at [1234, 167] on span "312,394" at bounding box center [1223, 170] width 46 height 14
click at [1252, 165] on span "results" at bounding box center [1268, 170] width 36 height 14
click at [1319, 32] on icon "button" at bounding box center [1320, 34] width 20 height 20
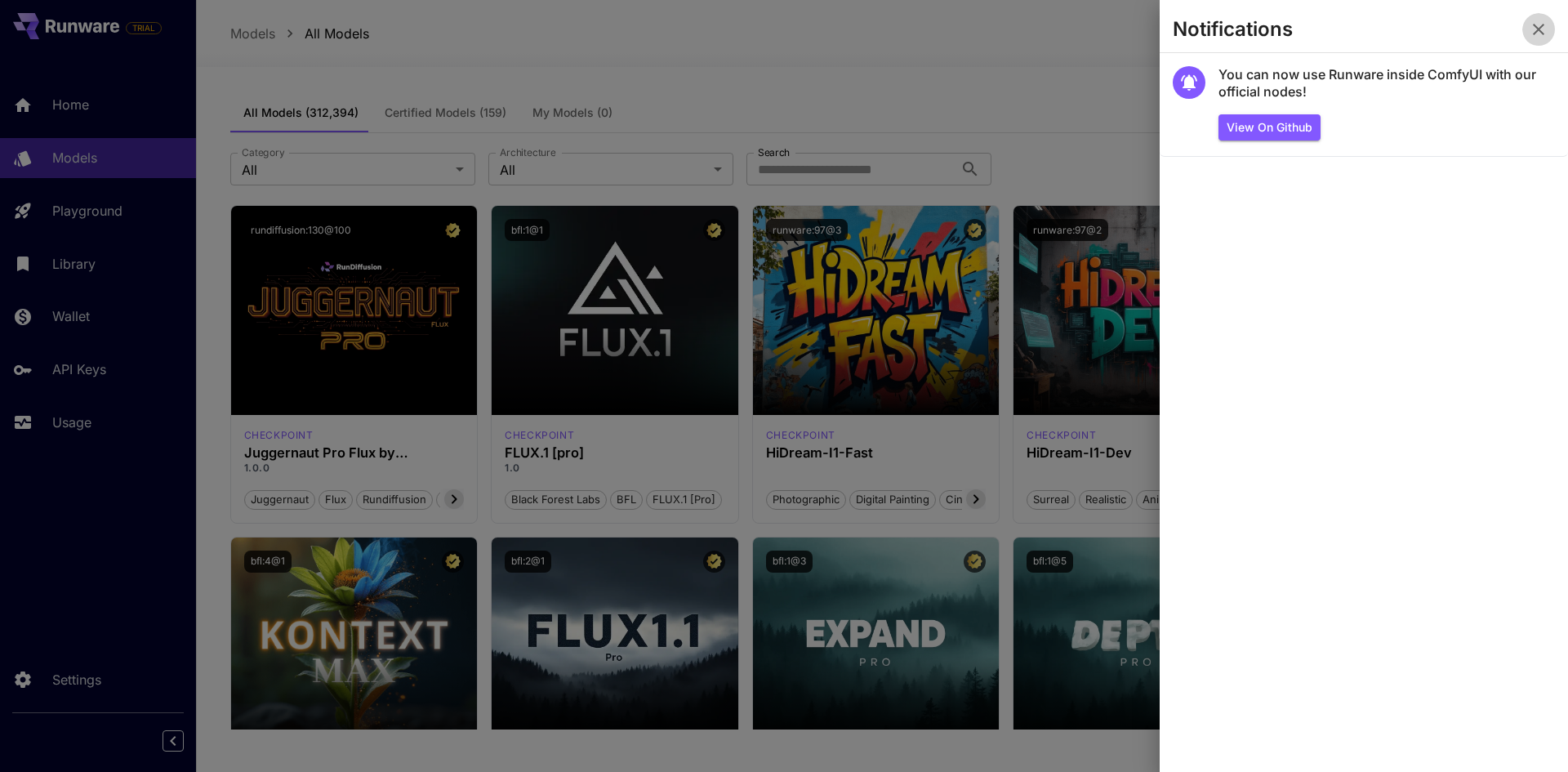
click at [1535, 25] on icon "button" at bounding box center [1539, 30] width 20 height 20
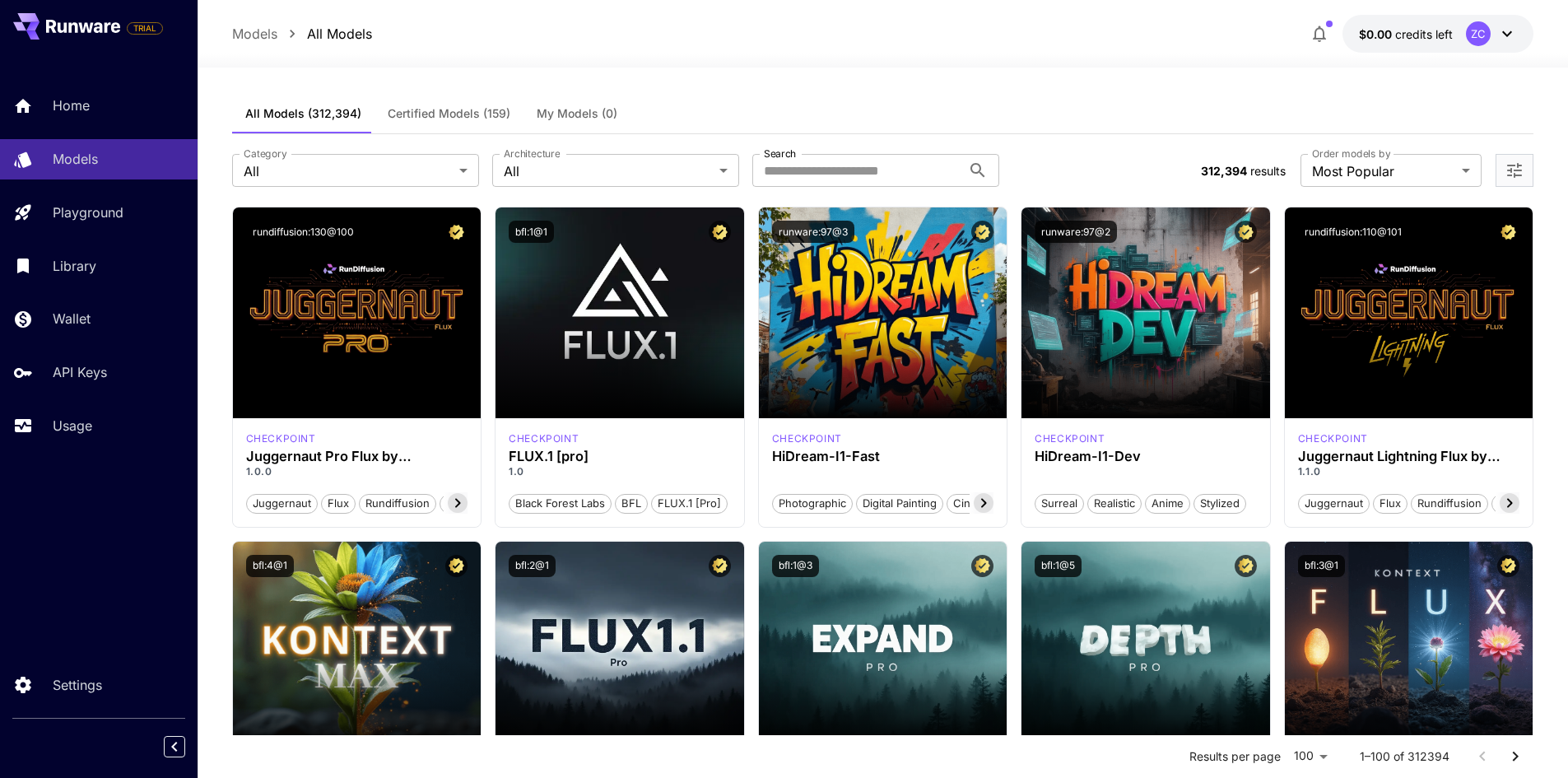
click at [1318, 33] on icon "button" at bounding box center [1320, 34] width 20 height 20
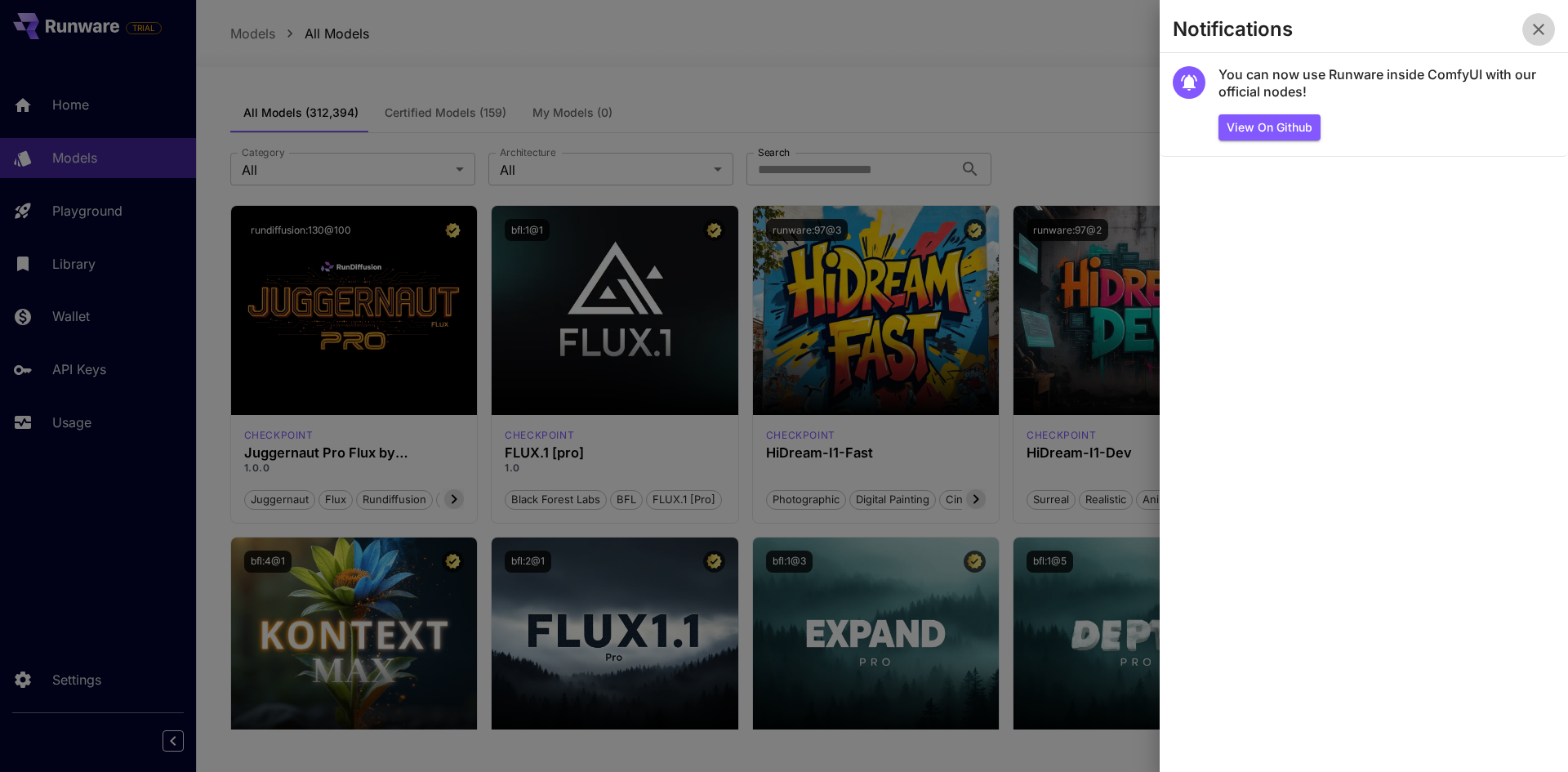
click at [1546, 42] on button "button" at bounding box center [1538, 29] width 33 height 33
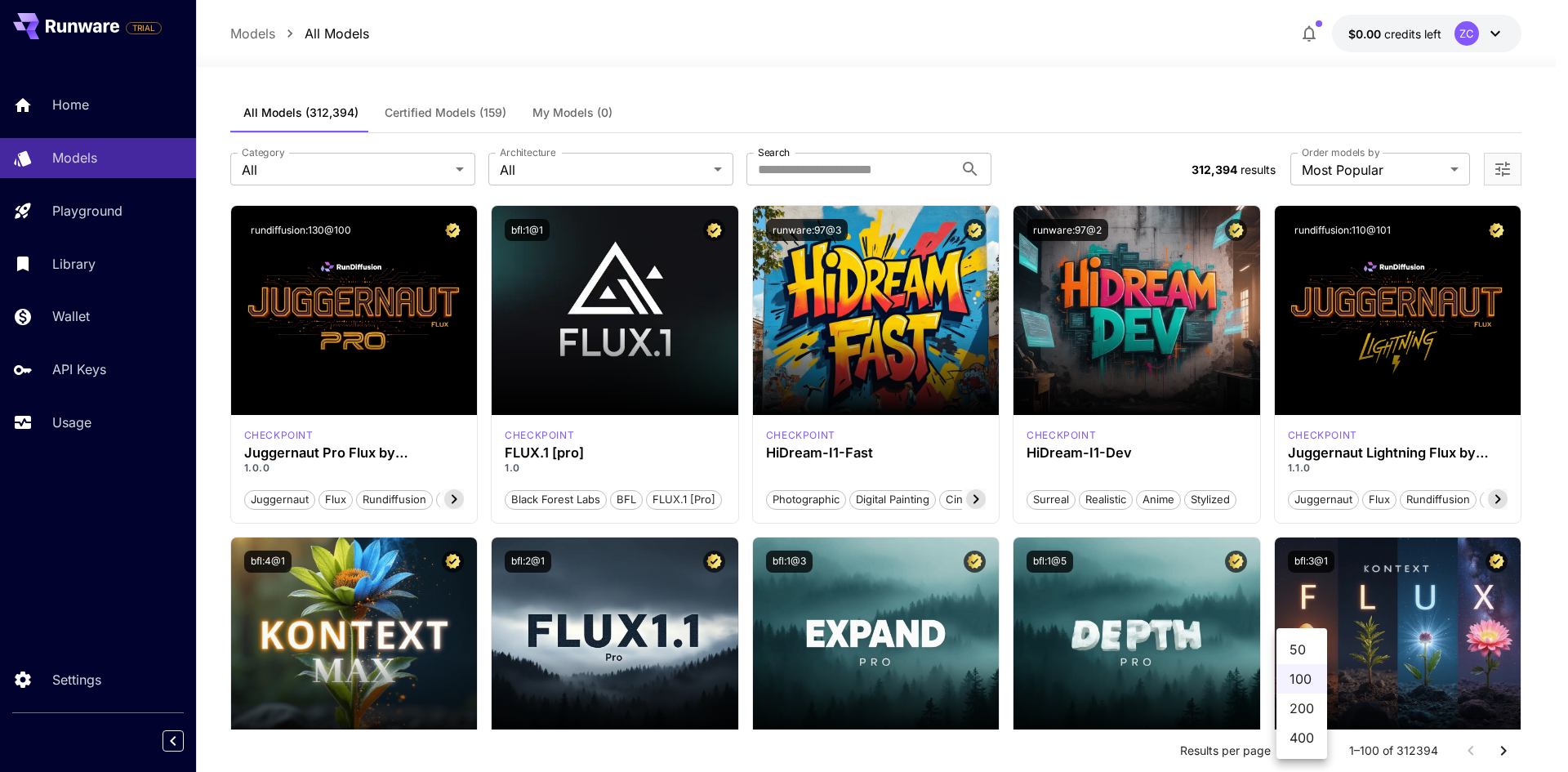
click at [1168, 761] on div at bounding box center [784, 386] width 1568 height 772
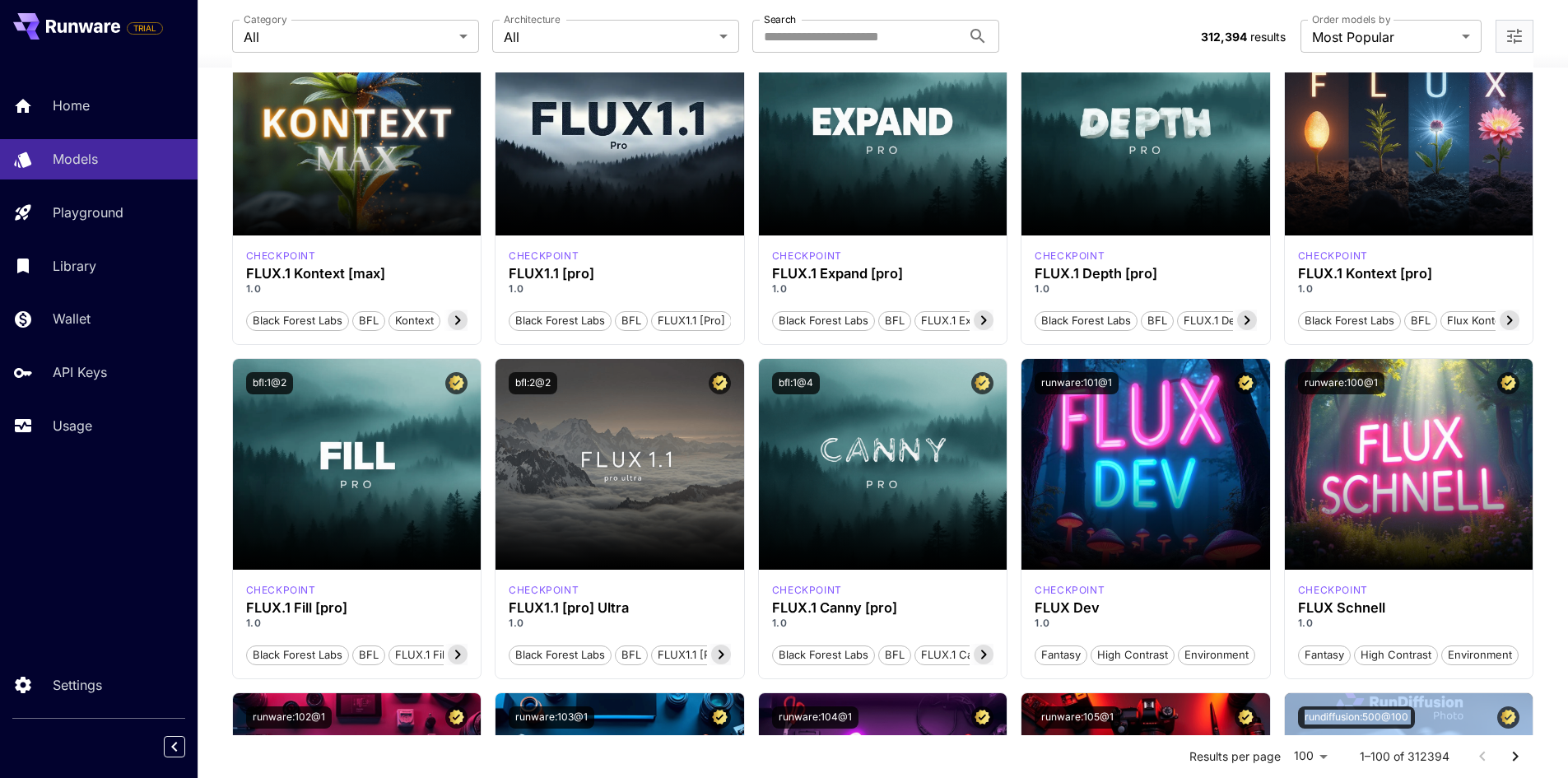
drag, startPoint x: 1188, startPoint y: 759, endPoint x: 1336, endPoint y: 794, distance: 152.1
